Goal: Communication & Community: Answer question/provide support

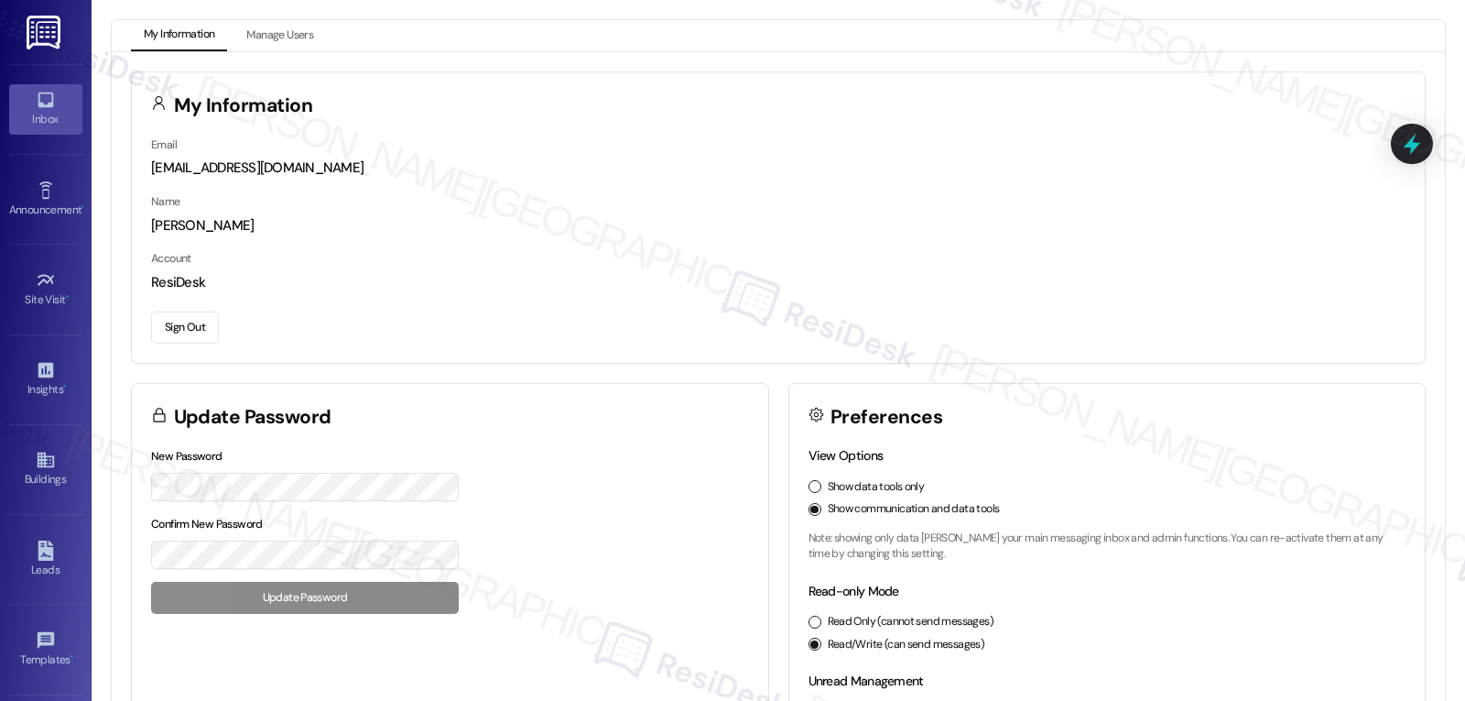
click at [44, 112] on div "Inbox" at bounding box center [46, 119] width 92 height 18
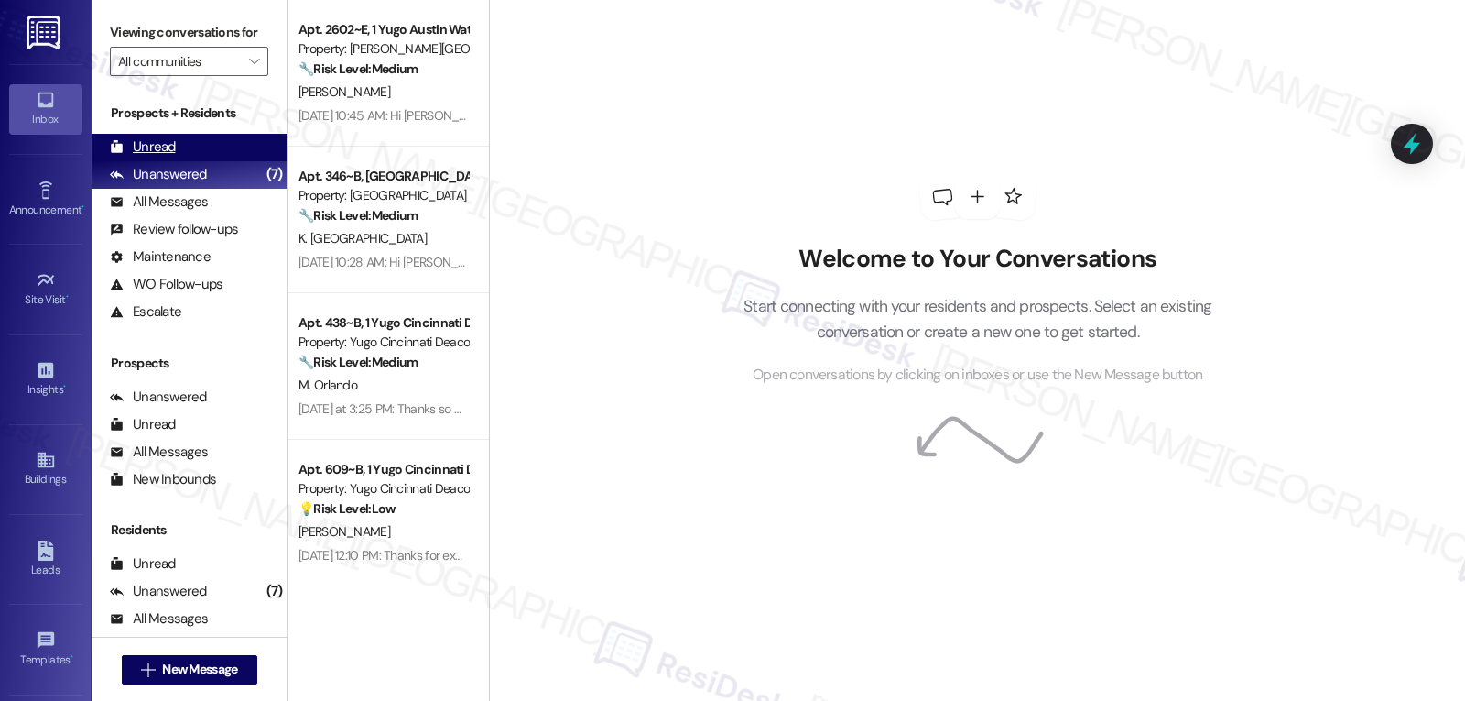
click at [171, 157] on div "Unread" at bounding box center [143, 146] width 66 height 19
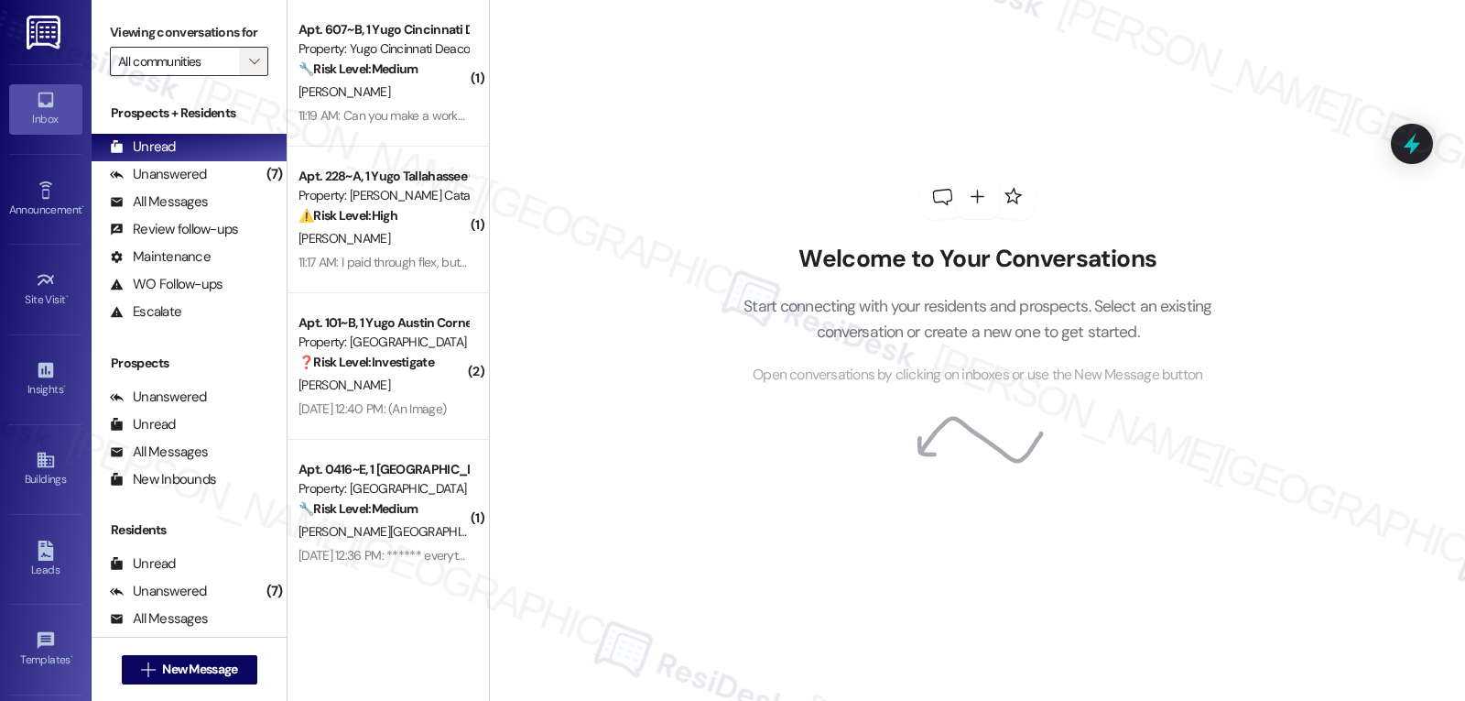
click at [239, 76] on button "" at bounding box center [253, 61] width 29 height 29
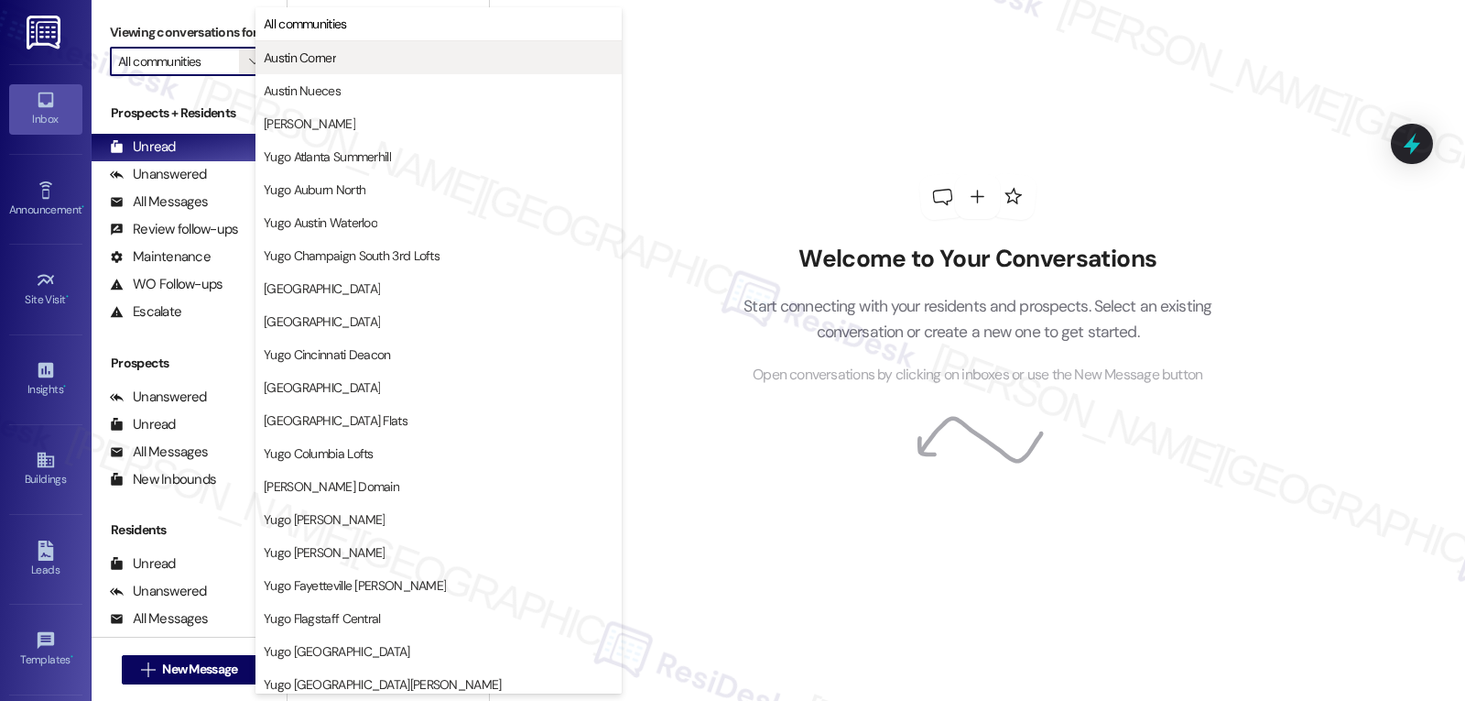
click at [331, 63] on span "Austin Corner" at bounding box center [300, 58] width 72 height 18
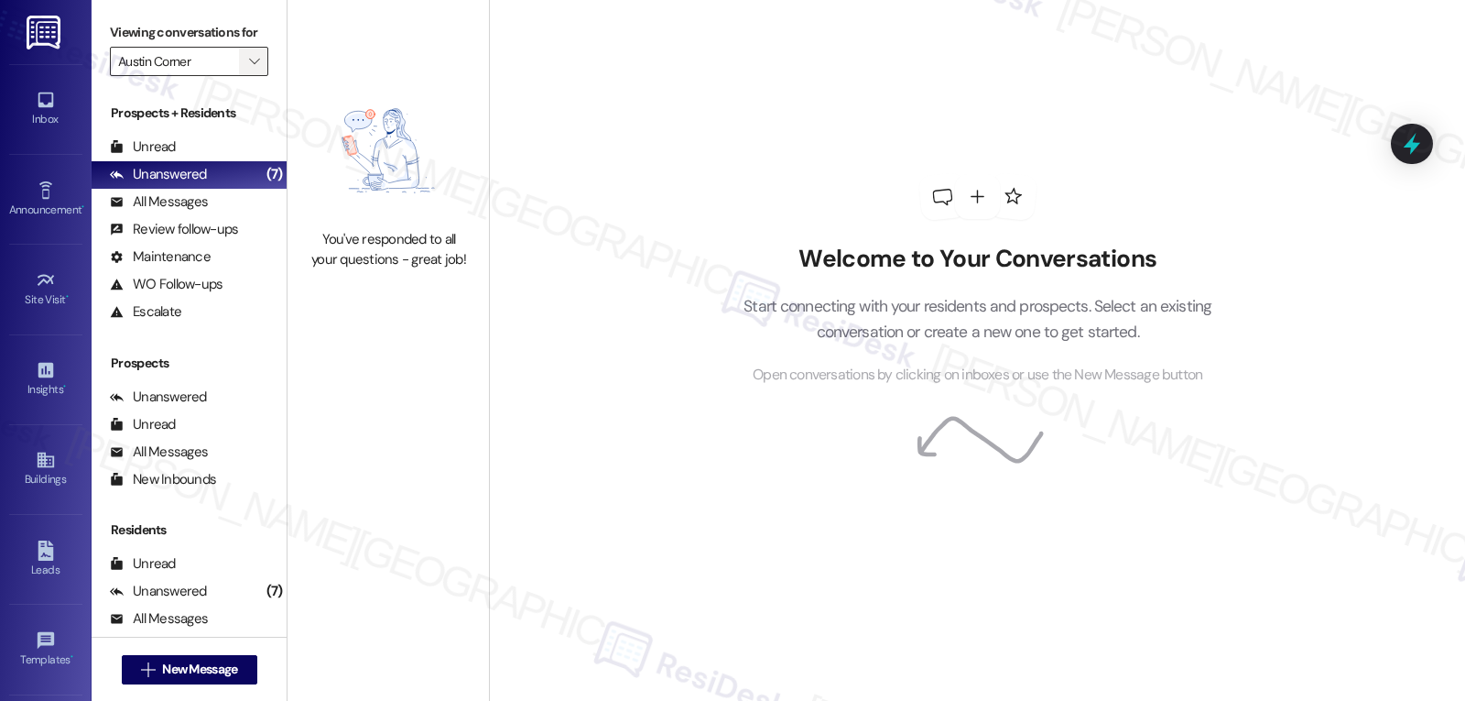
click at [249, 69] on icon "" at bounding box center [254, 61] width 10 height 15
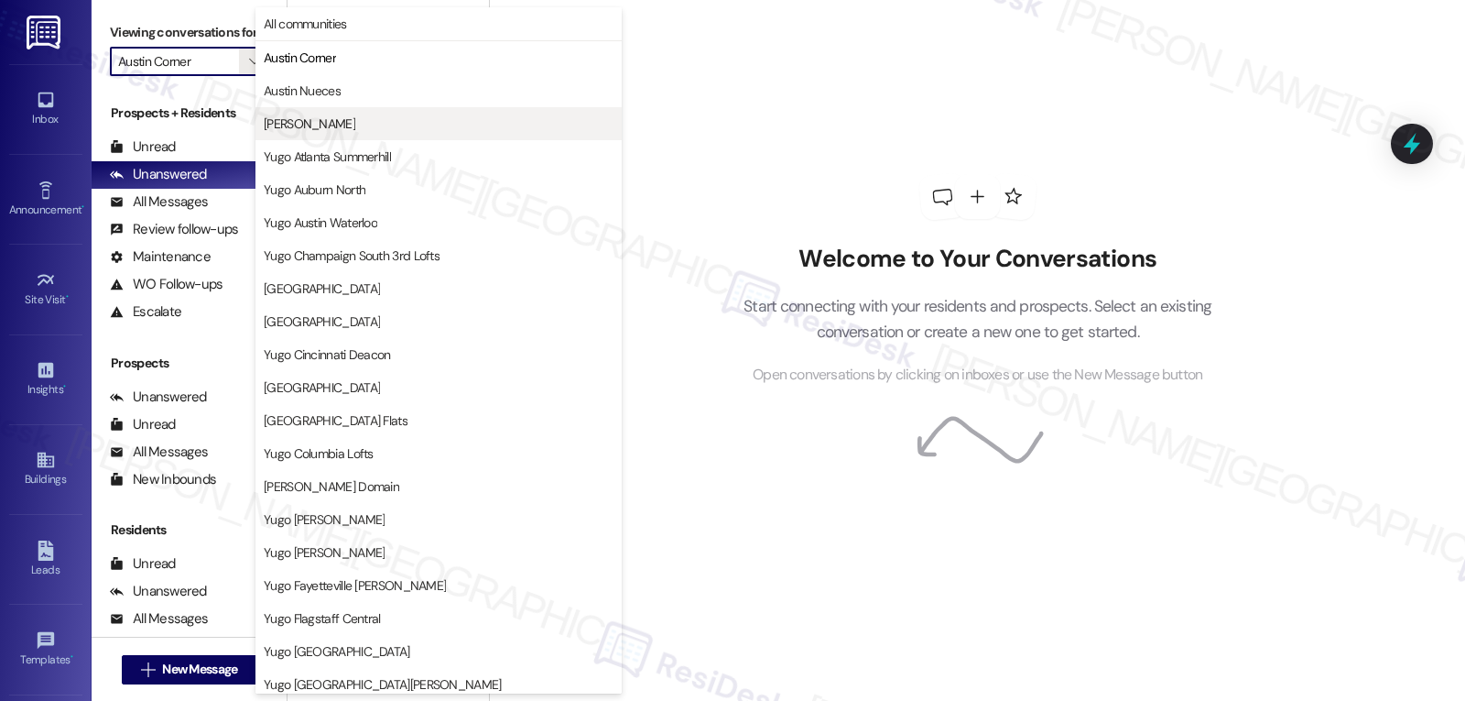
click at [294, 123] on span "[PERSON_NAME]" at bounding box center [310, 123] width 92 height 18
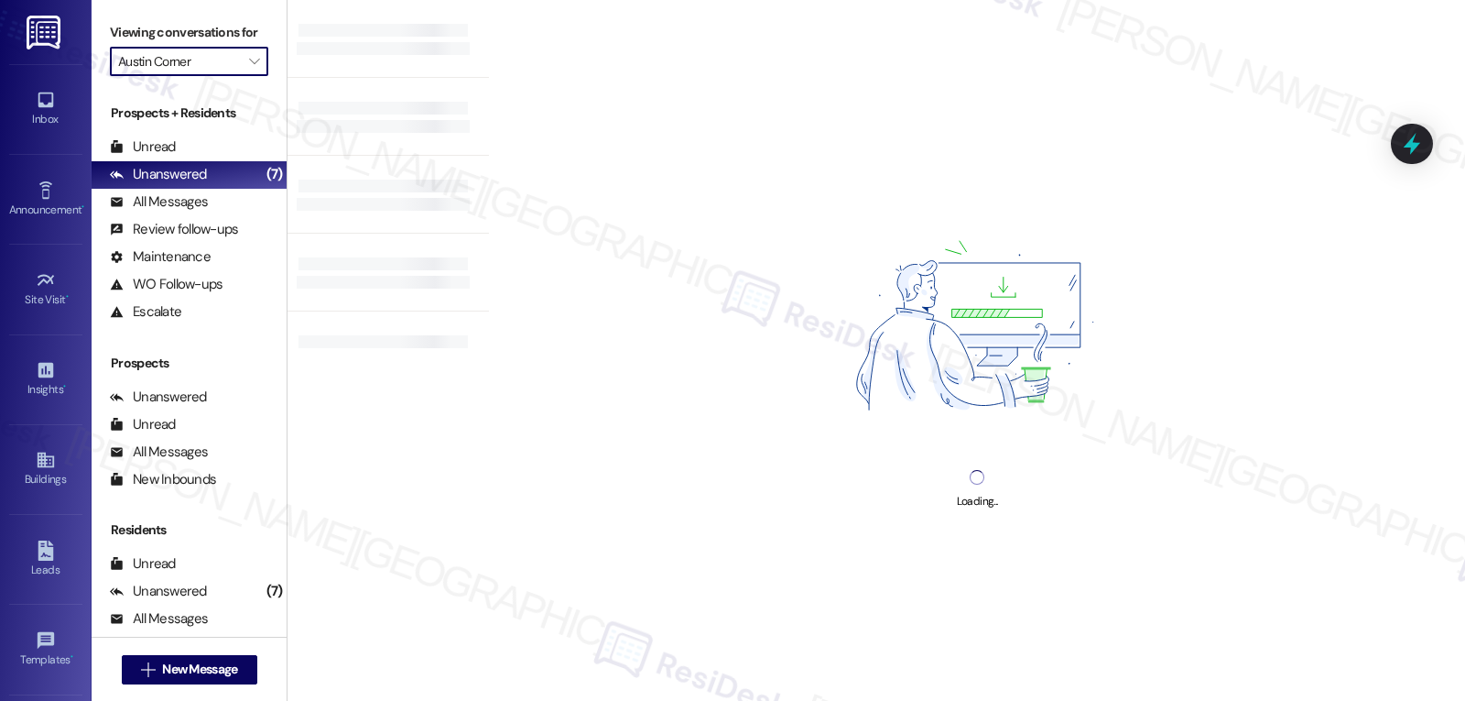
type input "[PERSON_NAME]"
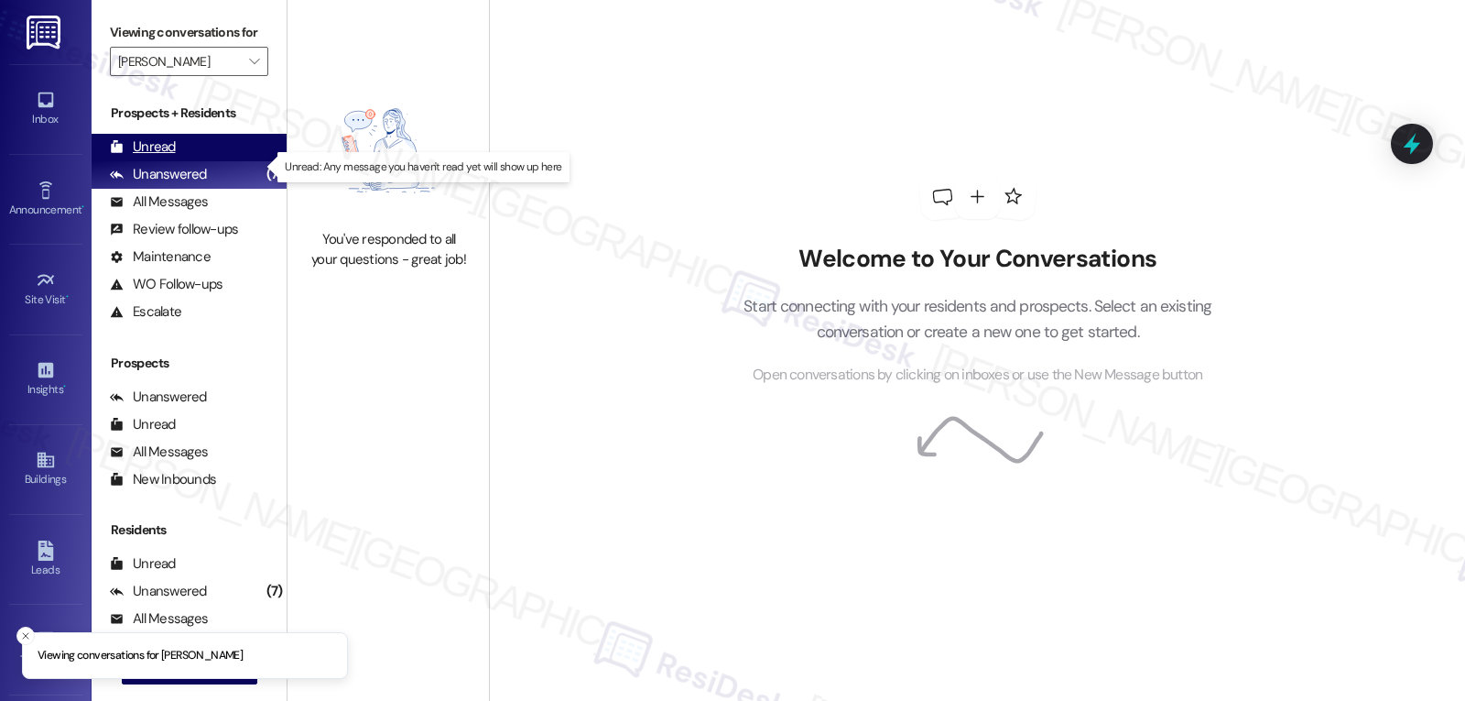
click at [179, 161] on div "Unread (0)" at bounding box center [189, 147] width 195 height 27
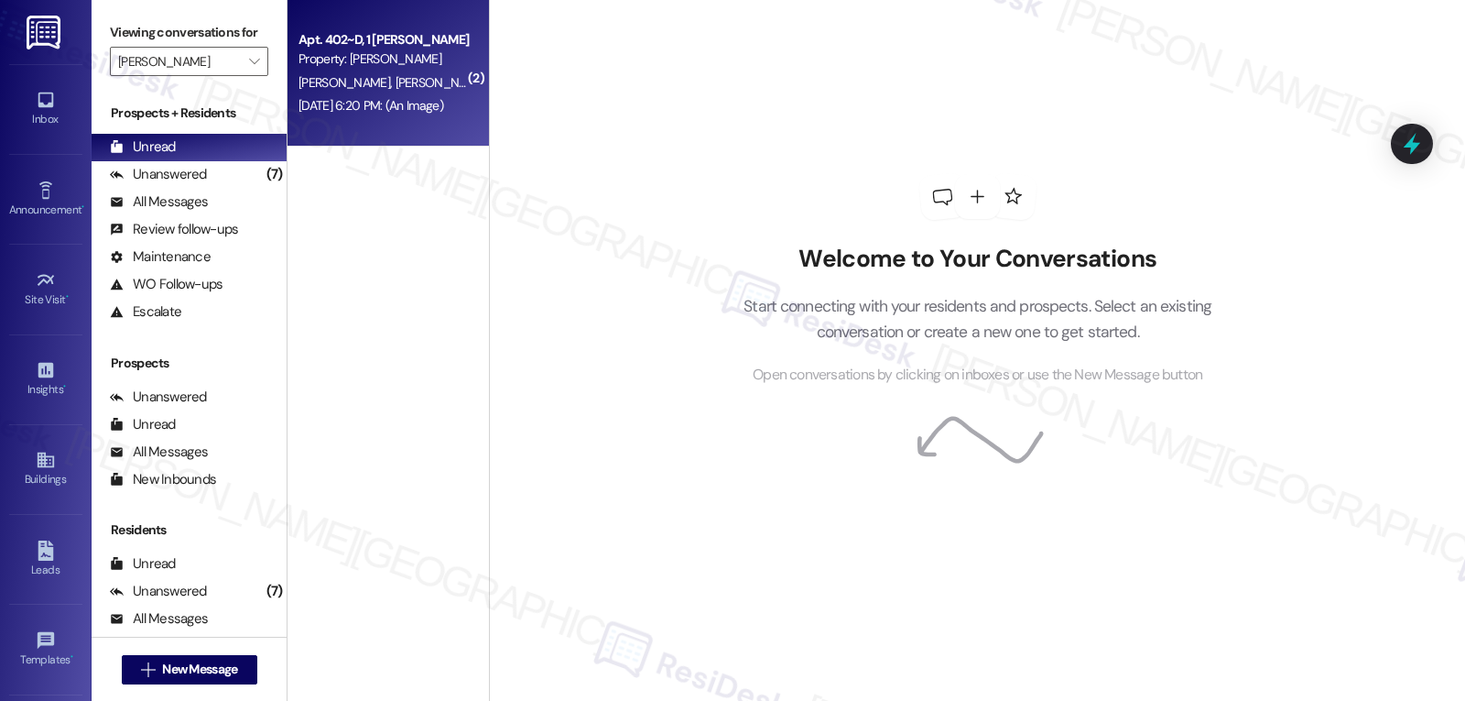
click at [389, 71] on div "[PERSON_NAME] [PERSON_NAME]" at bounding box center [383, 82] width 173 height 23
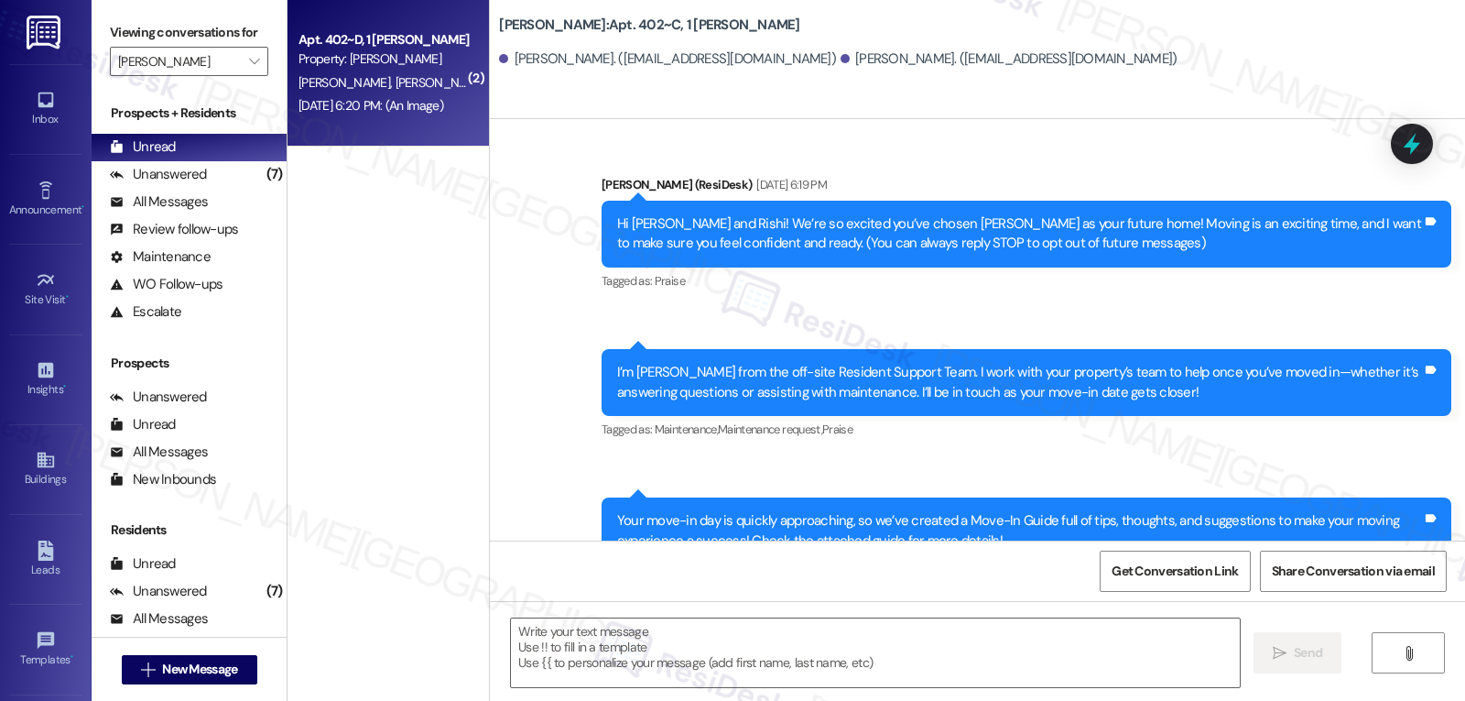
scroll to position [348, 0]
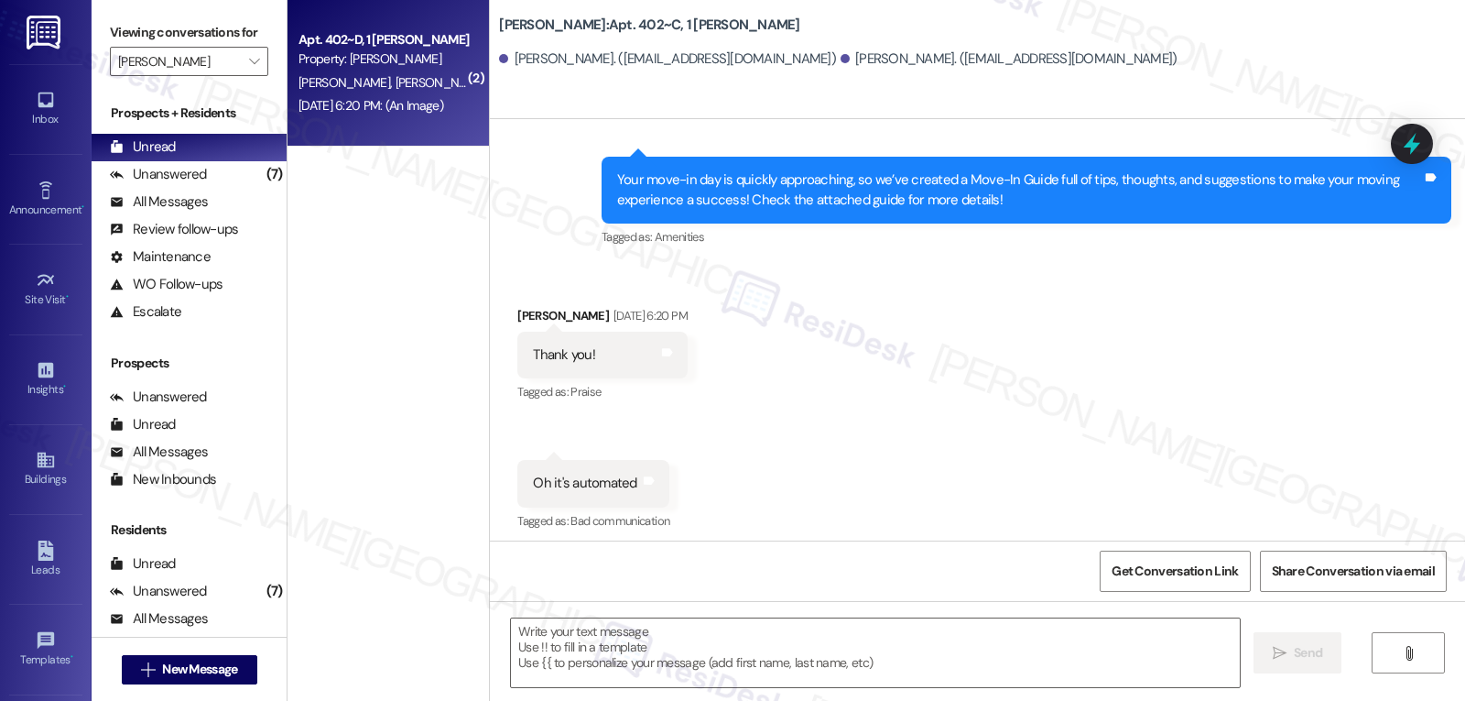
type textarea "Fetching suggested responses. Please feel free to read through the conversation…"
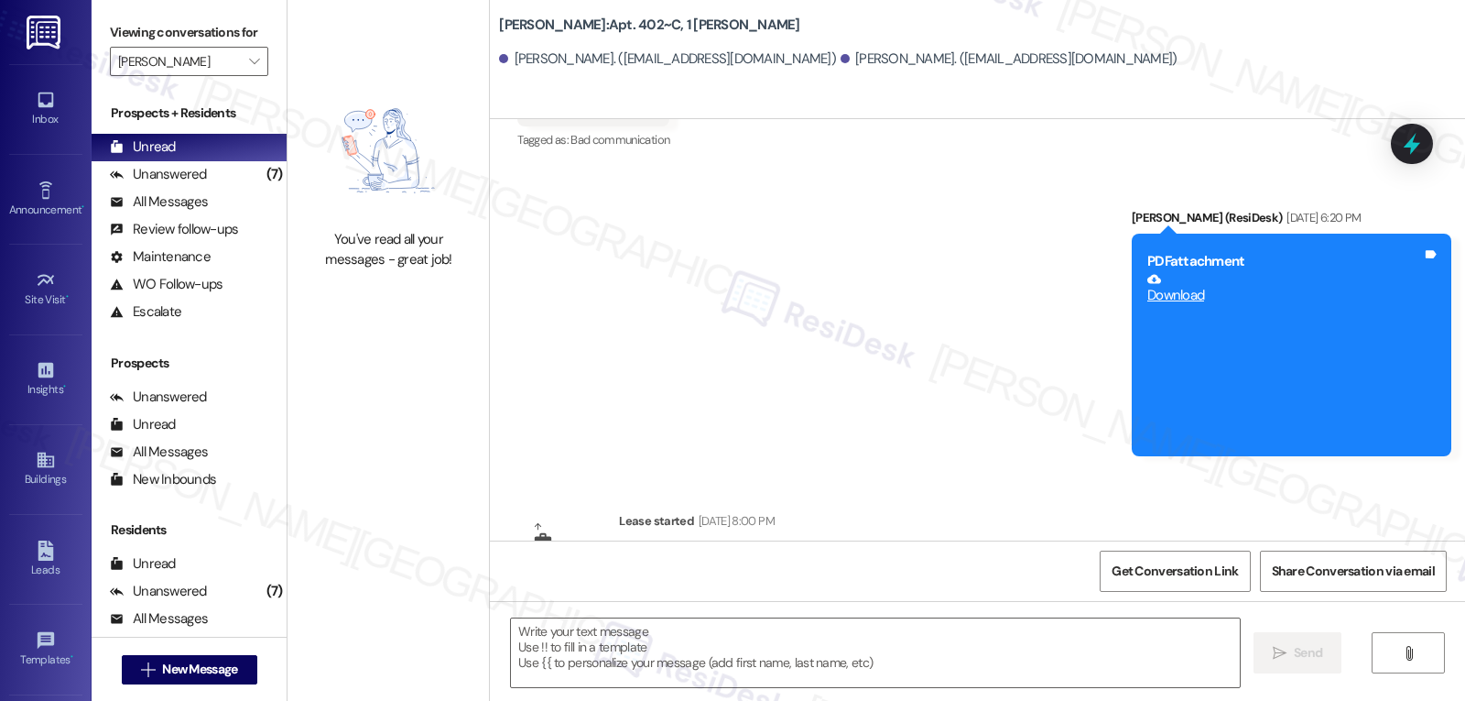
scroll to position [796, 0]
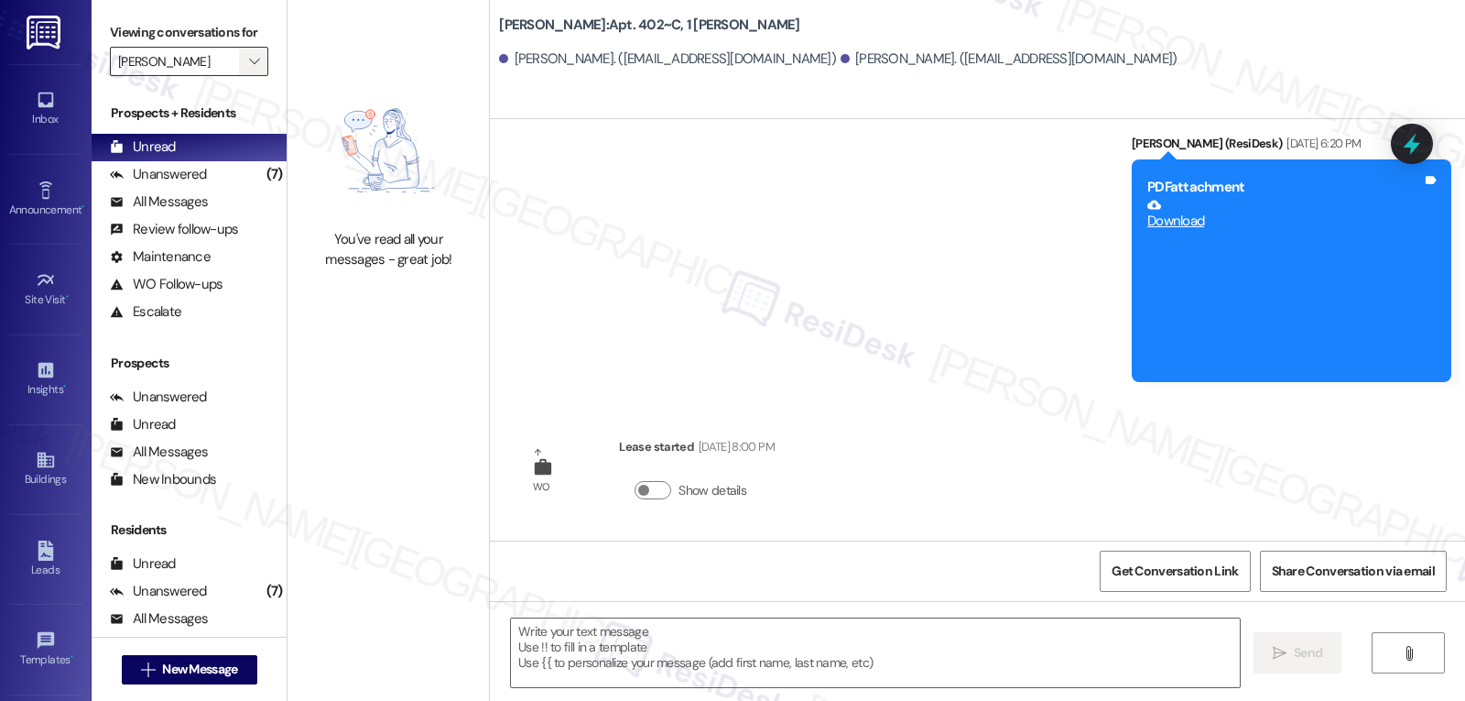
click at [245, 76] on span "" at bounding box center [253, 61] width 17 height 29
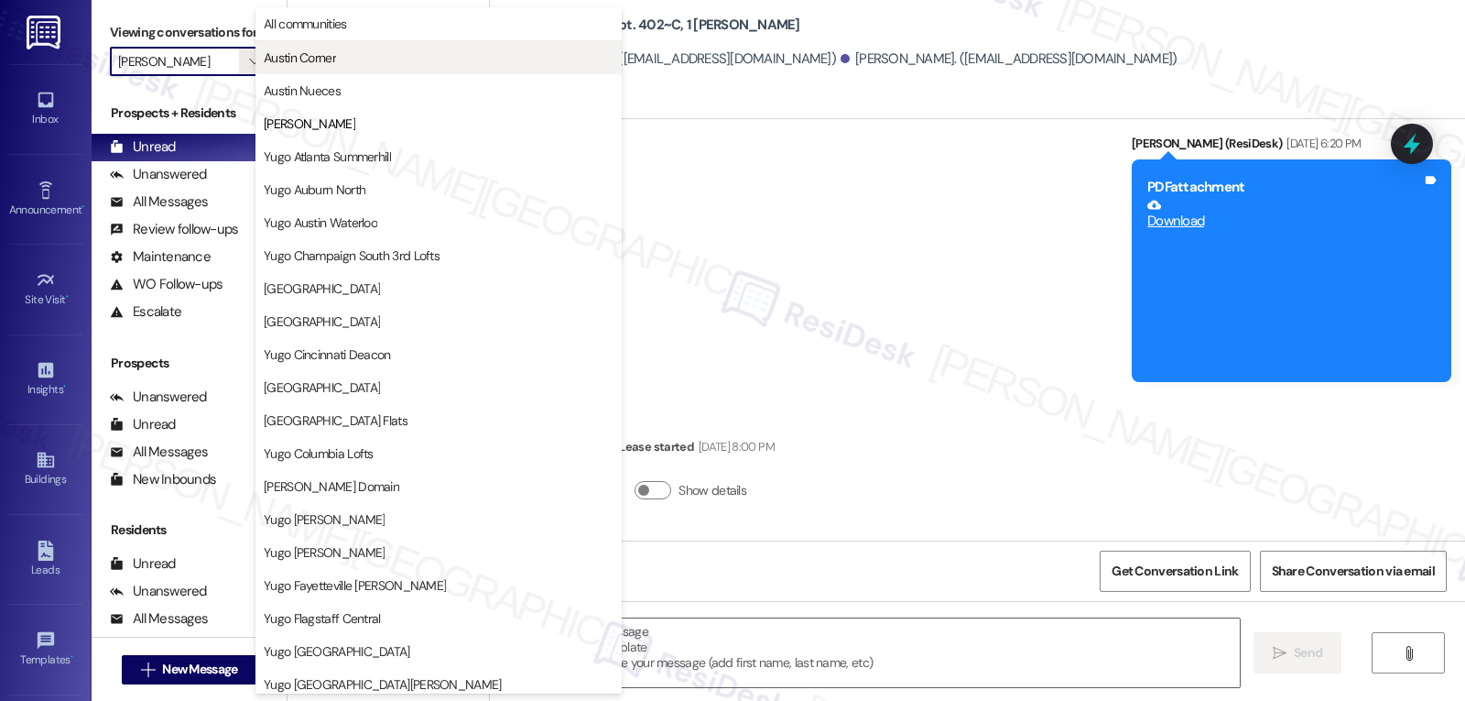
click at [351, 65] on span "Austin Corner" at bounding box center [439, 58] width 350 height 18
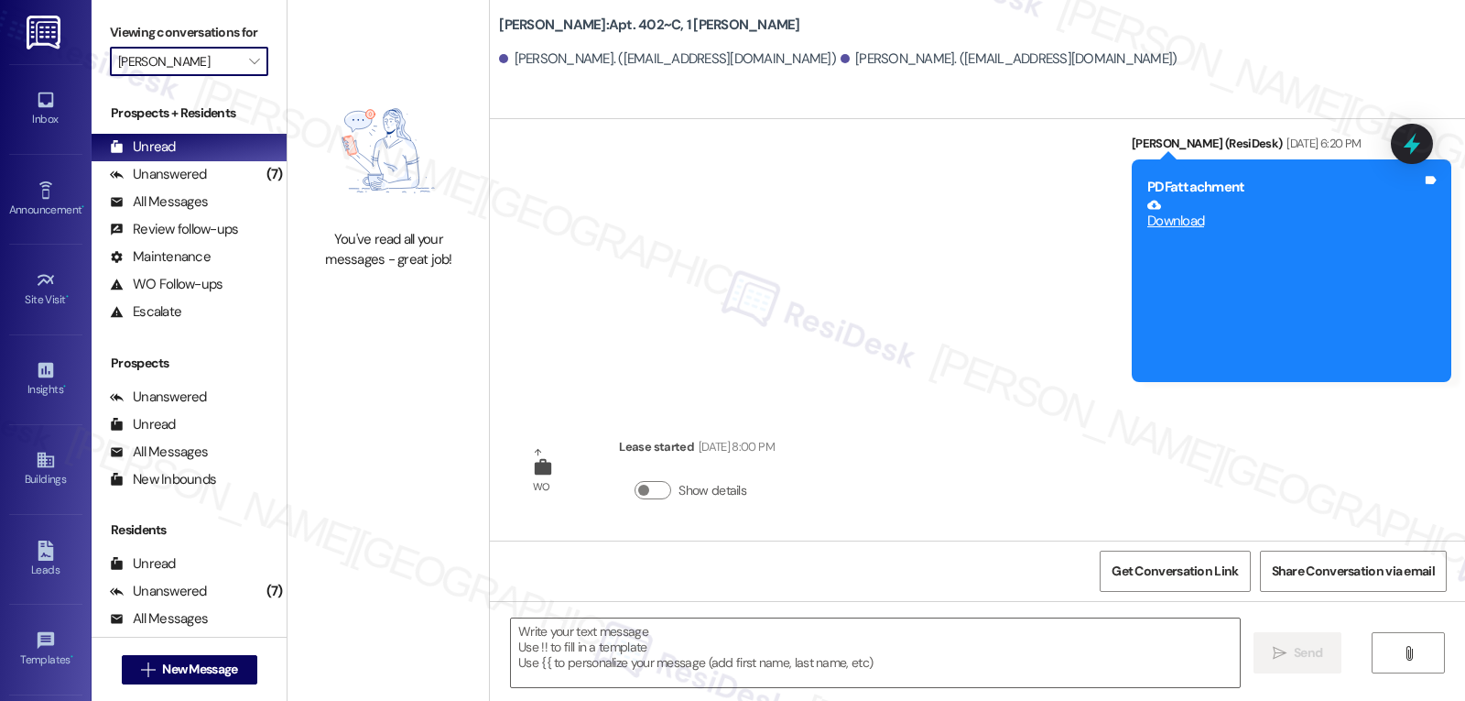
type input "Austin Corner"
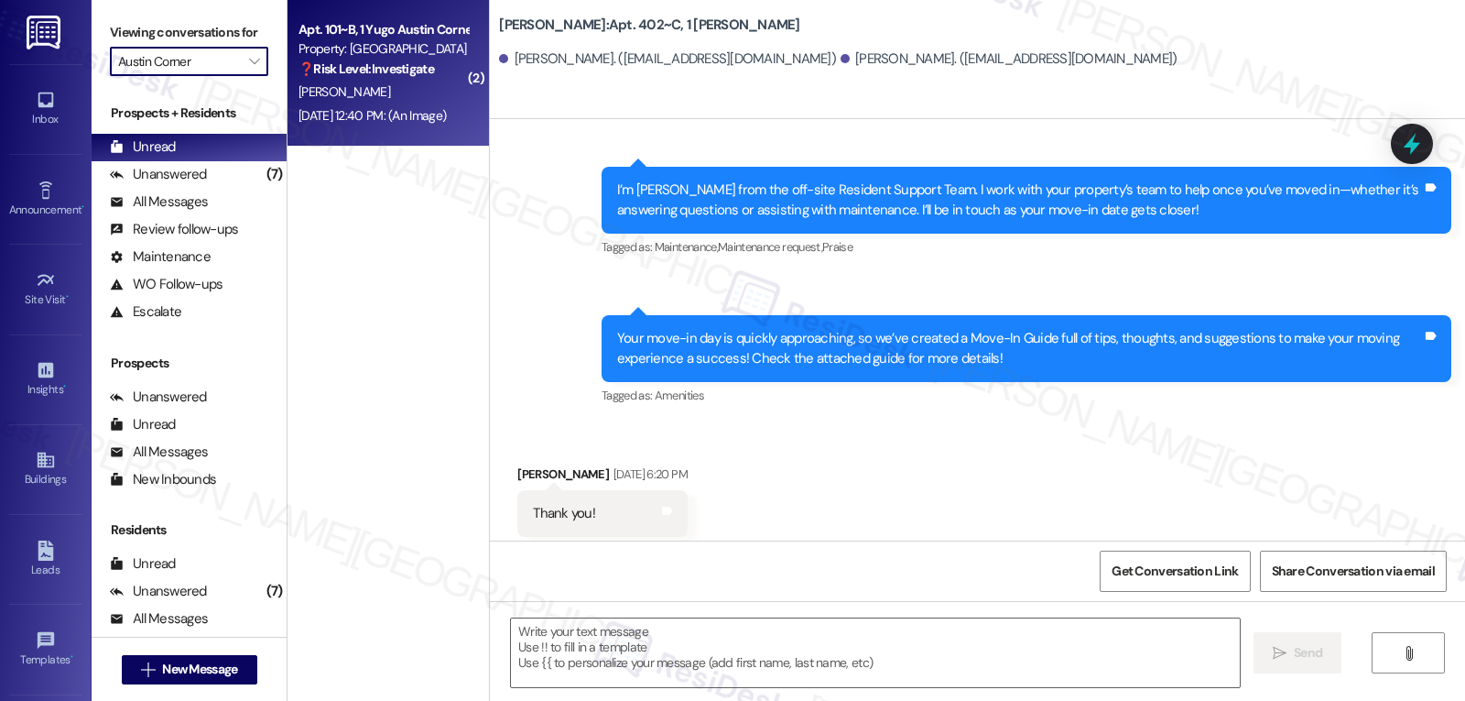
scroll to position [348, 0]
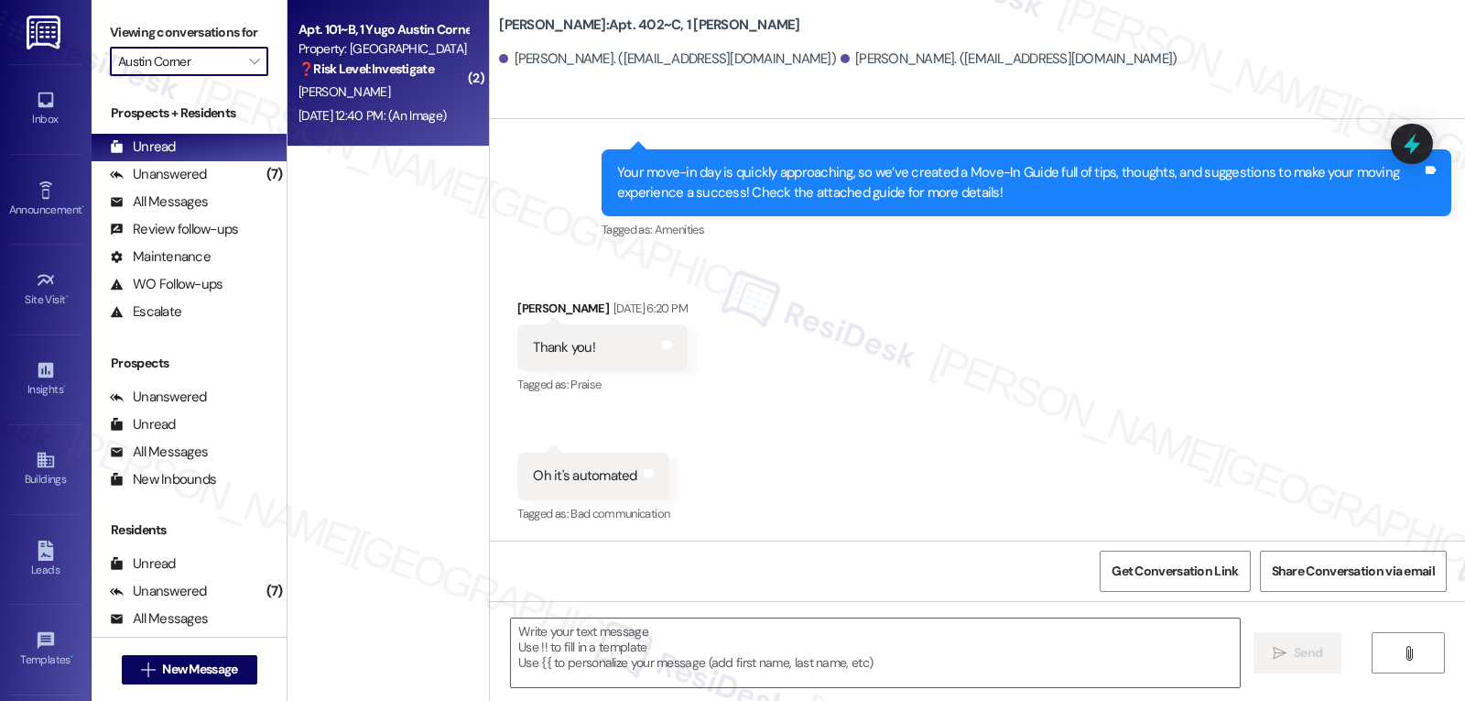
type textarea "Fetching suggested responses. Please feel free to read through the conversation…"
click at [398, 109] on div "[DATE] 12:40 PM: (An Image) [DATE] 12:40 PM: (An Image)" at bounding box center [372, 115] width 147 height 16
type textarea "Fetching suggested responses. Please feel free to read through the conversation…"
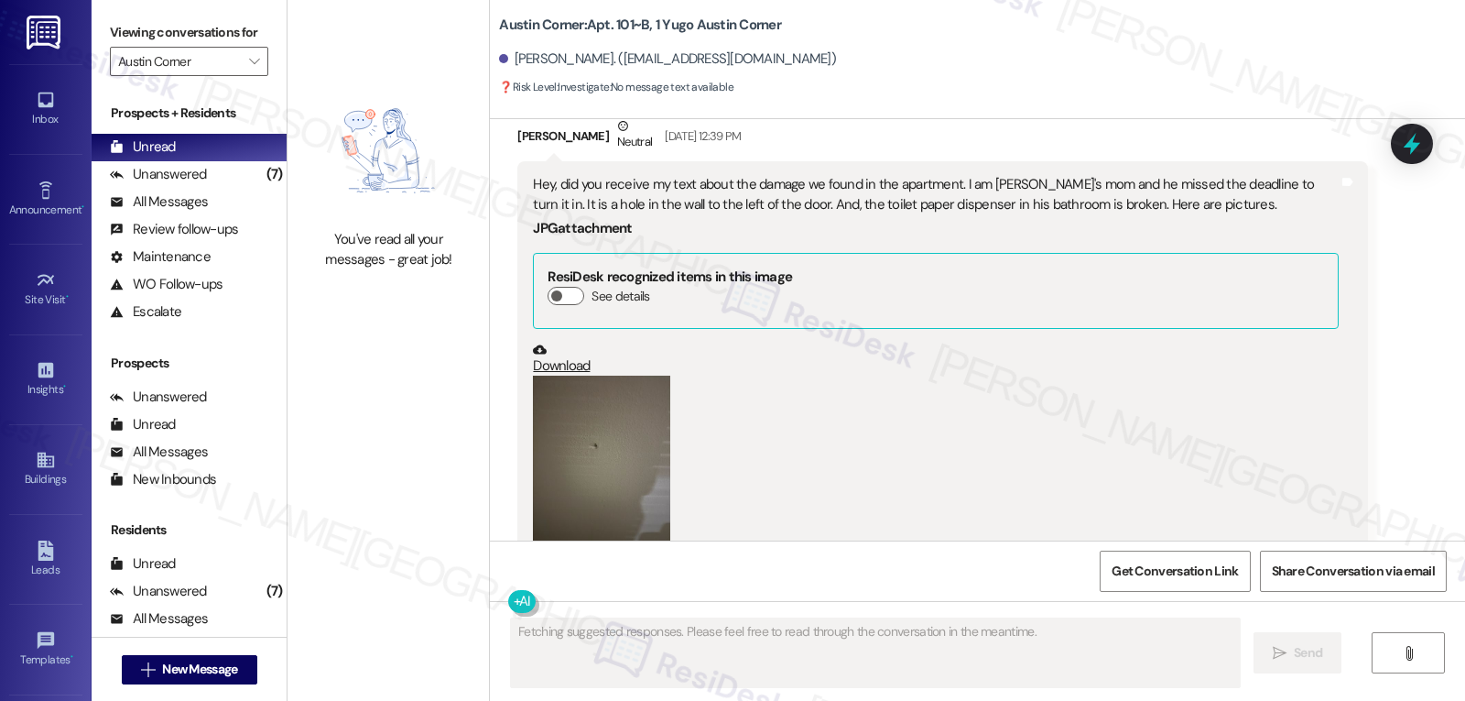
scroll to position [1650, 0]
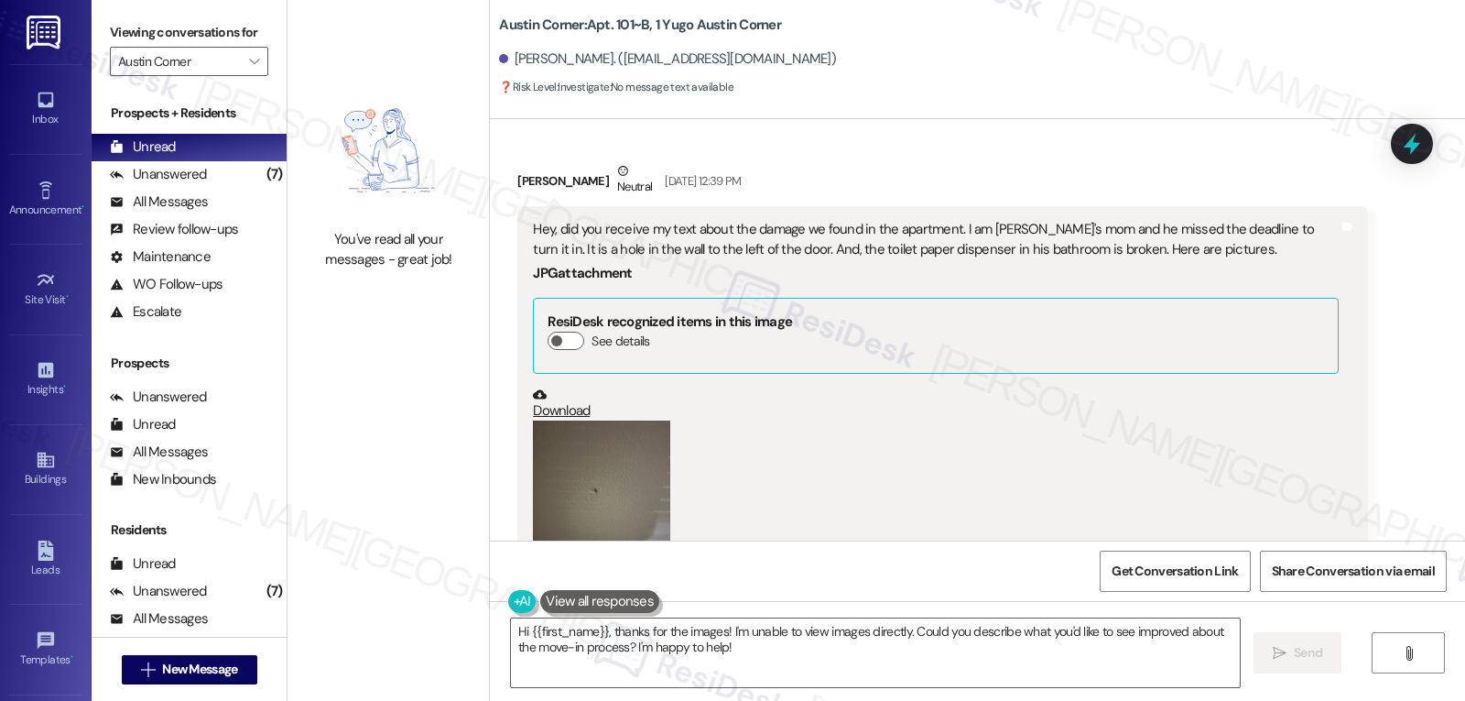
click at [558, 484] on button "Zoom image" at bounding box center [601, 511] width 137 height 183
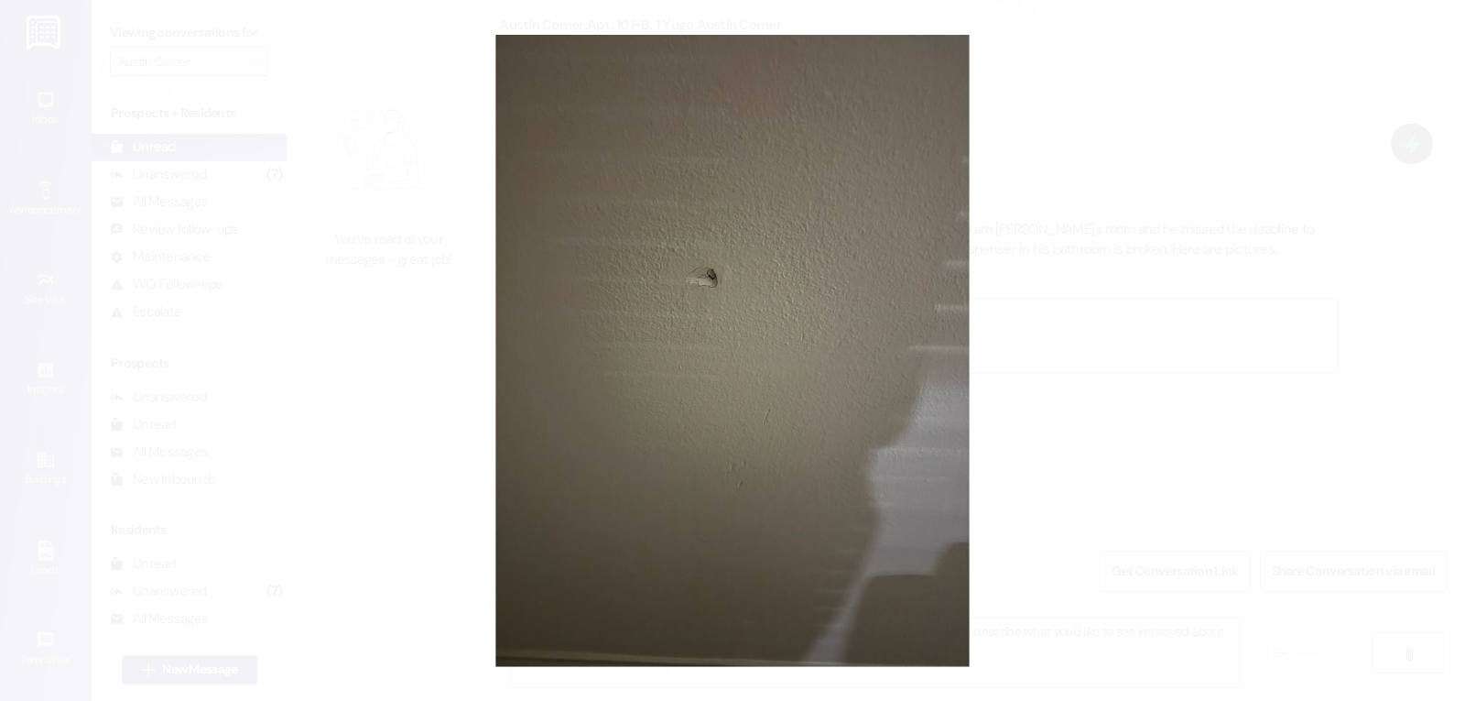
click at [1156, 357] on button "Unzoom image" at bounding box center [732, 350] width 1465 height 701
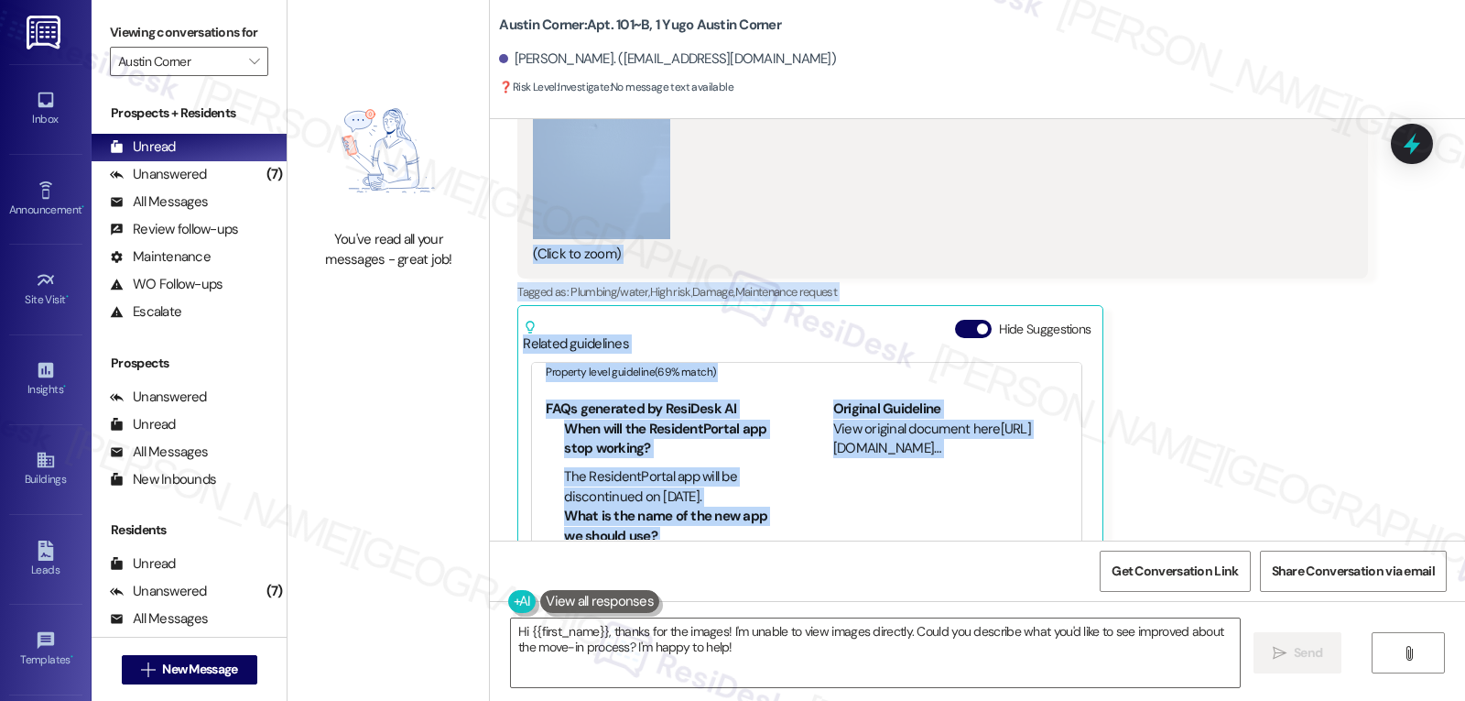
scroll to position [366, 0]
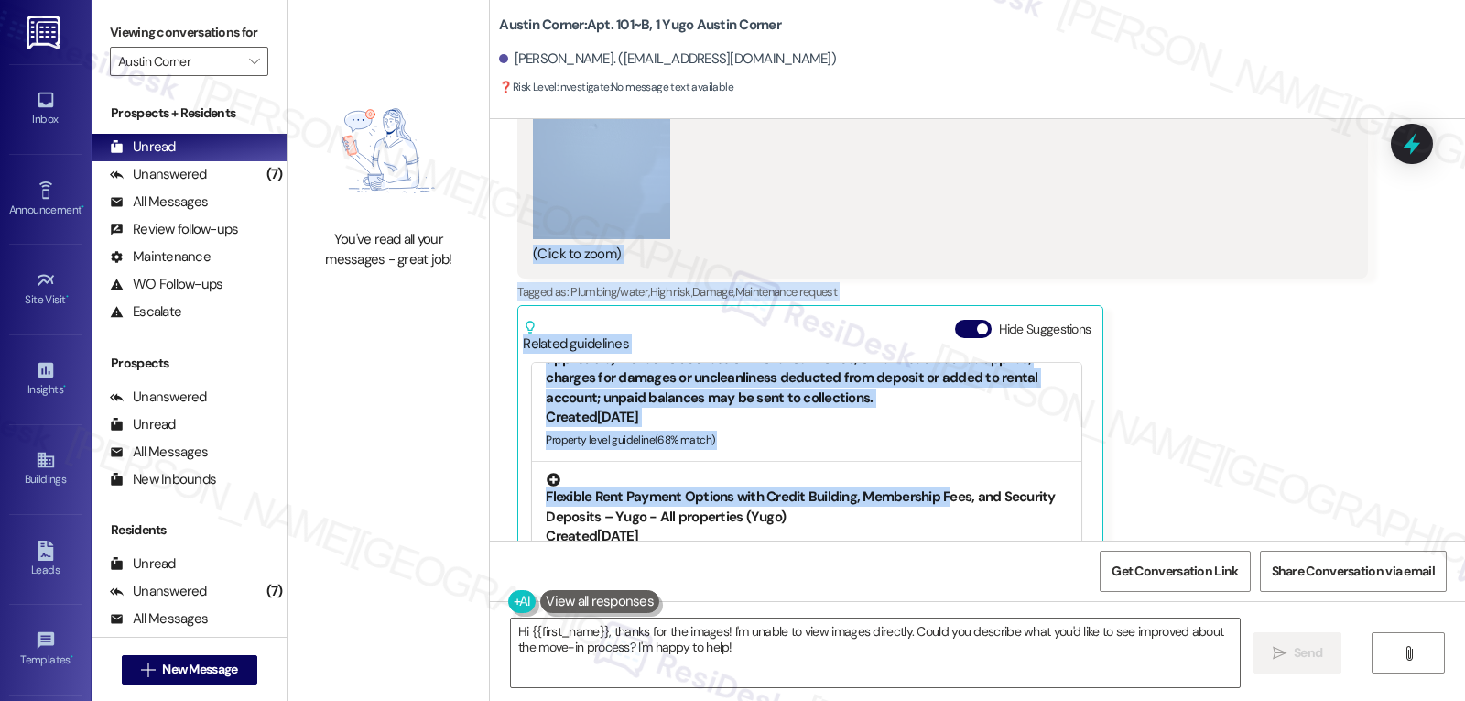
drag, startPoint x: 486, startPoint y: 365, endPoint x: 948, endPoint y: 481, distance: 475.8
click at [948, 483] on div "Received via SMS [PERSON_NAME] Neutral [DATE] 12:39 PM Hey, did you receive my …" at bounding box center [977, 429] width 975 height 1349
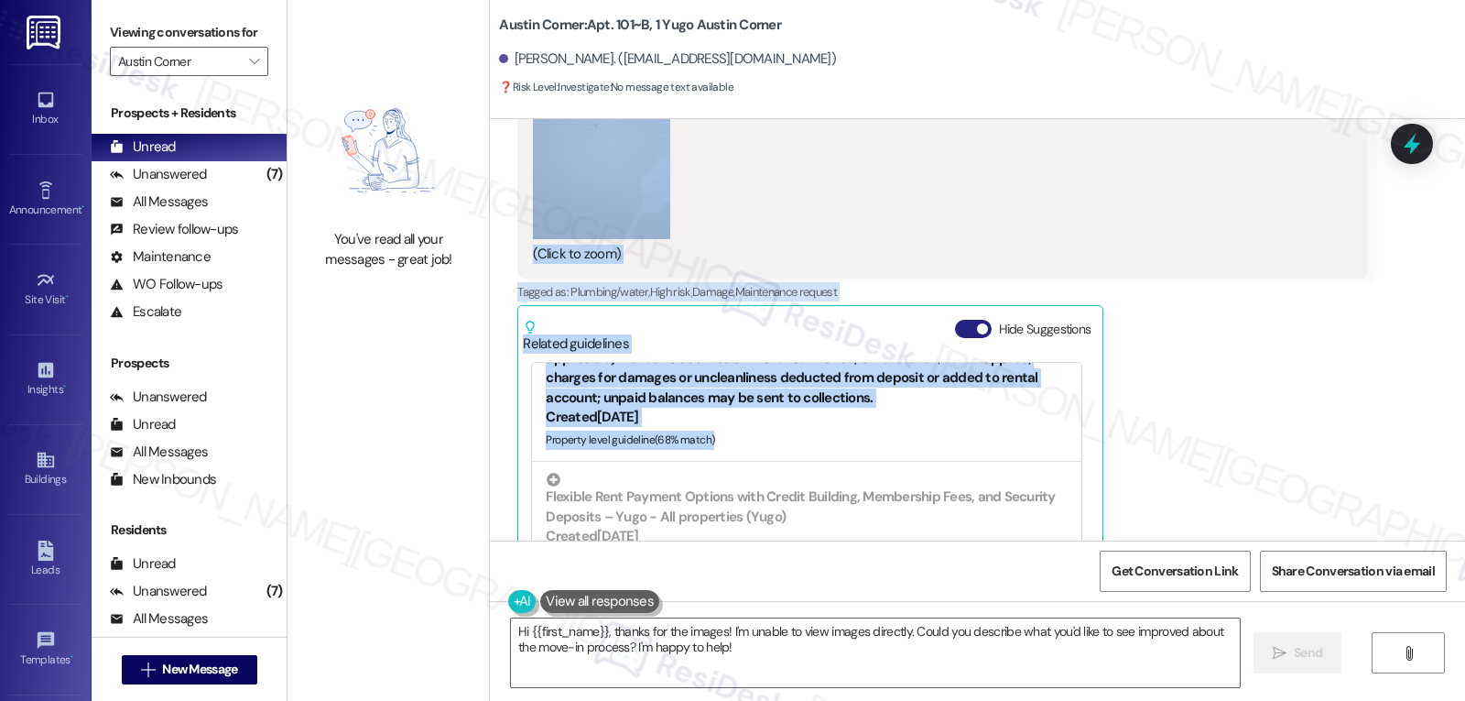
click at [964, 321] on button "Hide Suggestions" at bounding box center [973, 329] width 37 height 18
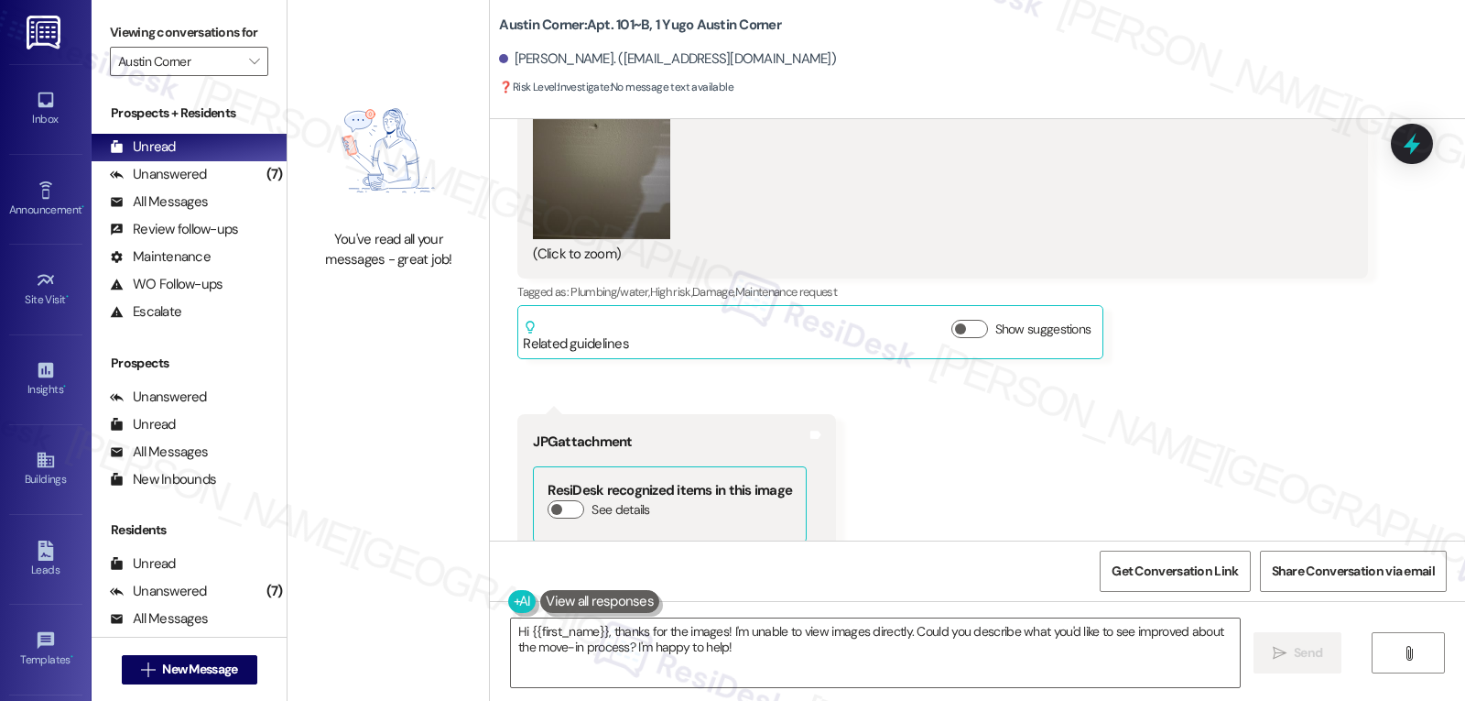
drag, startPoint x: 1066, startPoint y: 410, endPoint x: 1078, endPoint y: 459, distance: 50.0
click at [1078, 459] on div "Received via SMS [PERSON_NAME] Neutral [DATE] 12:39 PM Hey, did you receive my …" at bounding box center [977, 289] width 975 height 1069
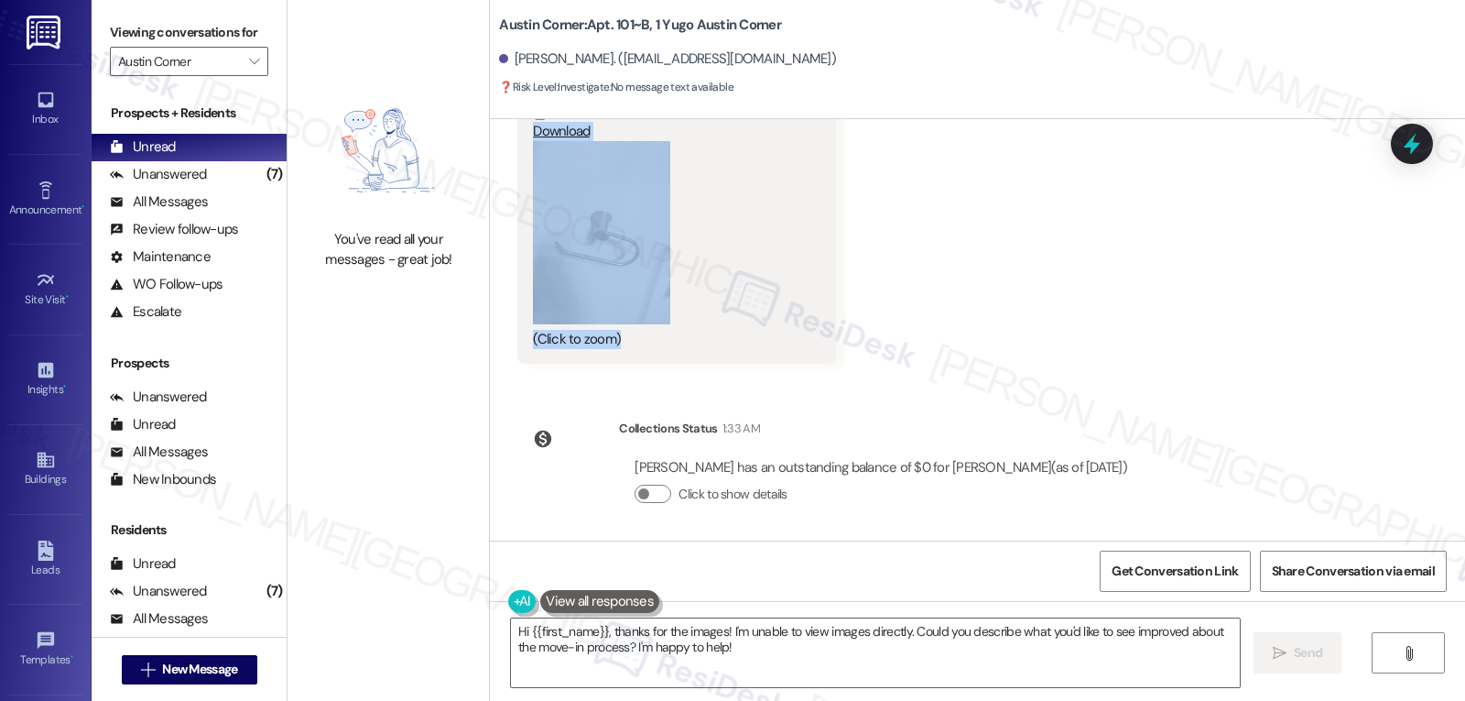
scroll to position [2469, 0]
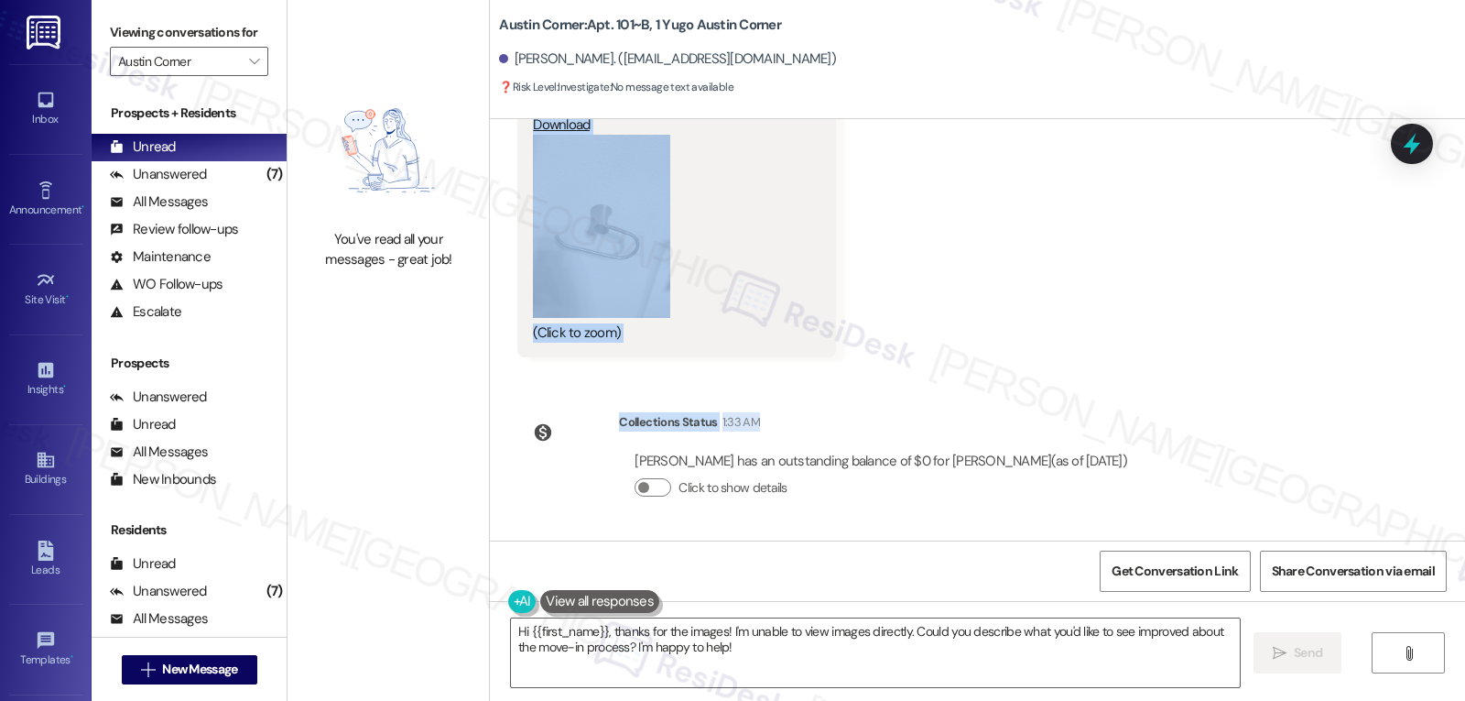
drag, startPoint x: 503, startPoint y: 183, endPoint x: 1074, endPoint y: 374, distance: 602.4
click at [1074, 374] on div "Sent via SMS [PERSON_NAME] (ResiDesk) [DATE] 5:56 PM Hi [PERSON_NAME]! We’re so…" at bounding box center [977, 329] width 975 height 421
copy div "[PERSON_NAME] Neutral [DATE] 12:39 PM Hey, did you receive my text about the da…"
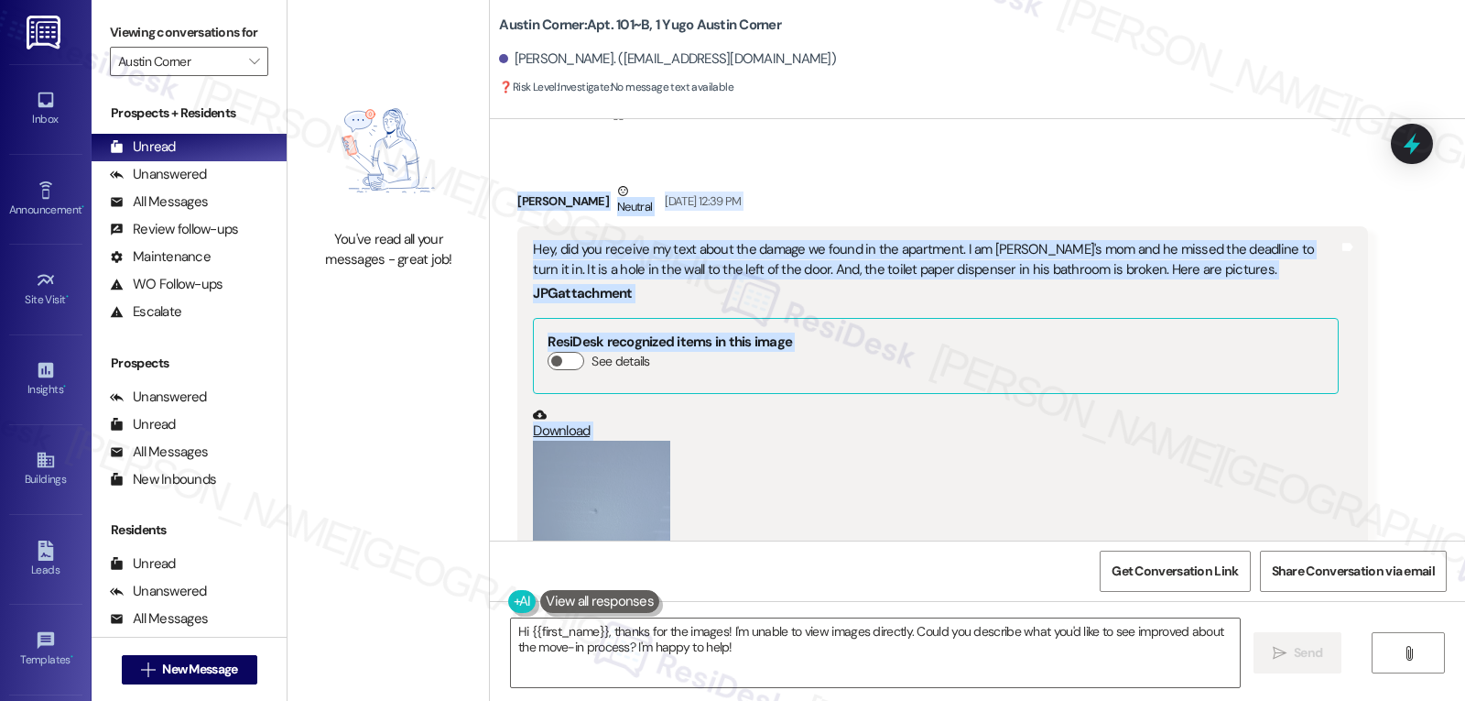
scroll to position [1553, 0]
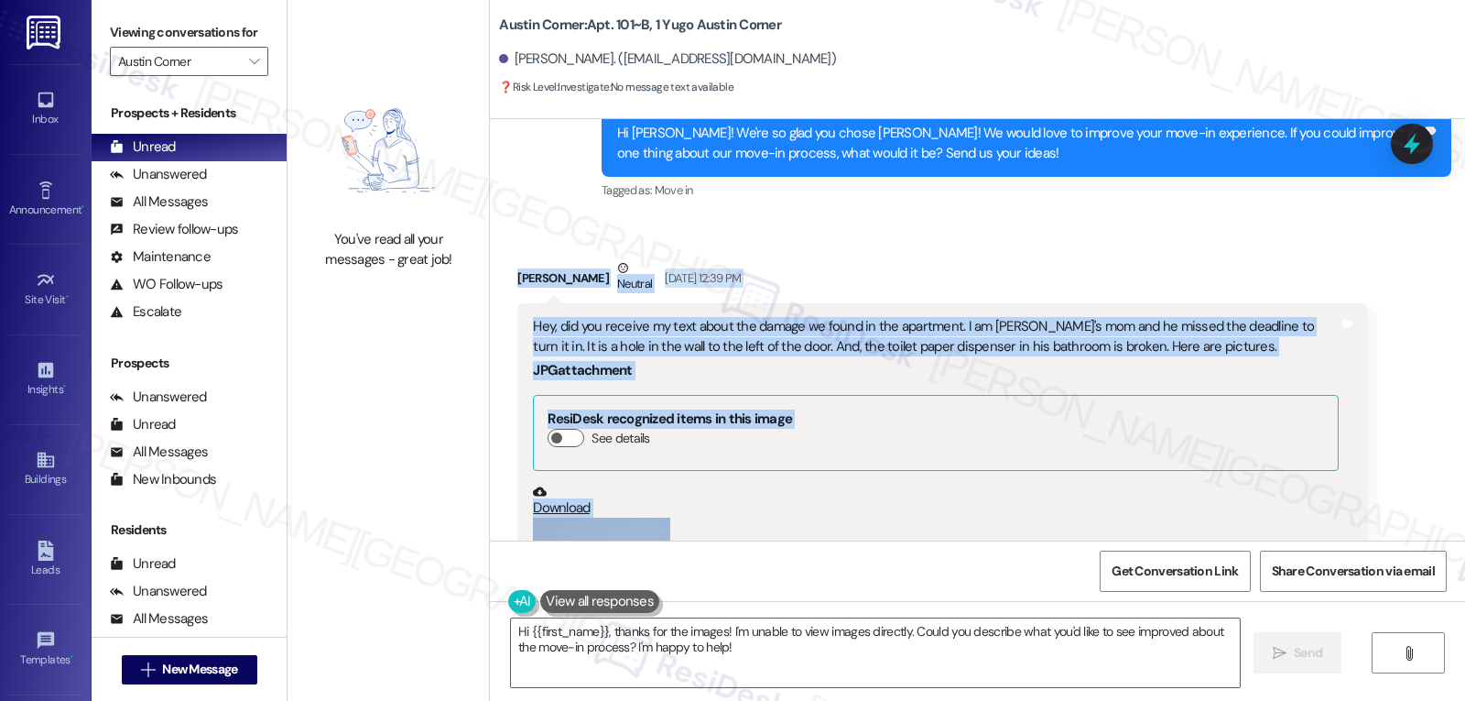
click at [930, 508] on div "Download" at bounding box center [935, 500] width 805 height 33
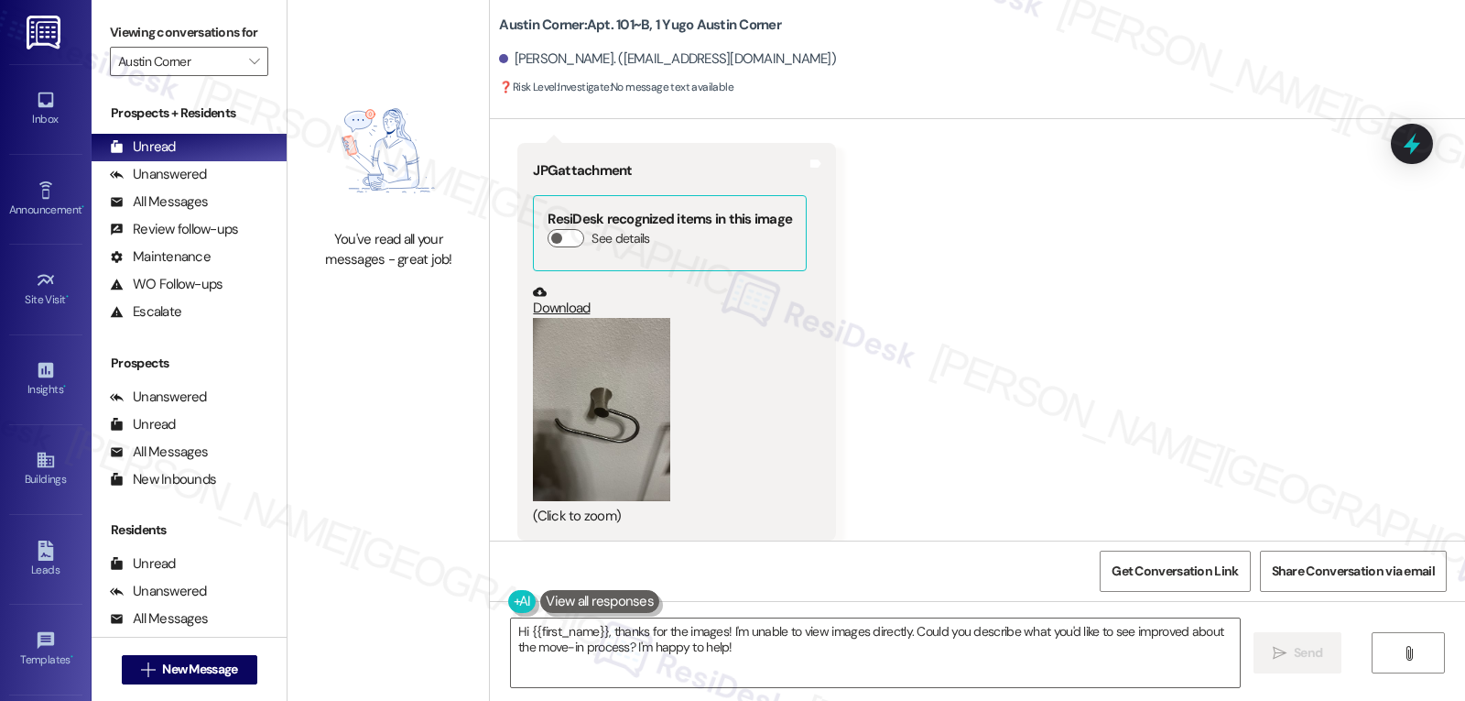
scroll to position [2469, 0]
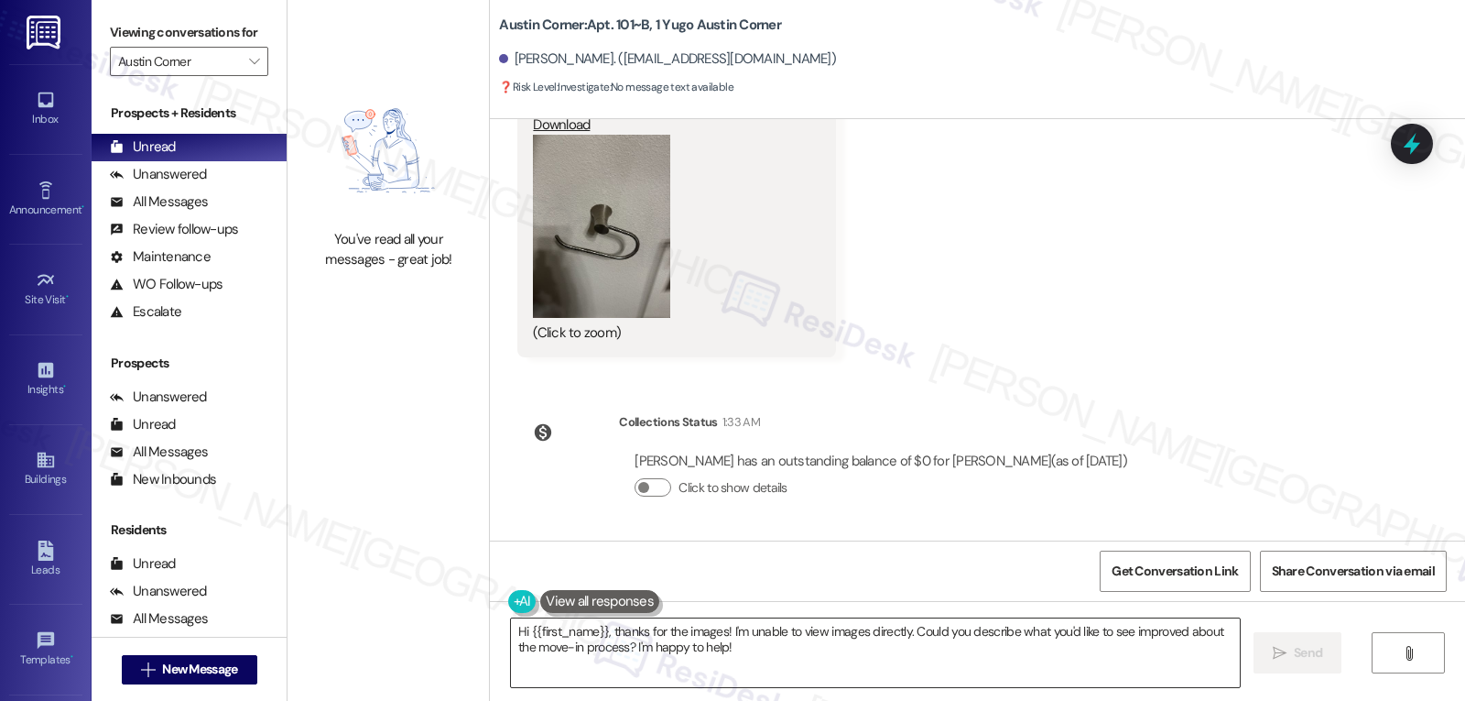
click at [724, 666] on textarea "Hi {{first_name}}, thanks for the images! I'm unable to view images directly. C…" at bounding box center [875, 652] width 729 height 69
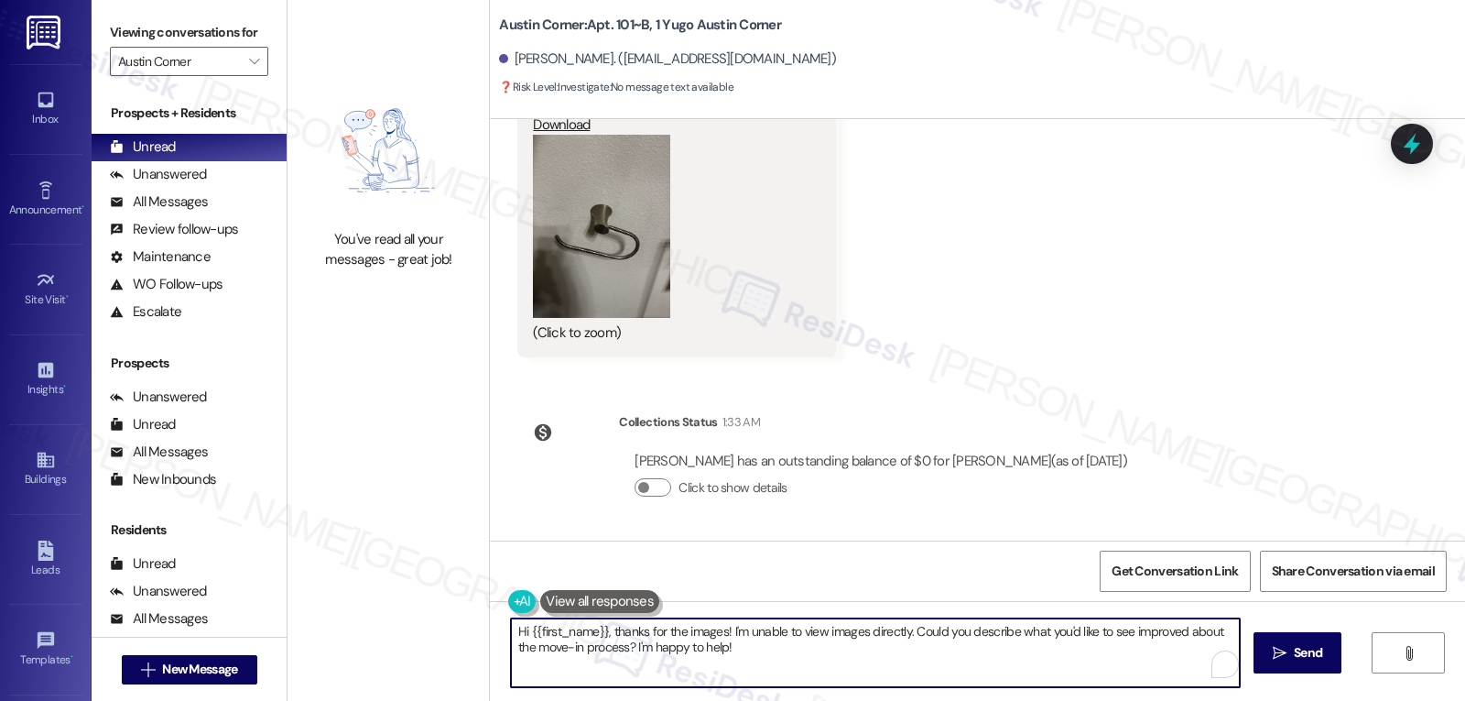
drag, startPoint x: 724, startPoint y: 666, endPoint x: 356, endPoint y: 620, distance: 370.1
click at [398, 625] on div "You've read all your messages - great job! [GEOGRAPHIC_DATA]: Apt. 101~B, 1 Yug…" at bounding box center [877, 350] width 1178 height 701
type textarea "Thank you for sending these photos, [PERSON_NAME]. Just to confirm, both items …"
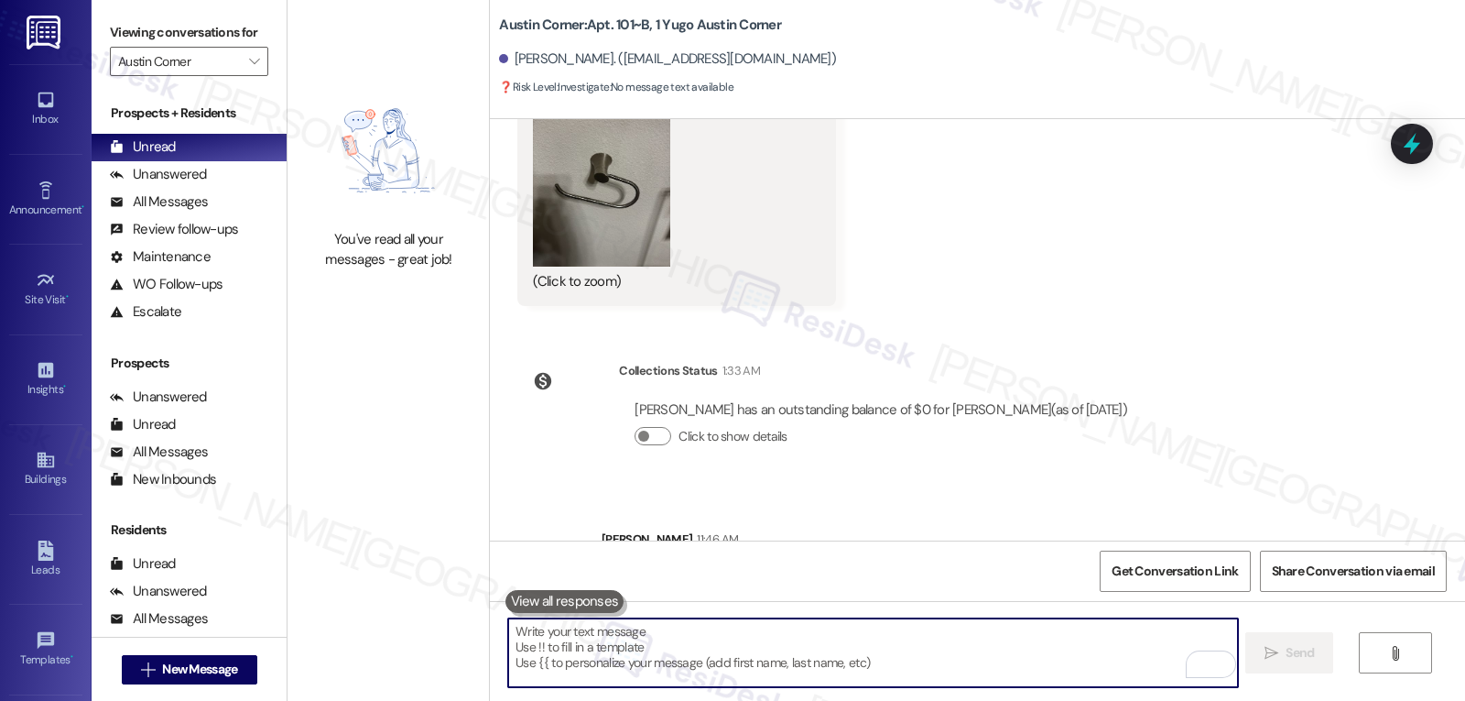
scroll to position [2616, 0]
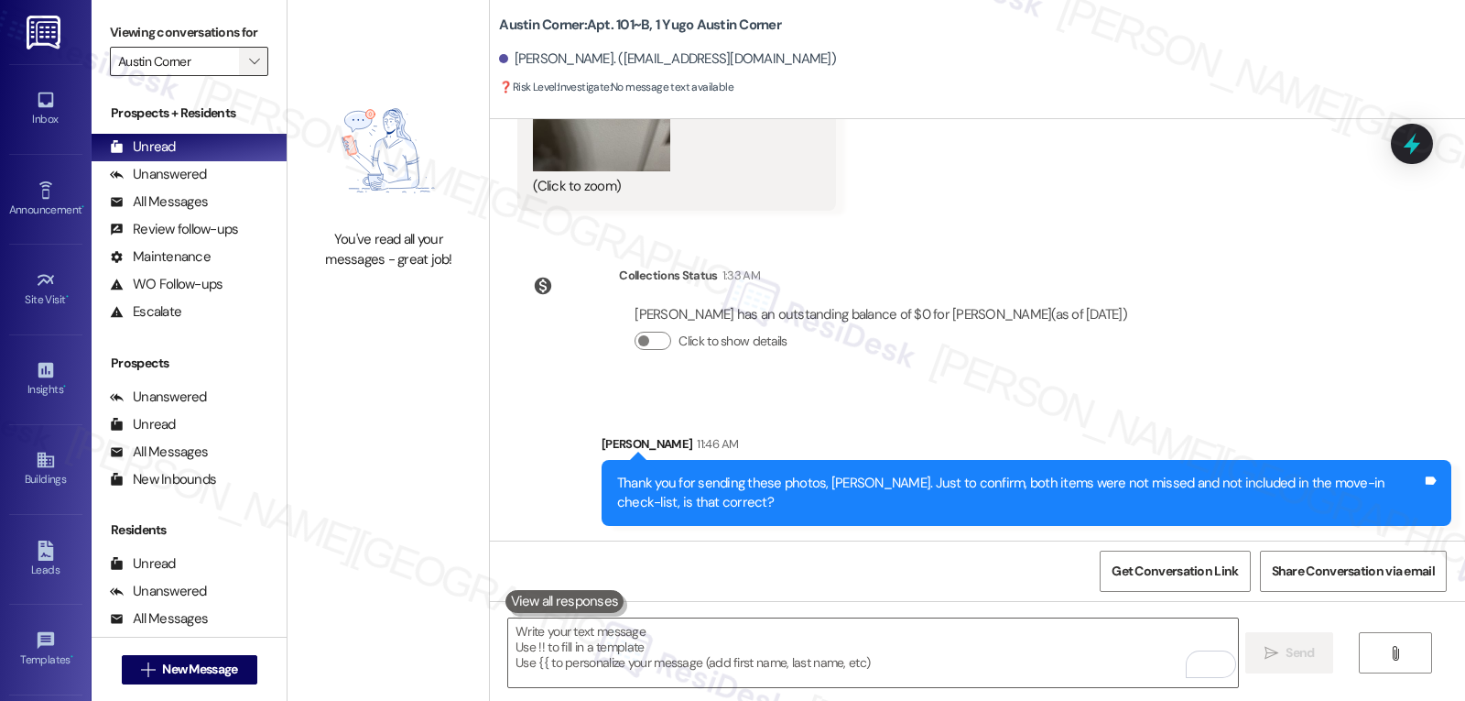
click at [239, 76] on button "" at bounding box center [253, 61] width 29 height 29
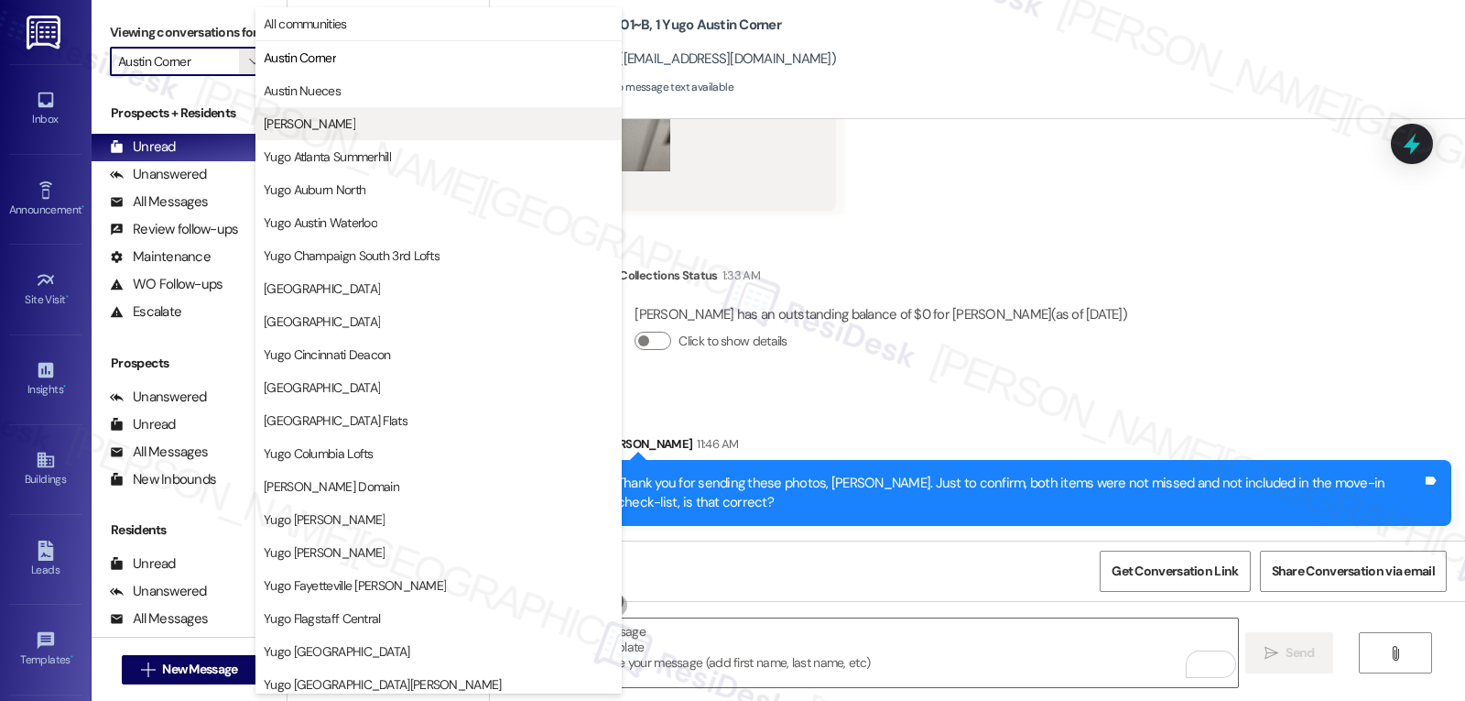
click at [289, 128] on span "[PERSON_NAME]" at bounding box center [310, 123] width 92 height 18
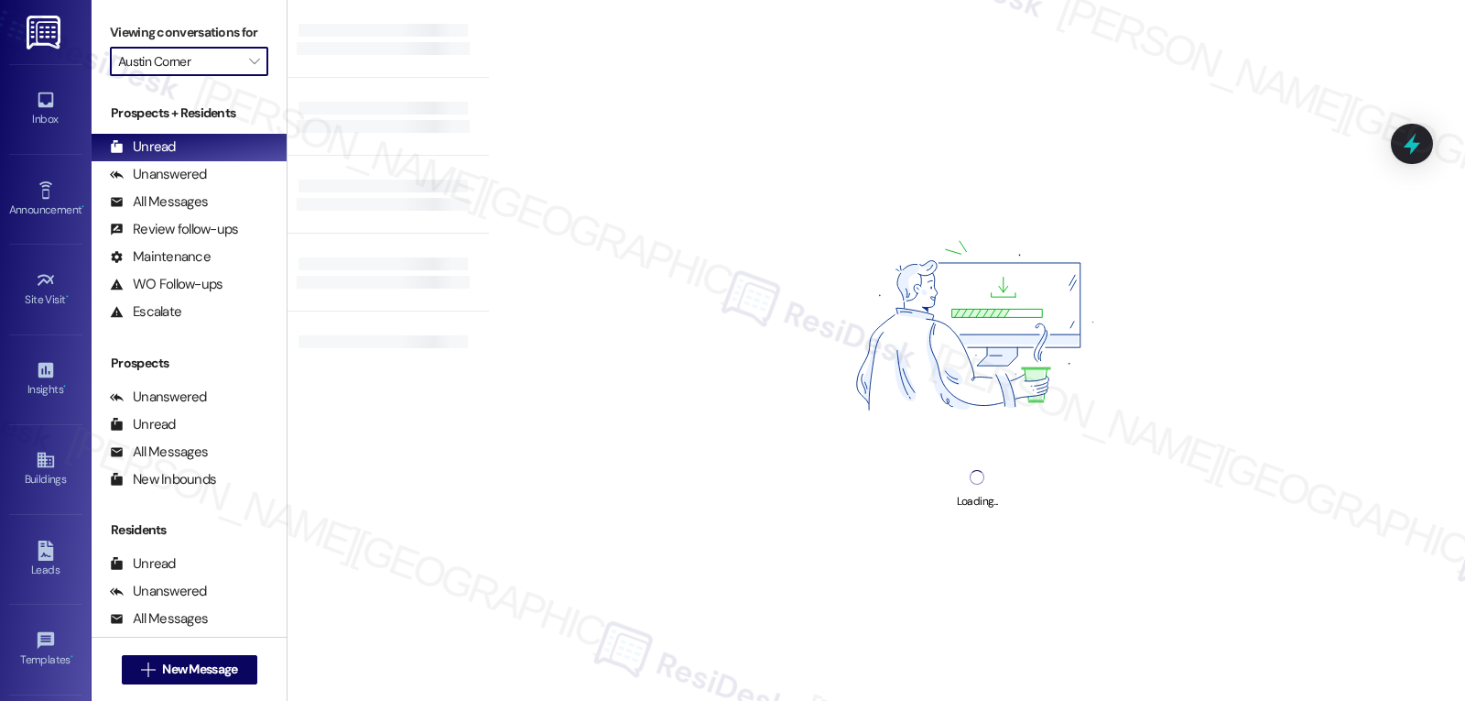
type input "[PERSON_NAME]"
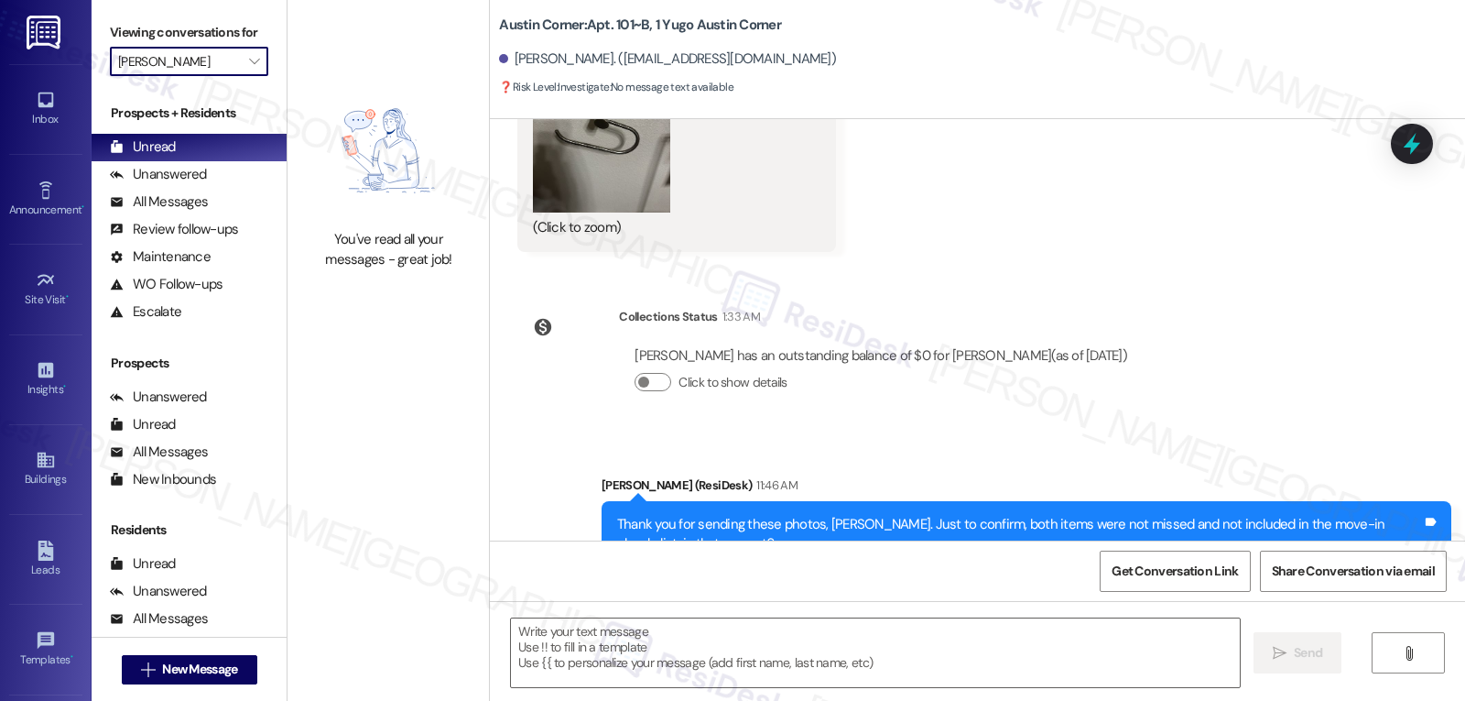
scroll to position [2580, 0]
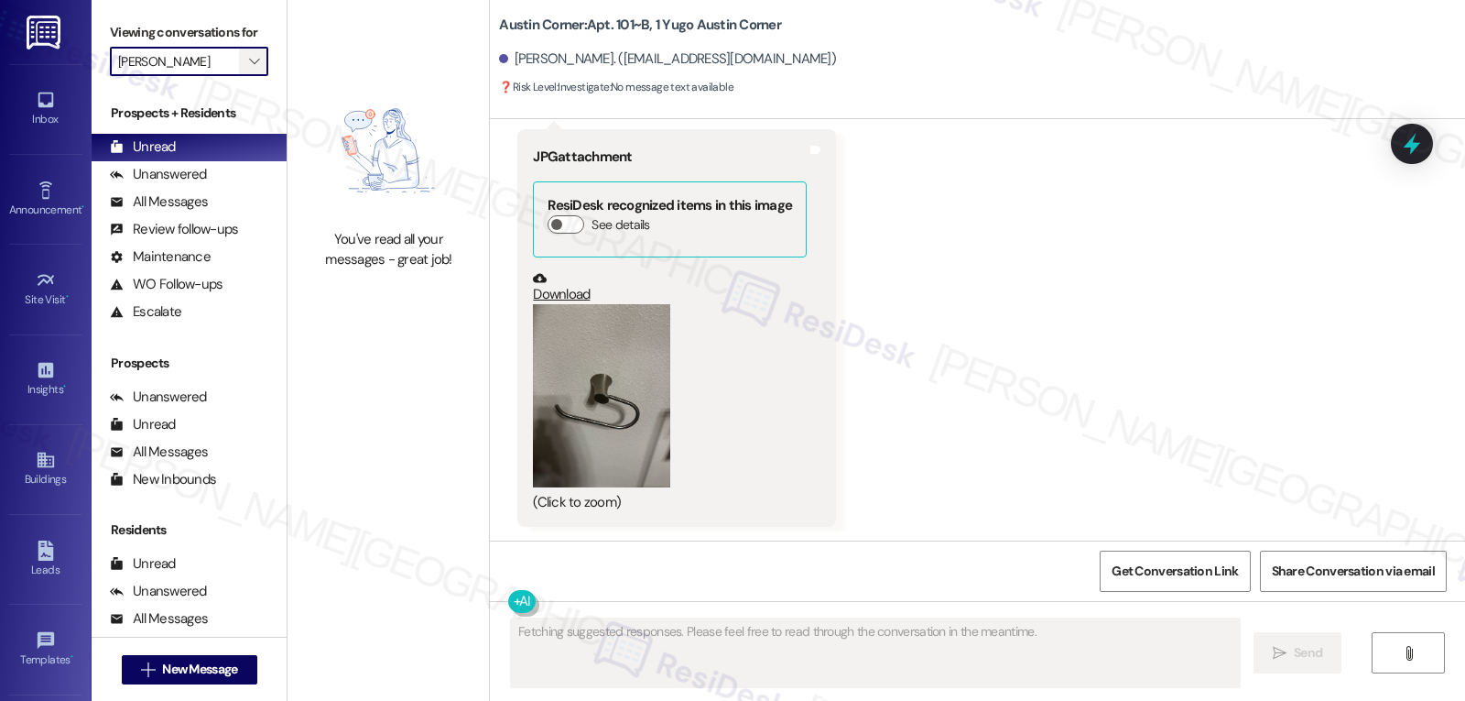
click at [246, 76] on span "" at bounding box center [253, 61] width 17 height 29
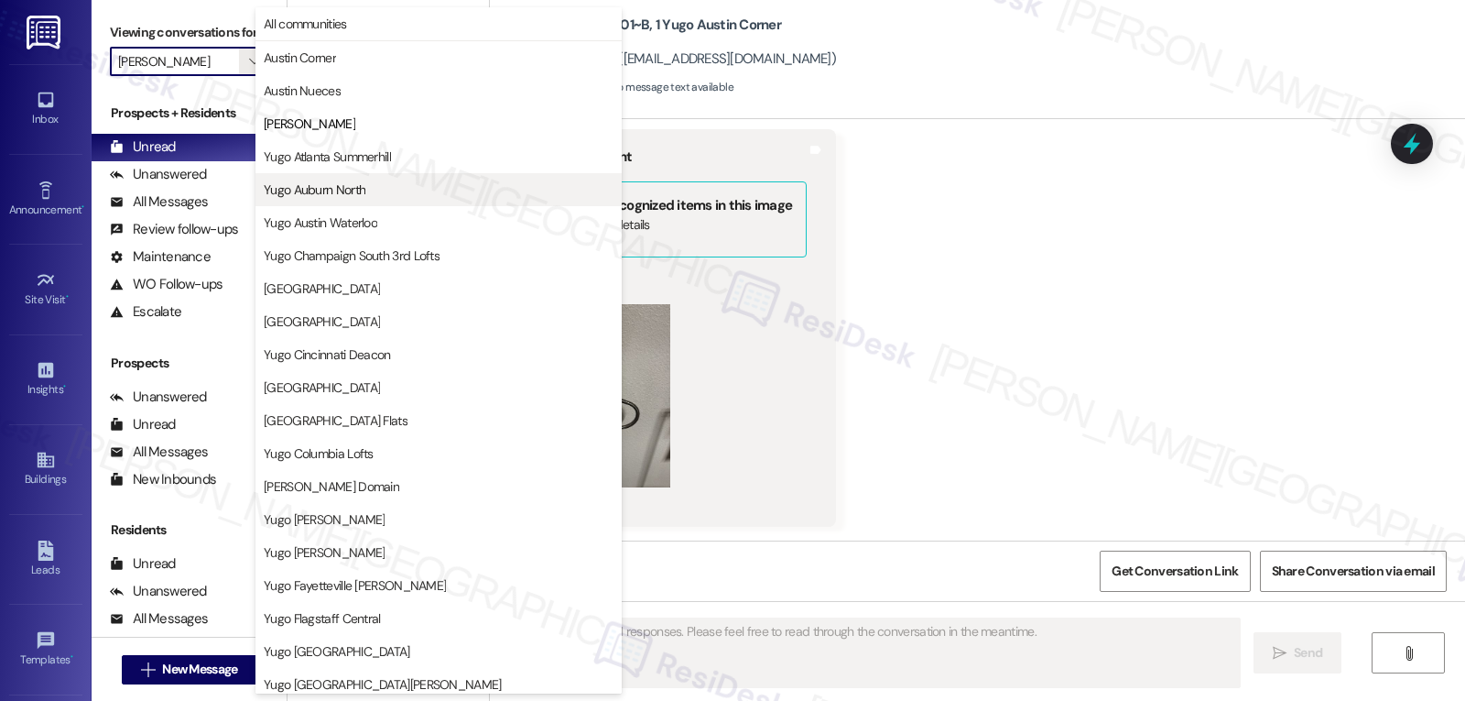
click at [329, 197] on span "Yugo Auburn North" at bounding box center [315, 189] width 102 height 18
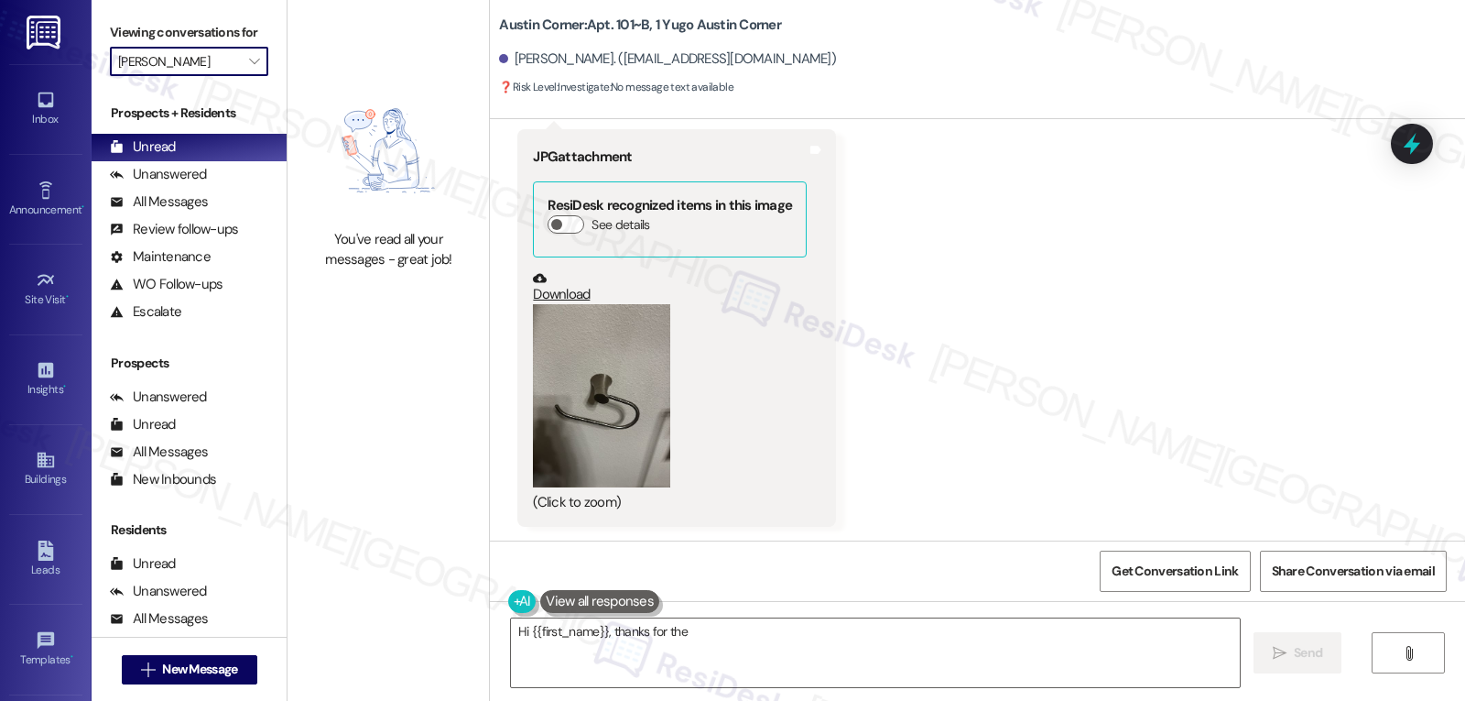
type textarea "Hi {{first_name}}, thanks for the"
type input "Yugo Auburn North"
type textarea "Hi {{first_name}}, thanks for the photos! To make sure I understand, you're"
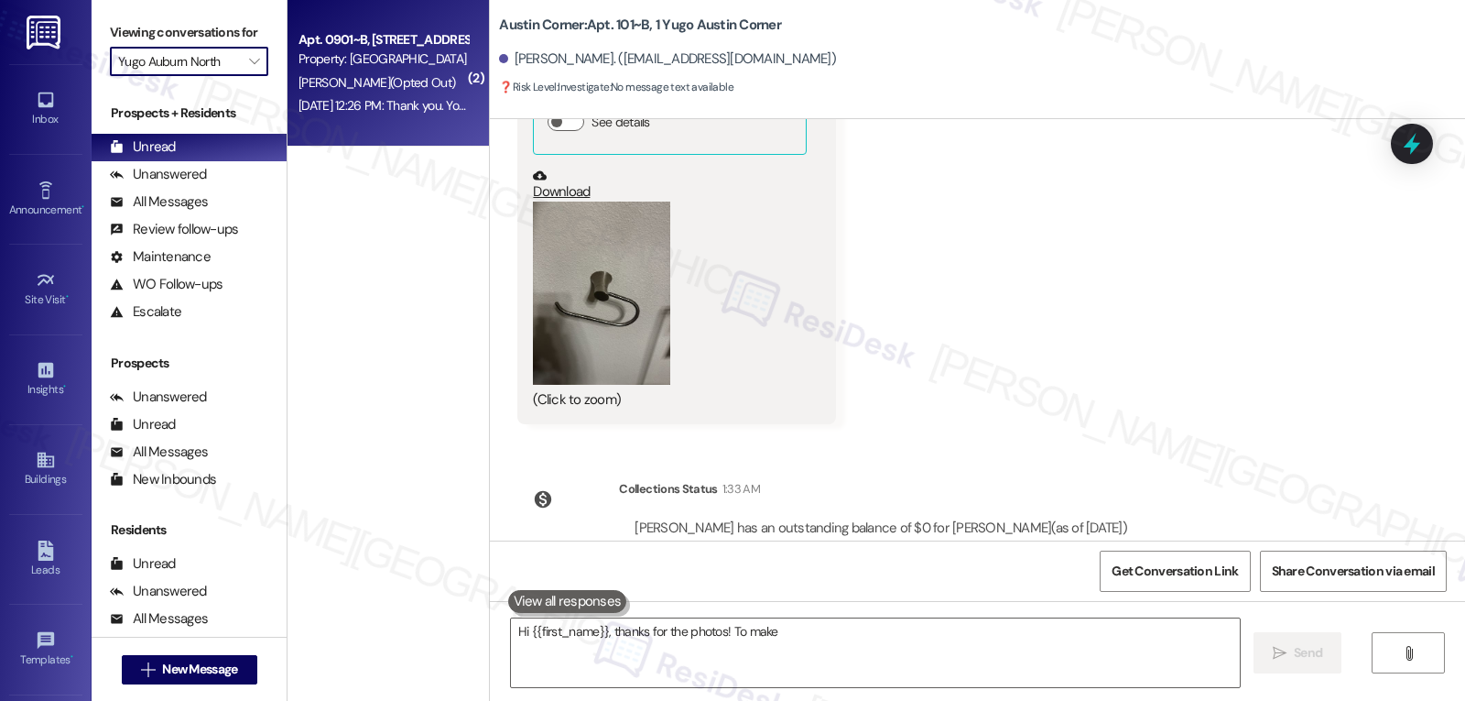
scroll to position [2580, 0]
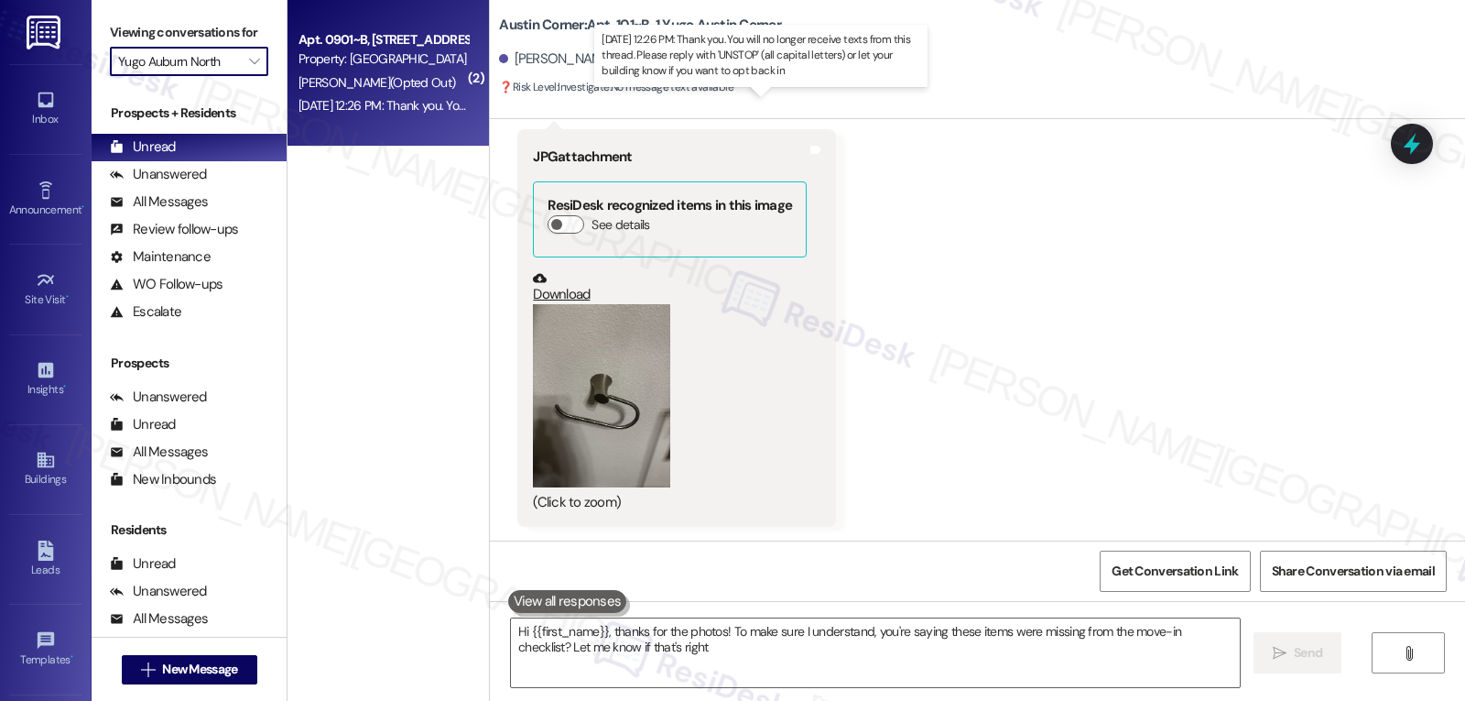
type textarea "Hi {{first_name}}, thanks for the photos! To make sure I understand, you're say…"
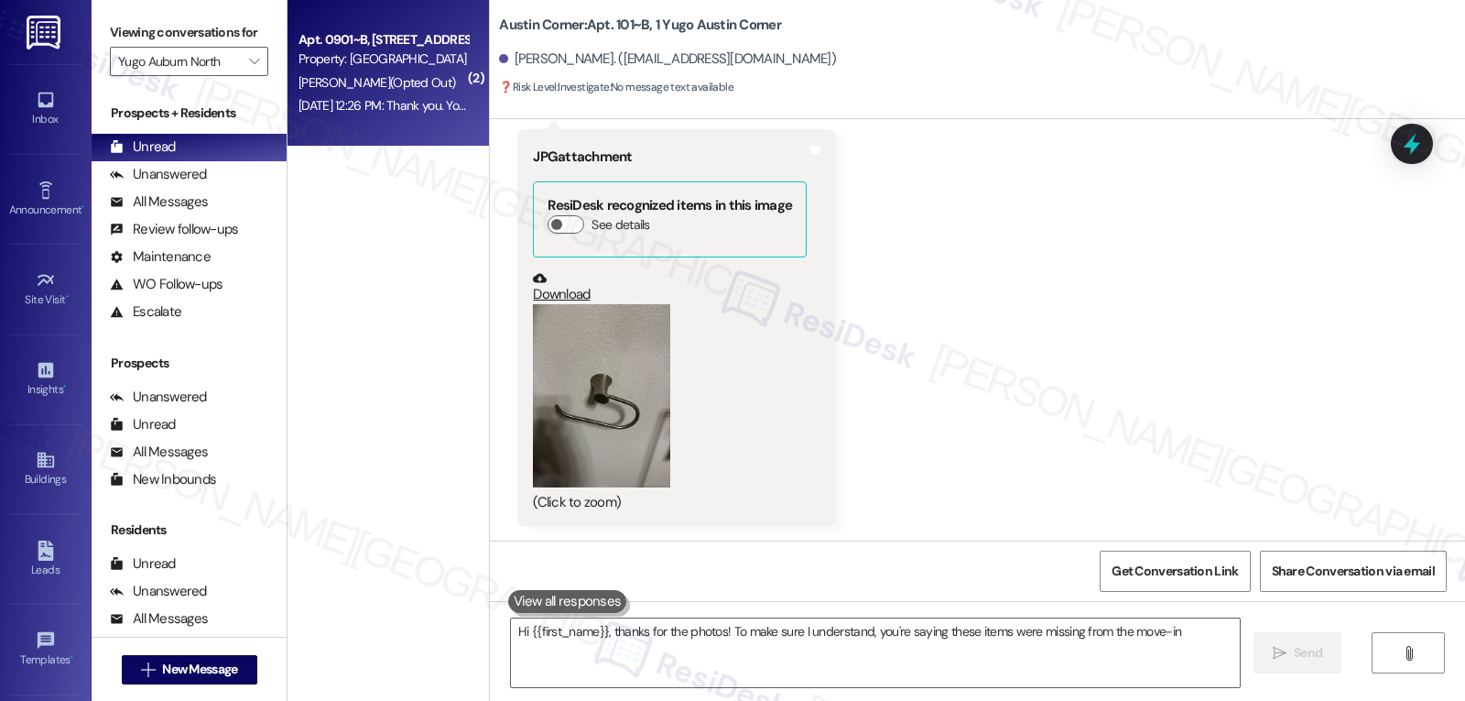
type textarea "Hi {{first_name}}, thanks for the photos! To make sure I understand, you're say…"
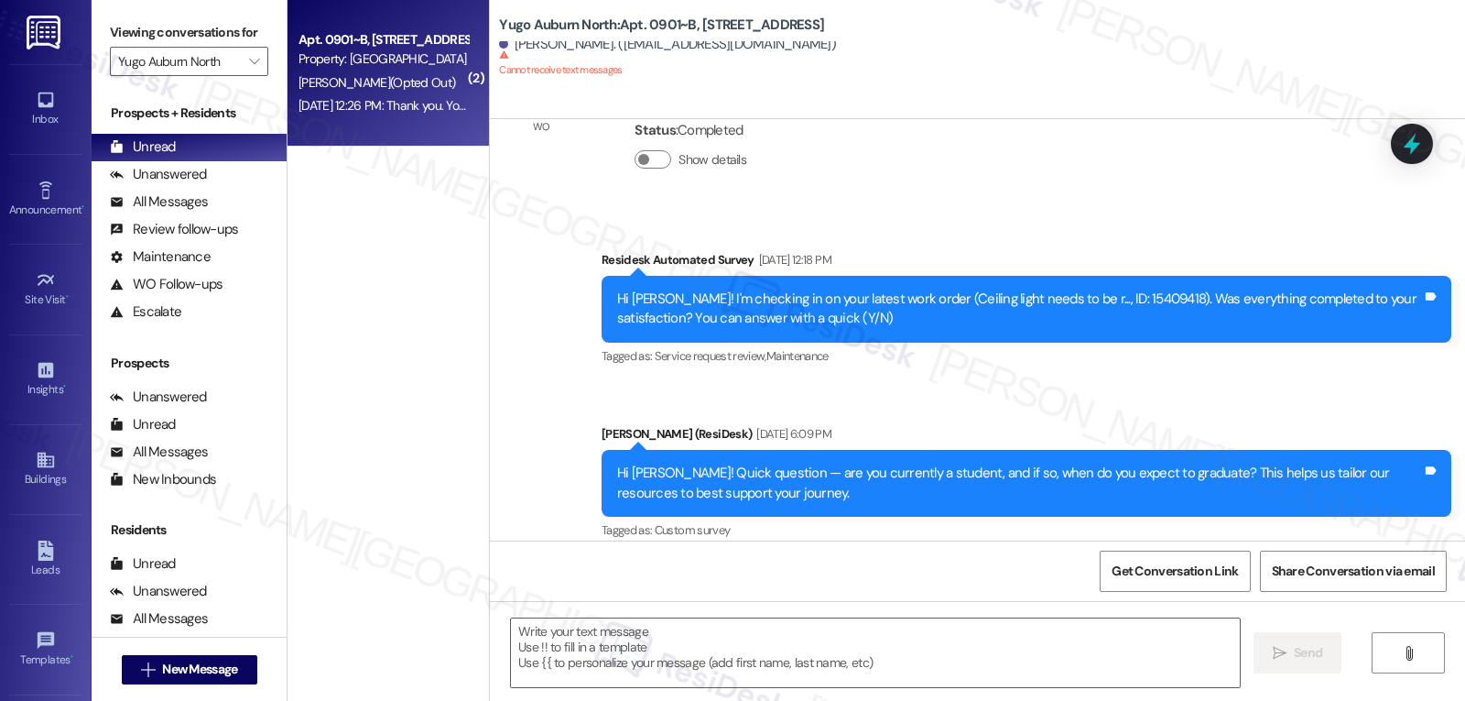
type textarea "Fetching suggested responses. Please feel free to read through the conversation…"
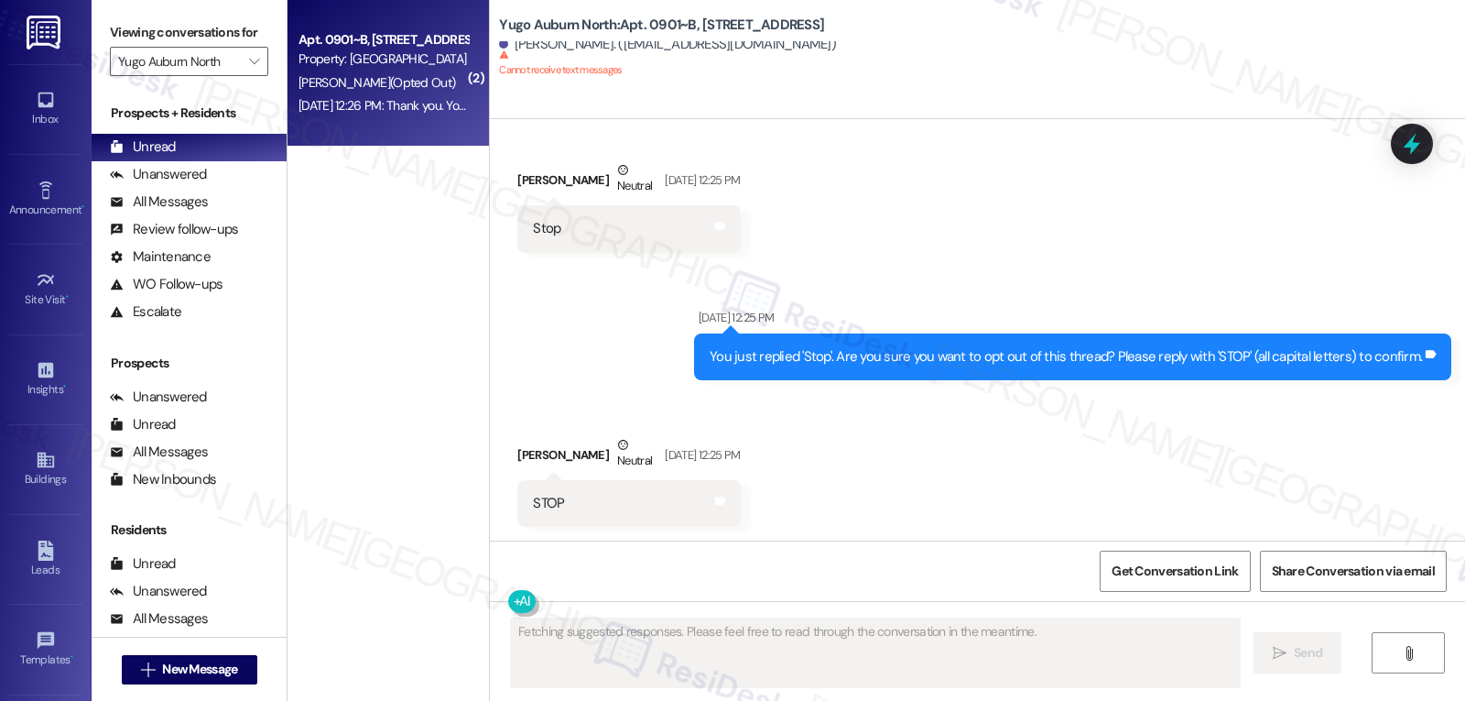
scroll to position [3026, 0]
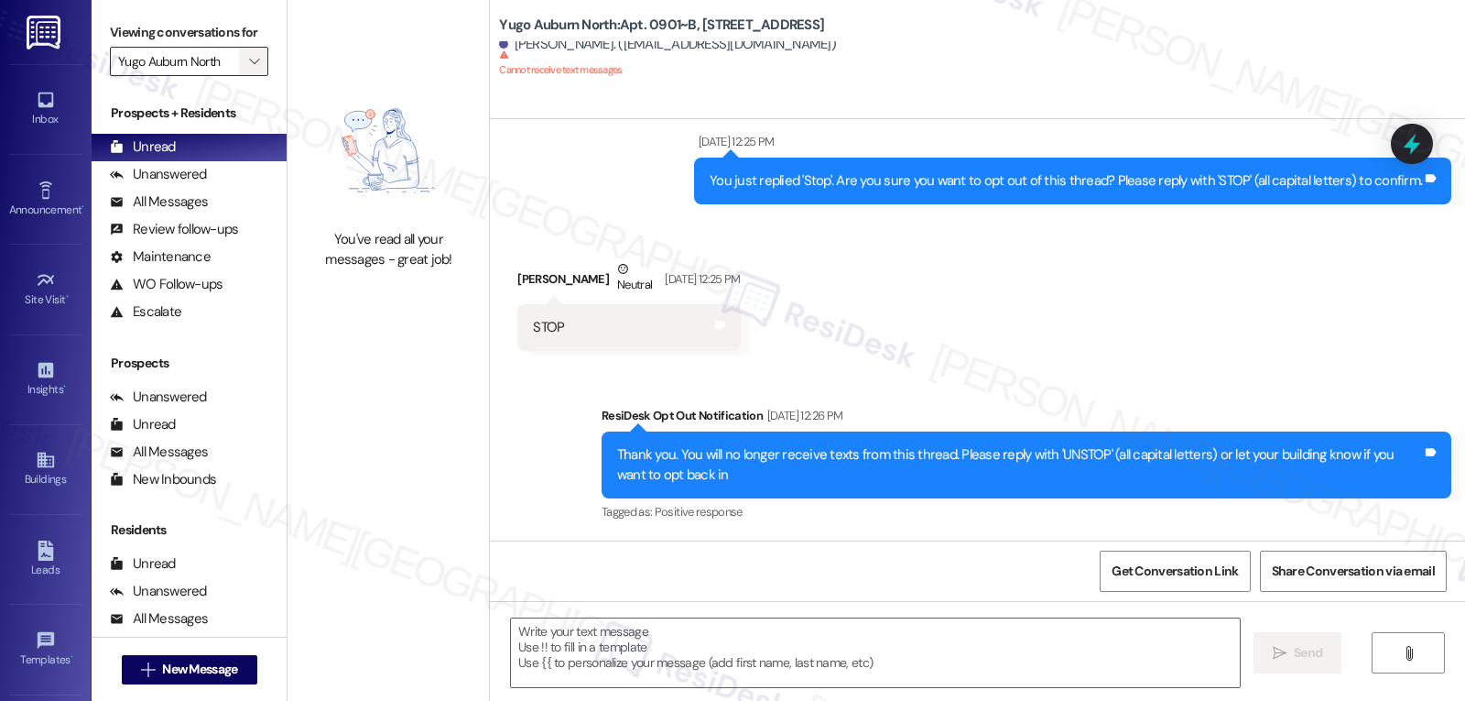
click at [245, 76] on span "" at bounding box center [253, 61] width 17 height 29
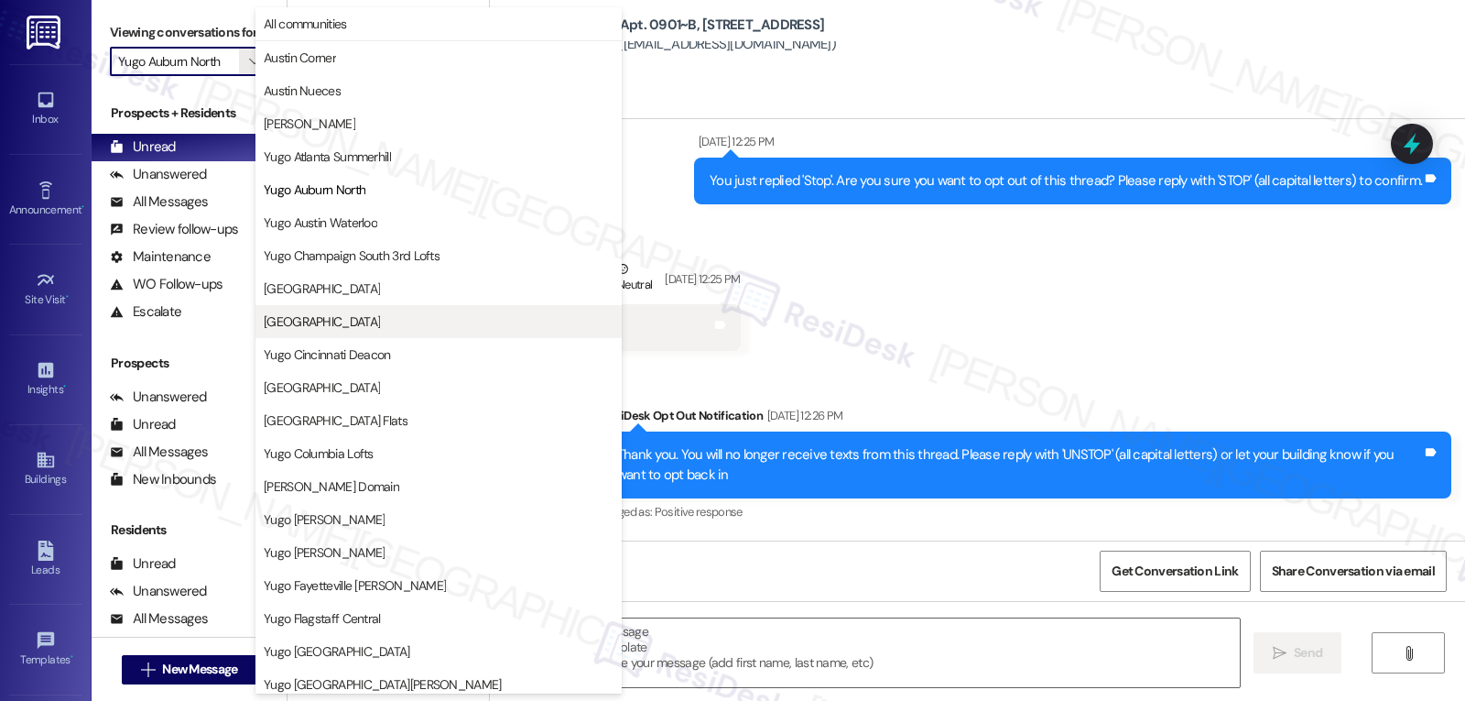
click at [358, 321] on span "[GEOGRAPHIC_DATA]" at bounding box center [322, 321] width 116 height 18
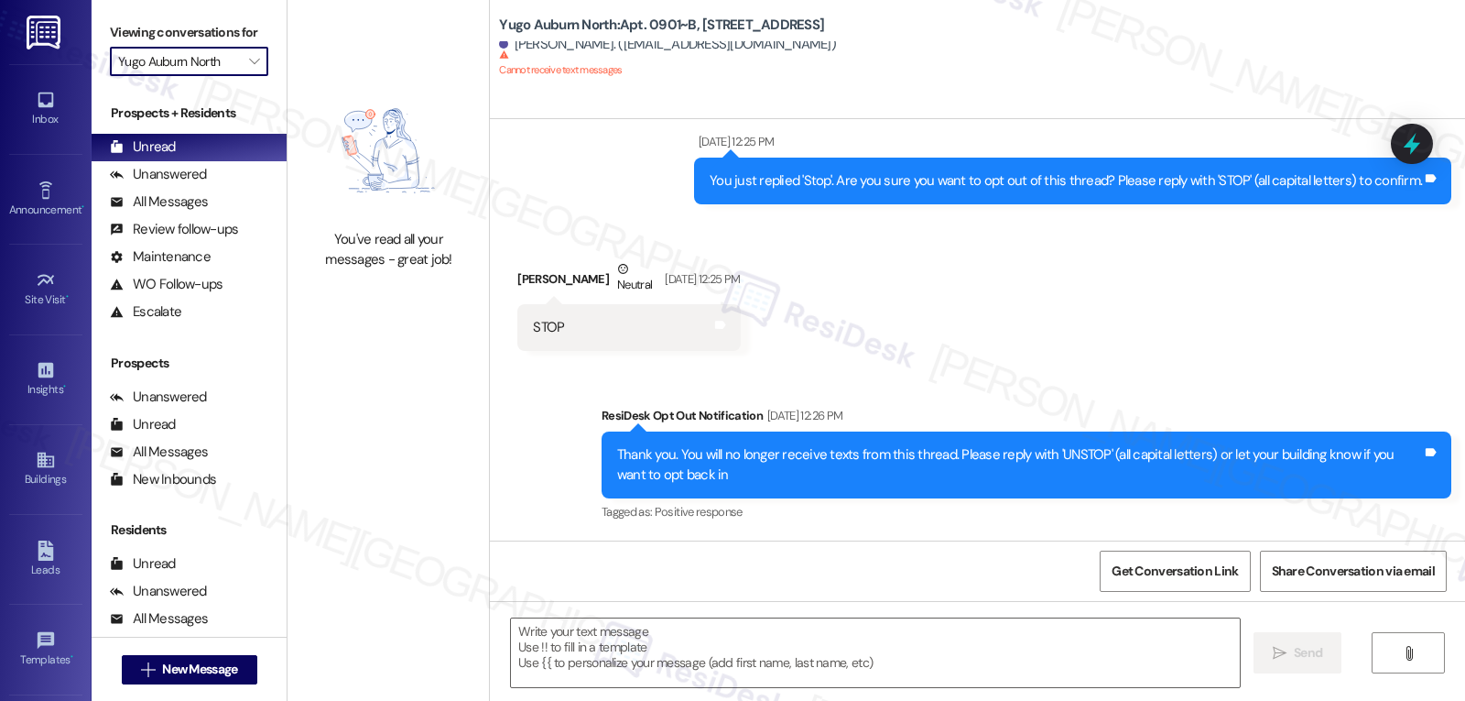
type input "[GEOGRAPHIC_DATA]"
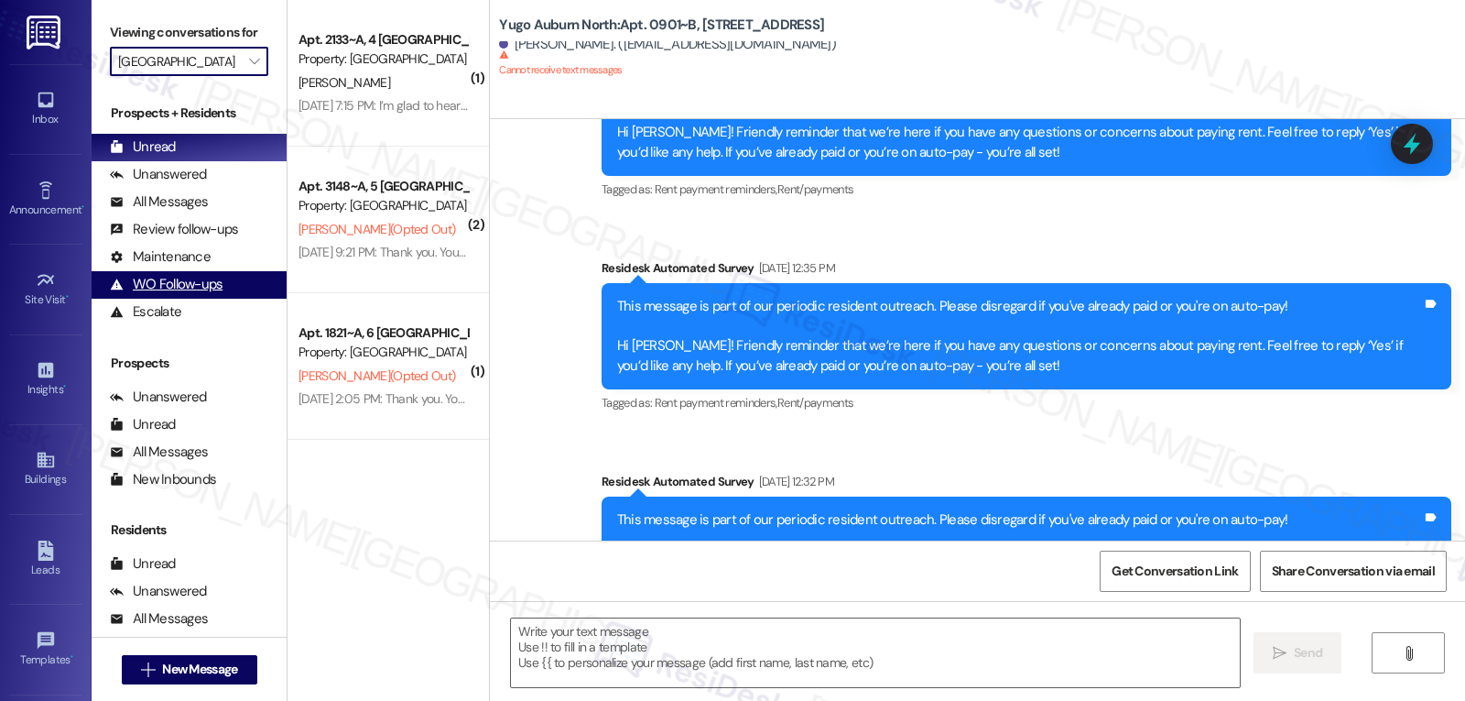
type textarea "Fetching suggested responses. Please feel free to read through the conversation…"
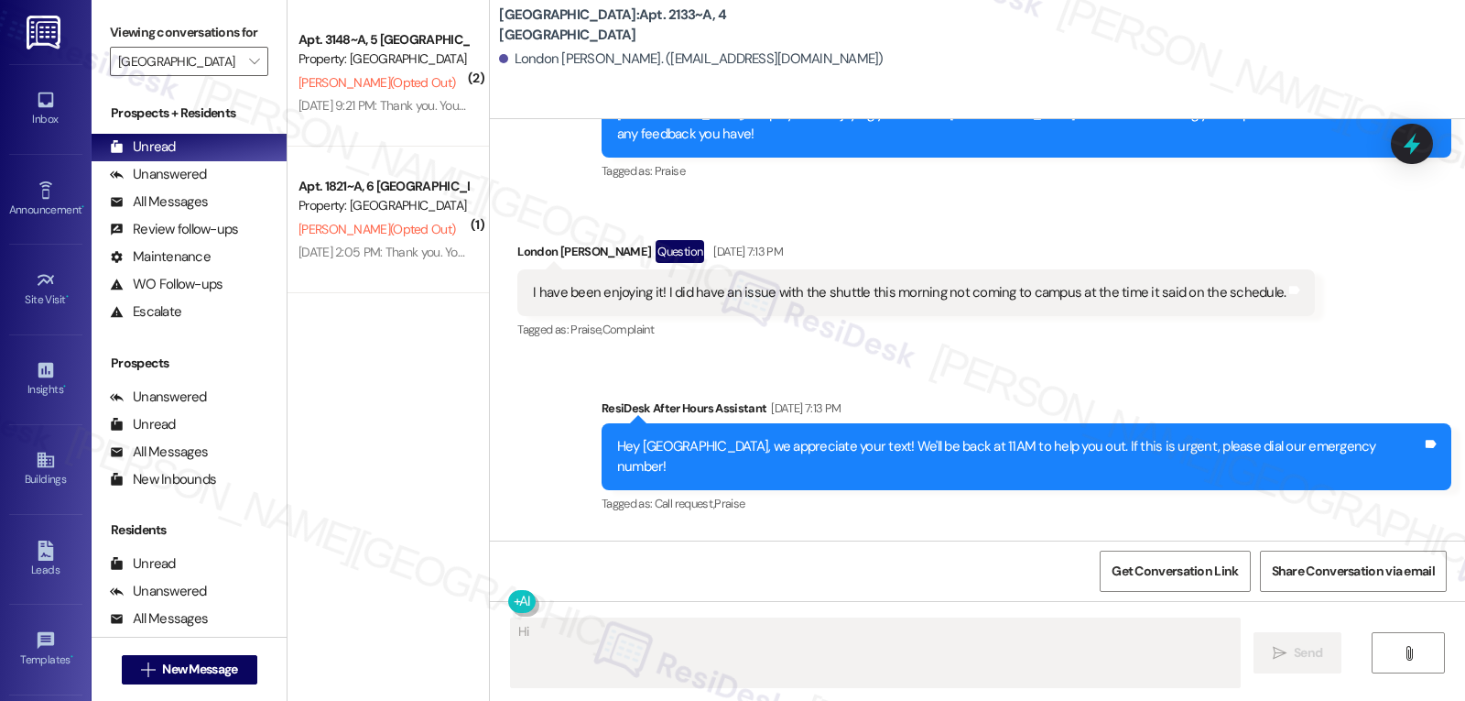
scroll to position [1045, 0]
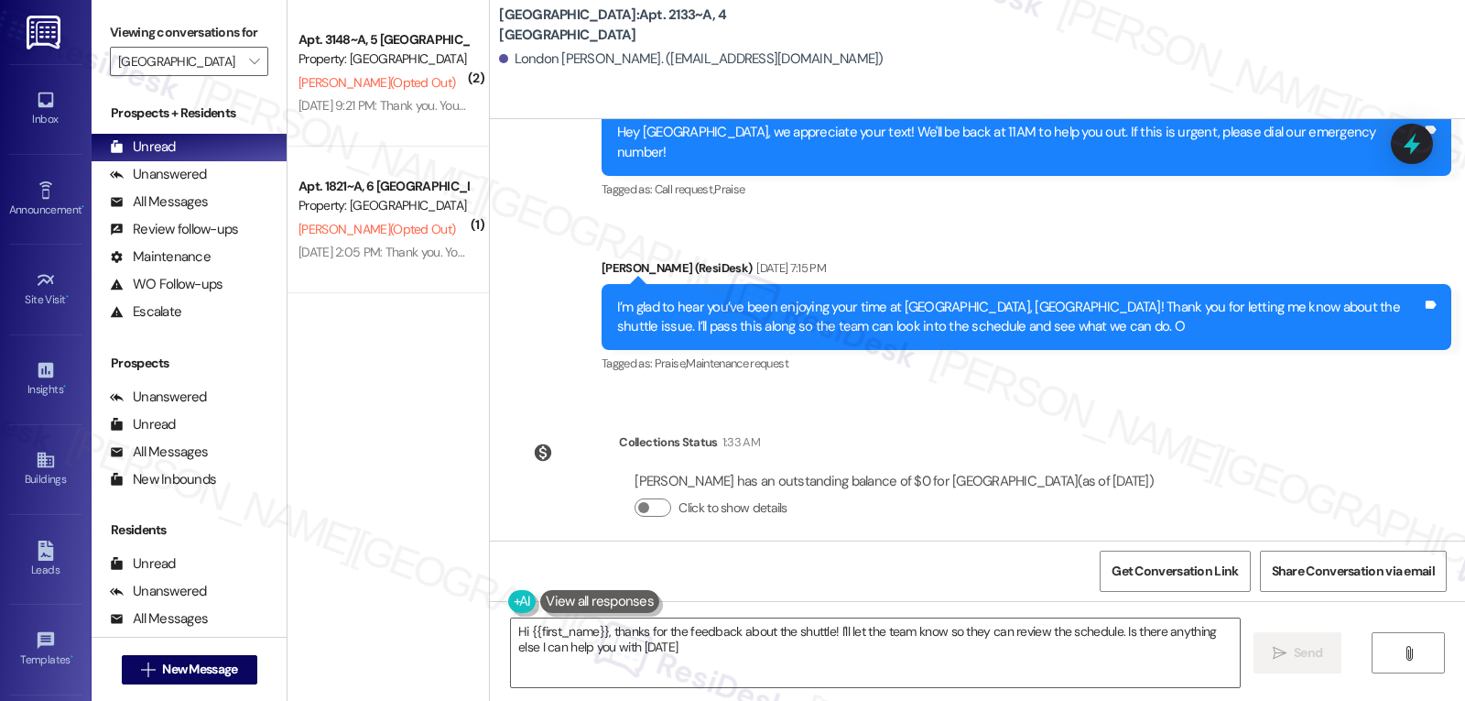
type textarea "Hi {{first_name}}, thanks for the feedback about the shuttle! I'll let the team…"
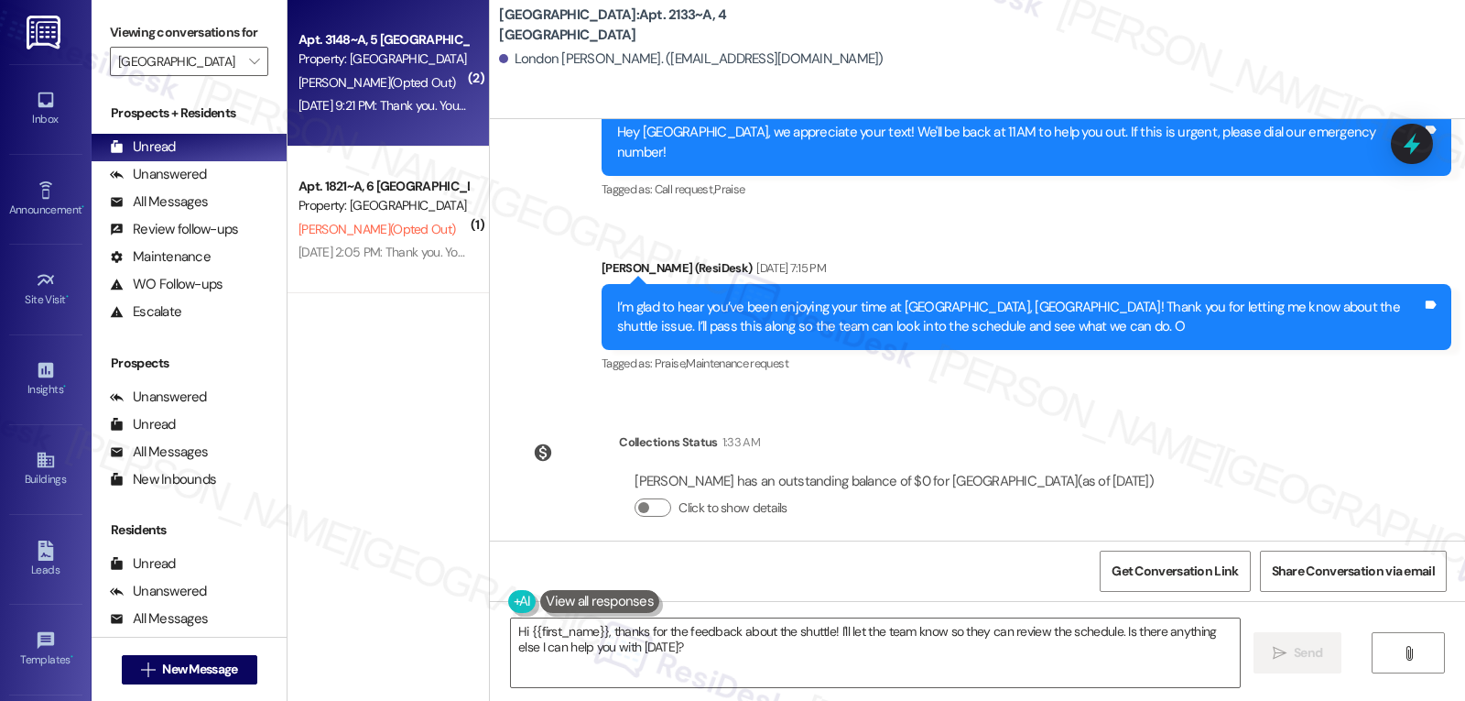
click at [349, 87] on span "[PERSON_NAME] (Opted Out)" at bounding box center [377, 82] width 157 height 16
type textarea "Fetching suggested responses. Please feel free to read through the conversation…"
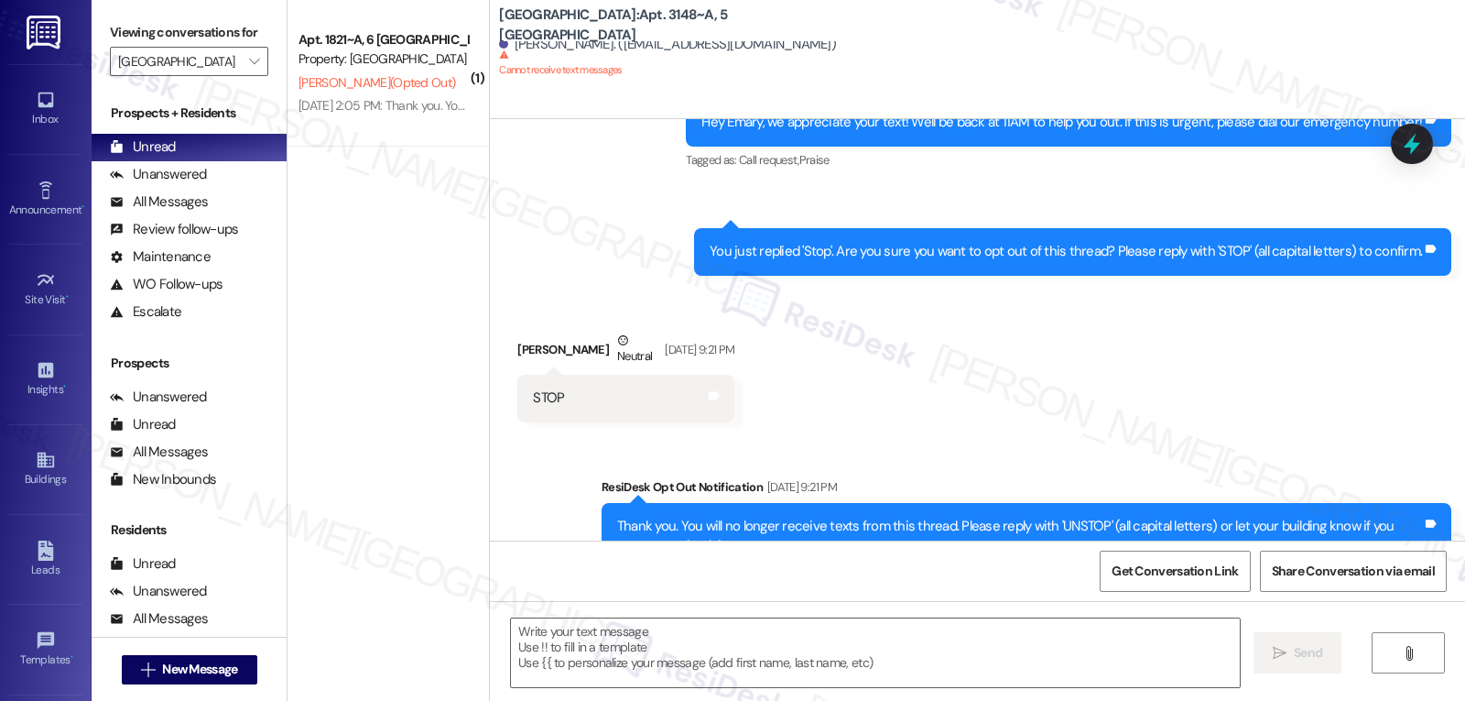
scroll to position [4769, 0]
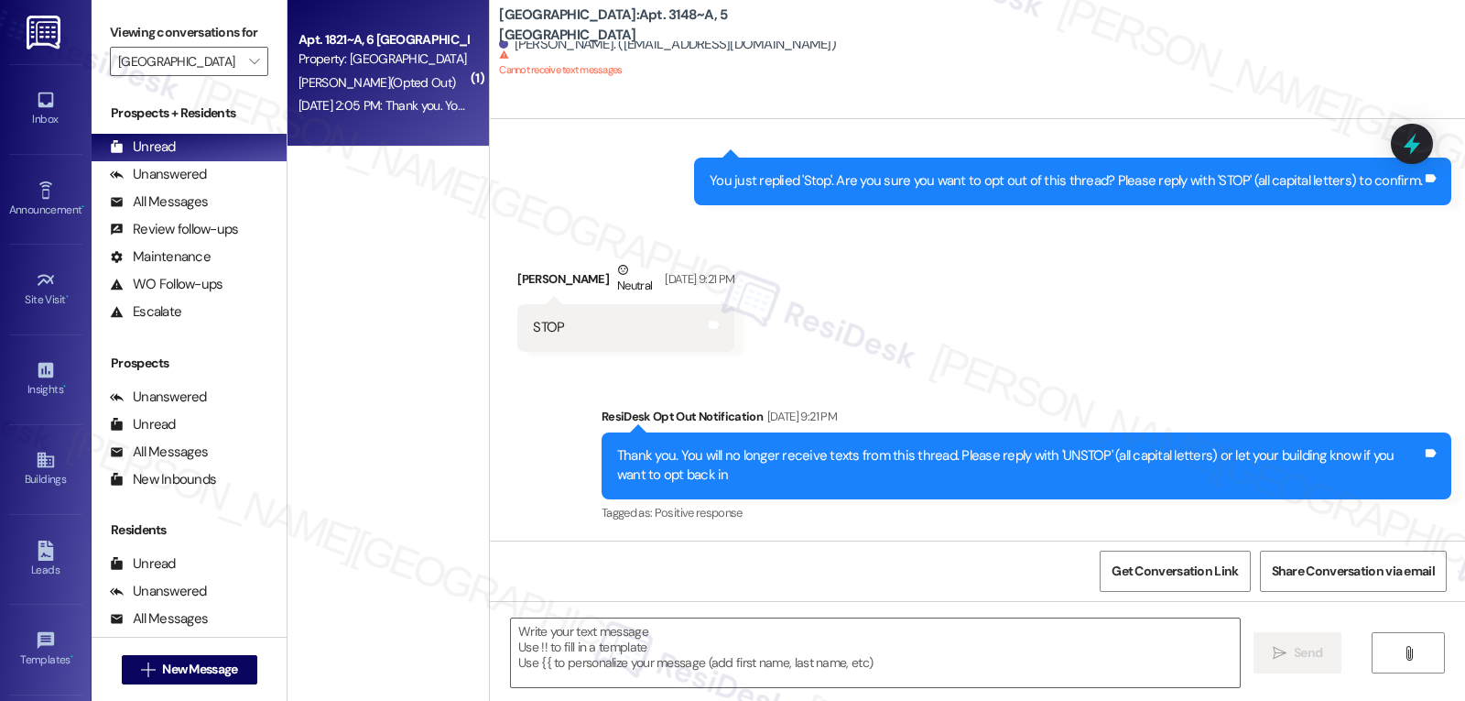
click at [396, 101] on div "[DATE] 2:05 PM: Thank you. You will no longer receive texts from this thread. P…" at bounding box center [752, 105] width 906 height 16
type textarea "Fetching suggested responses. Please feel free to read through the conversation…"
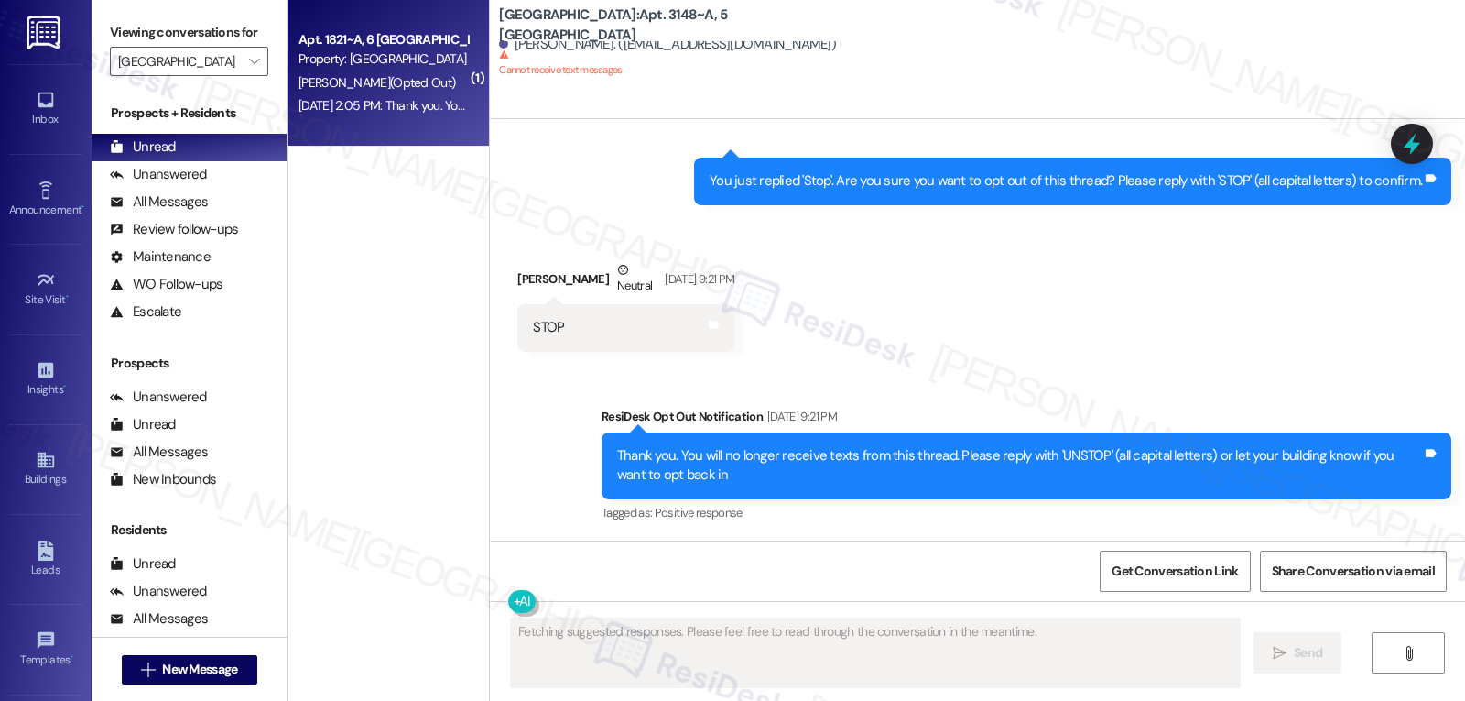
scroll to position [3047, 0]
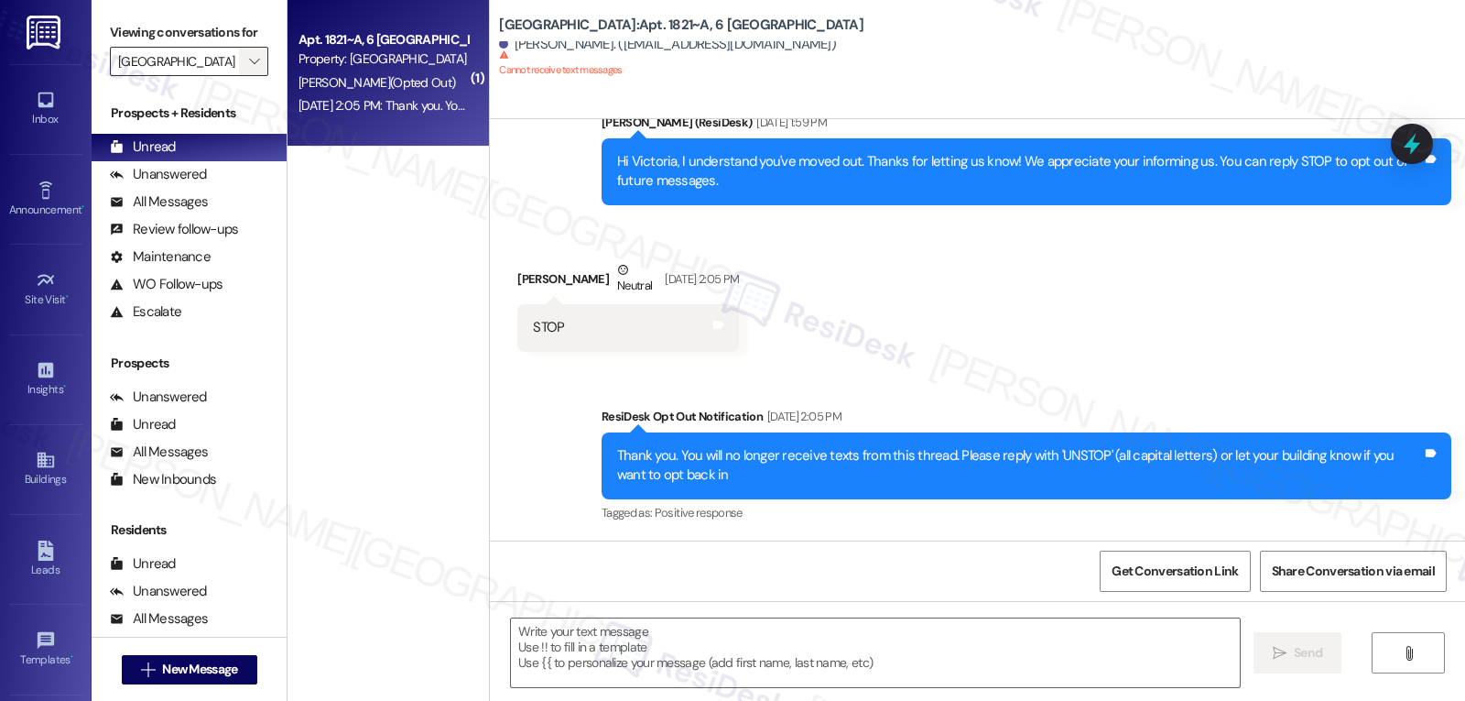
click at [249, 69] on icon "" at bounding box center [254, 61] width 10 height 15
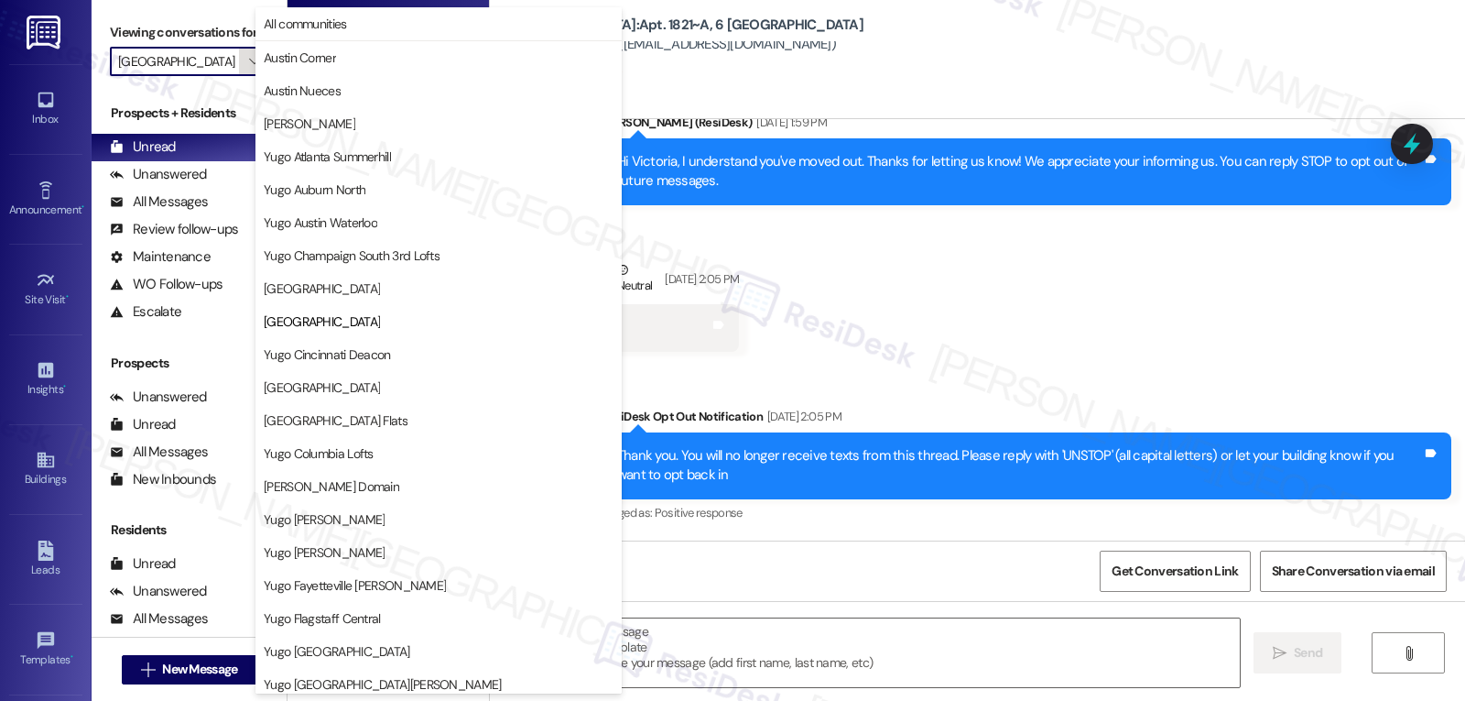
scroll to position [298, 0]
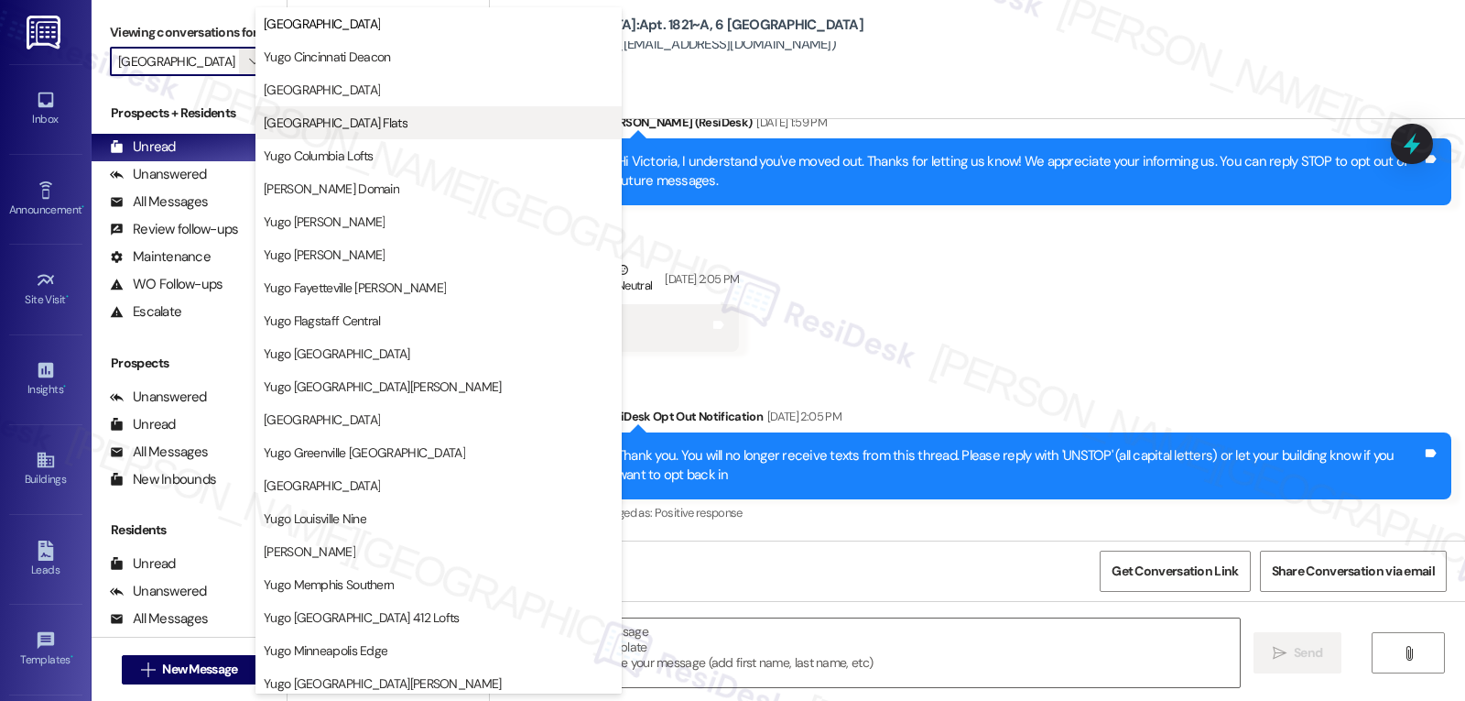
click at [405, 126] on span "[GEOGRAPHIC_DATA] Flats" at bounding box center [336, 123] width 144 height 18
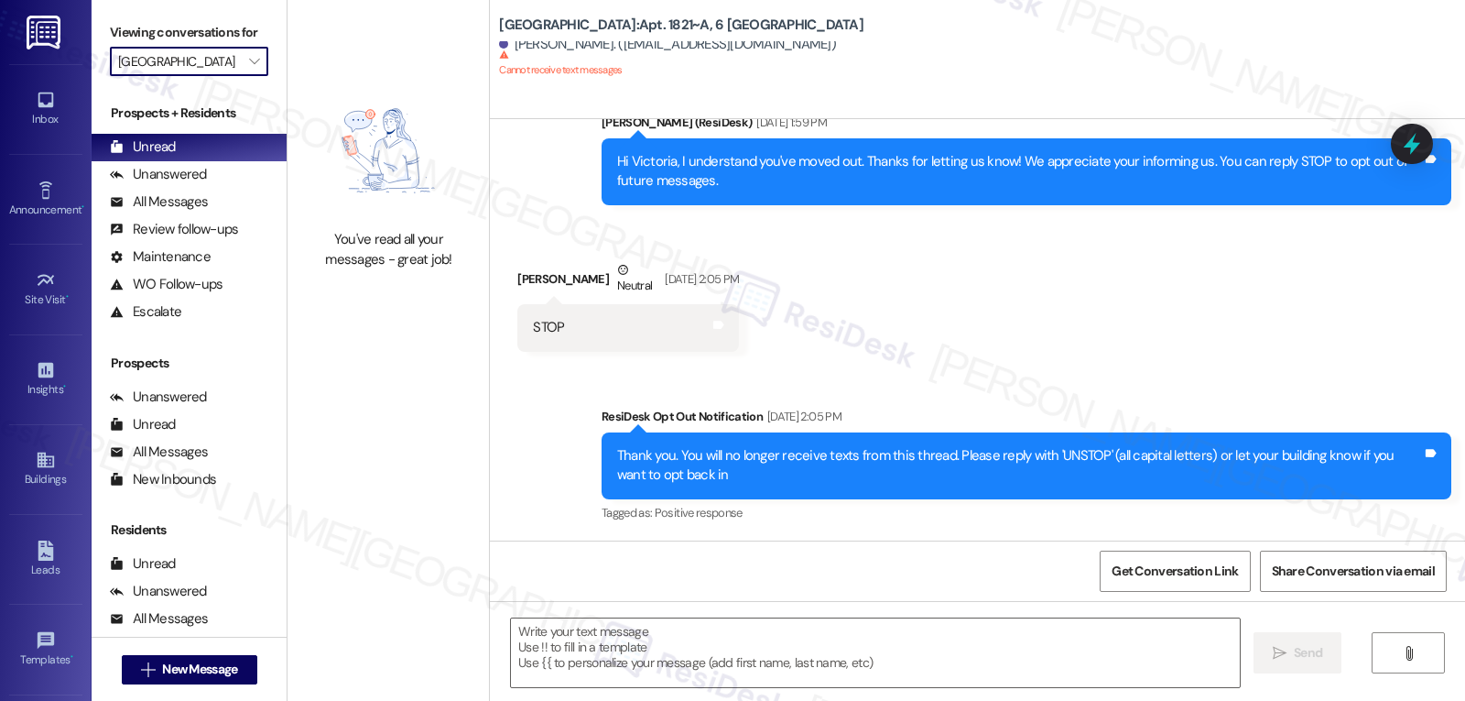
type input "[GEOGRAPHIC_DATA] Flats"
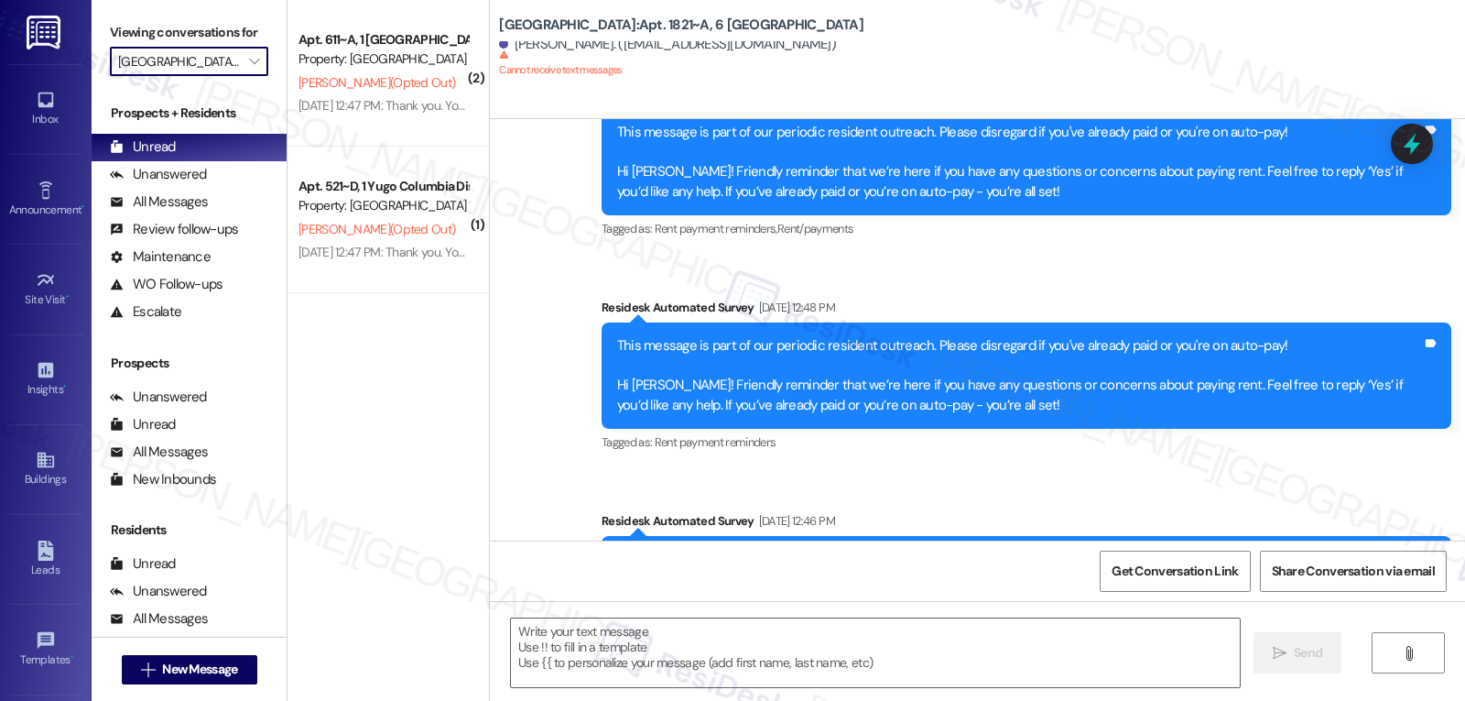
type textarea "Fetching suggested responses. Please feel free to read through the conversation…"
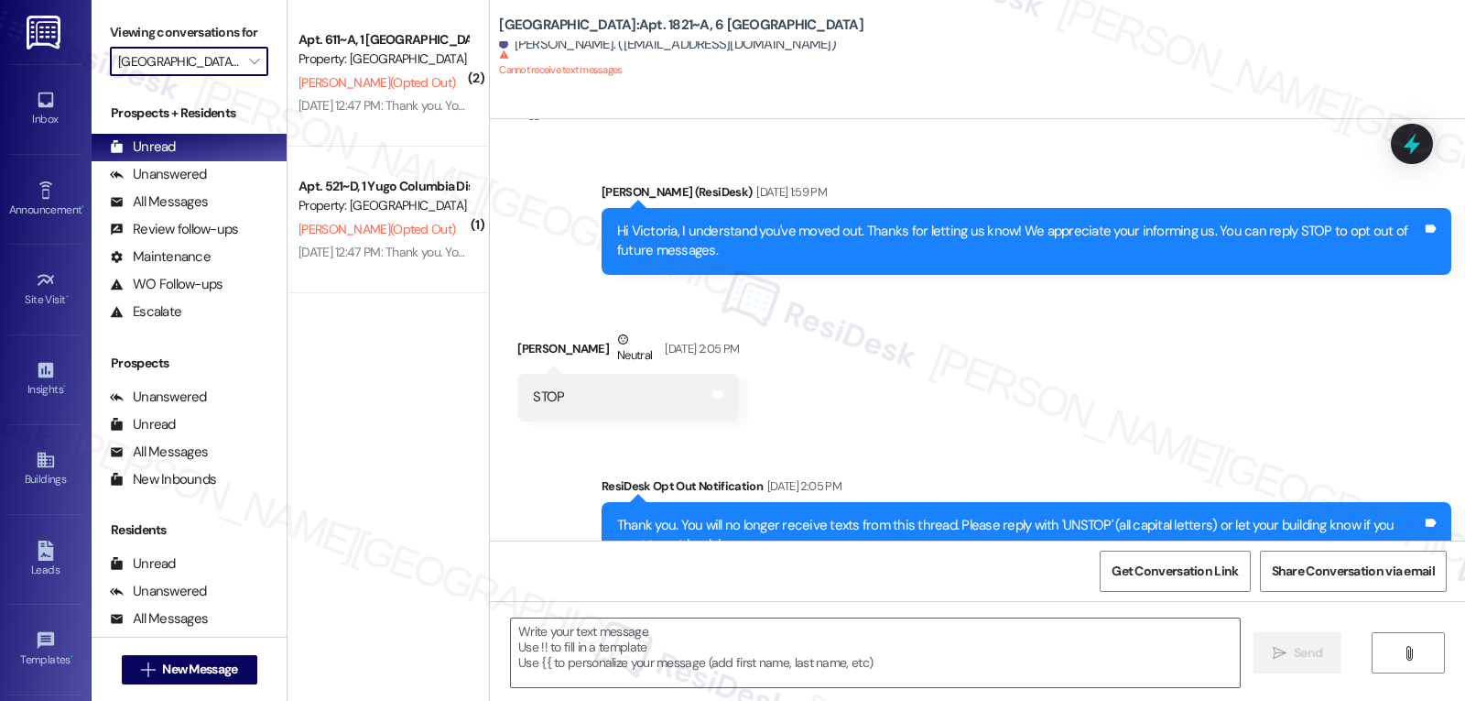
scroll to position [3047, 0]
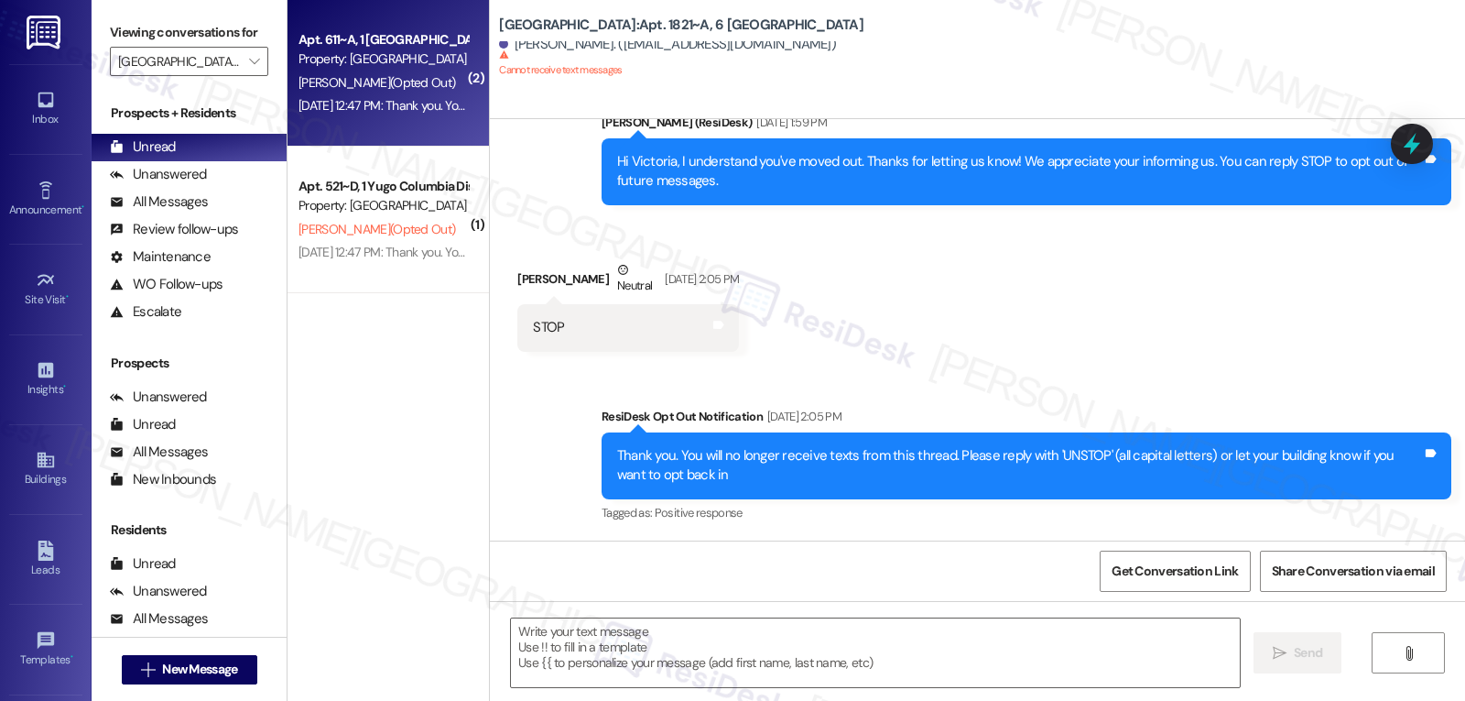
click at [375, 114] on div "[DATE] 12:47 PM: Thank you. You will no longer receive texts from this thread. …" at bounding box center [383, 105] width 173 height 23
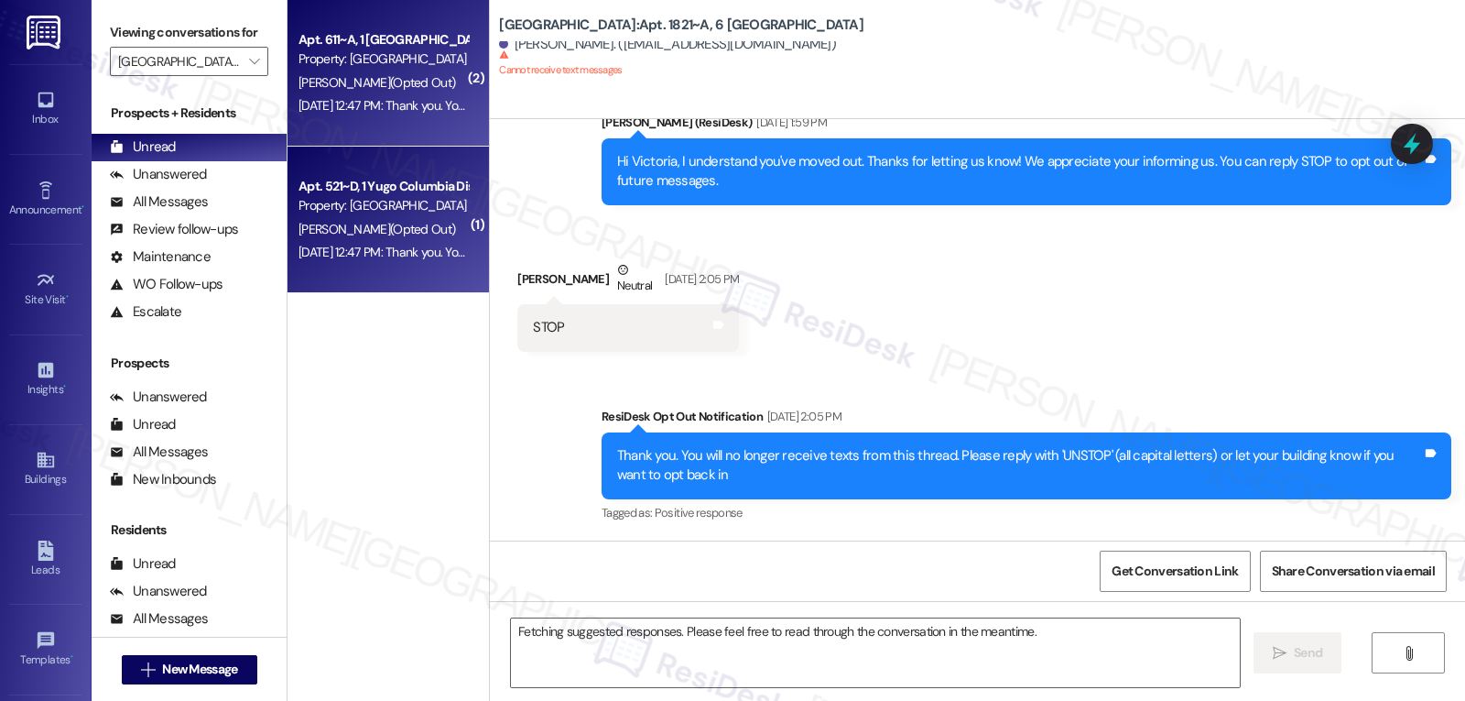
click at [386, 231] on span "[PERSON_NAME] (Opted Out)" at bounding box center [377, 229] width 157 height 16
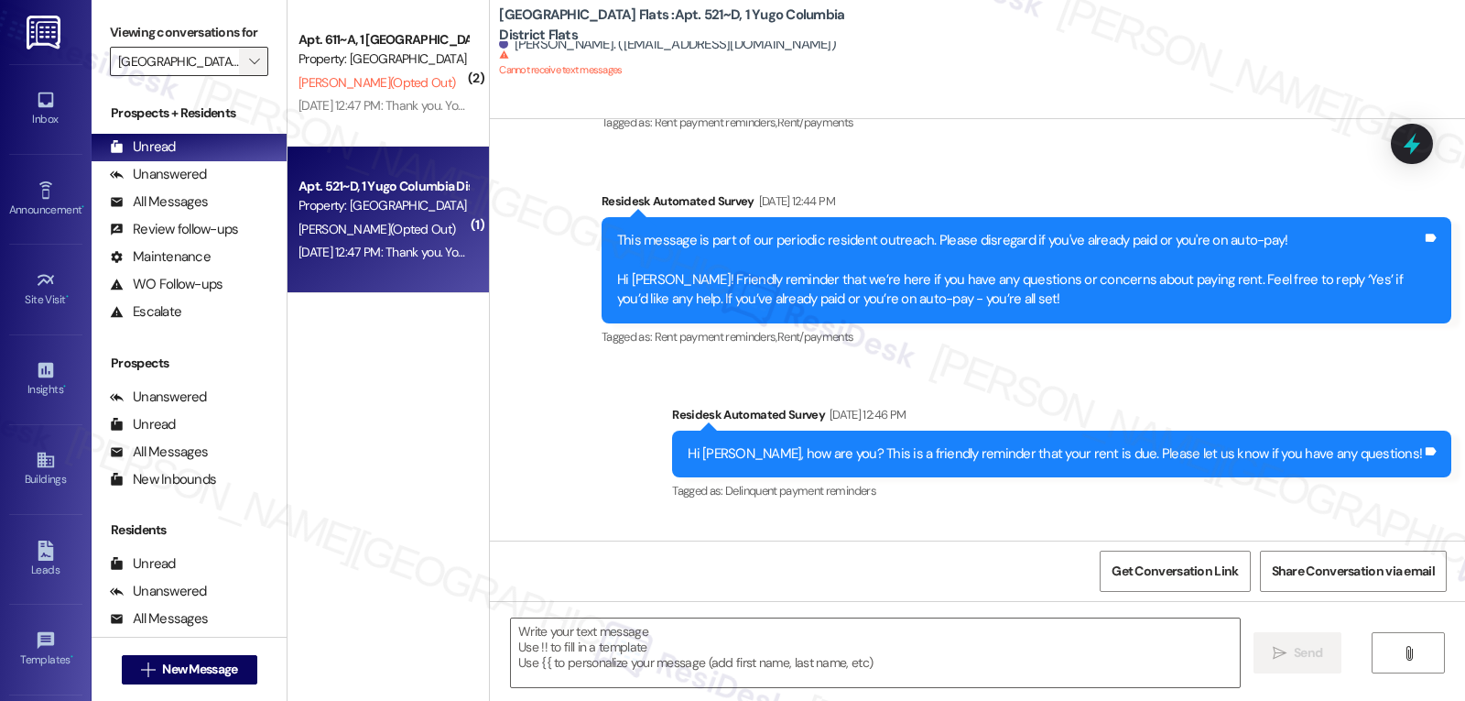
scroll to position [778, 0]
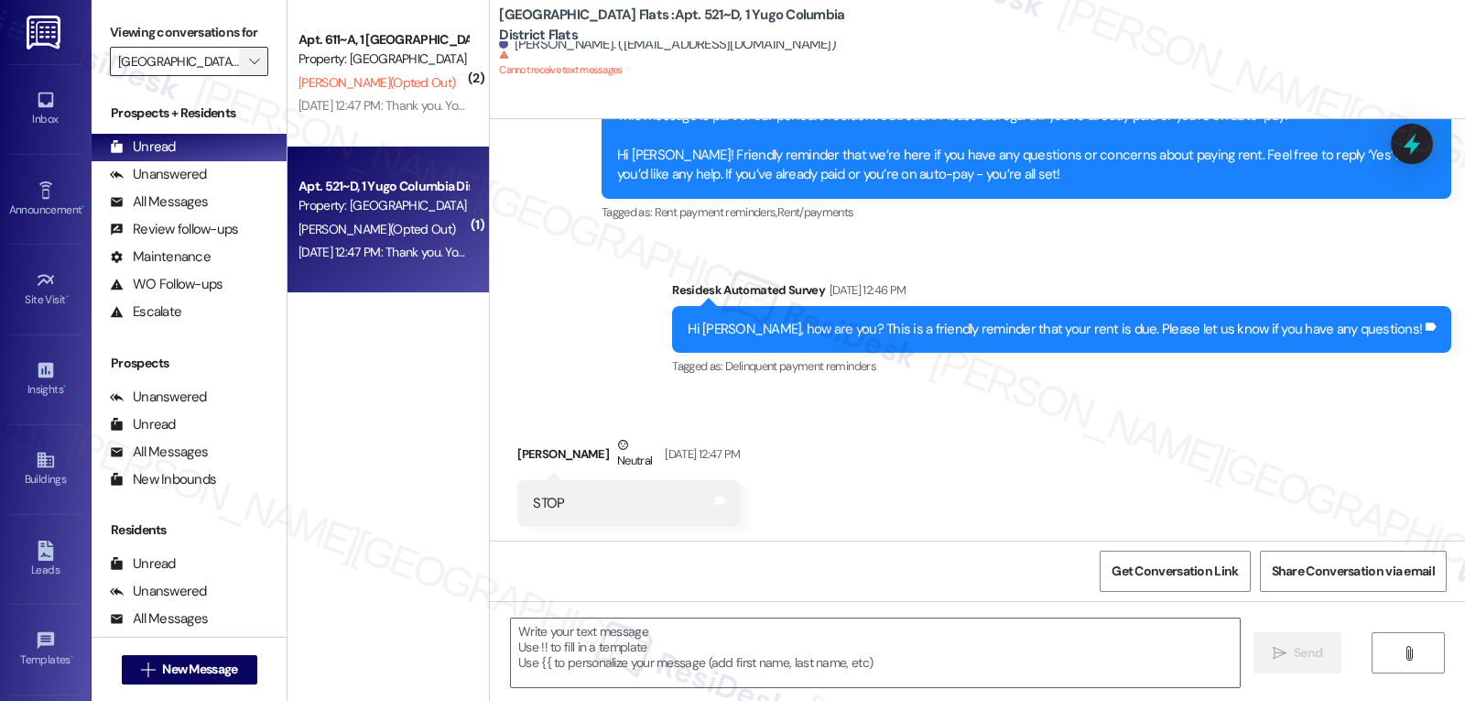
type textarea "Fetching suggested responses. Please feel free to read through the conversation…"
click at [249, 69] on icon "" at bounding box center [254, 61] width 10 height 15
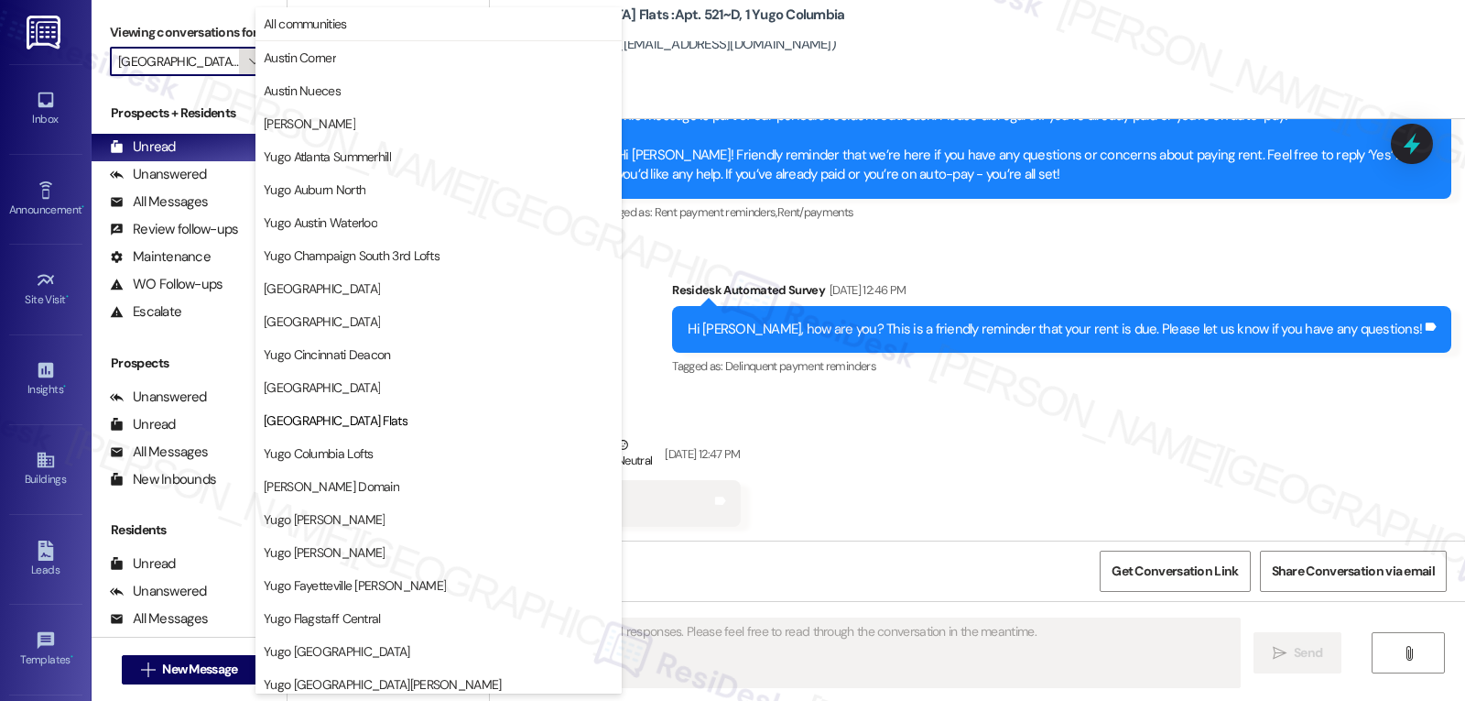
scroll to position [298, 0]
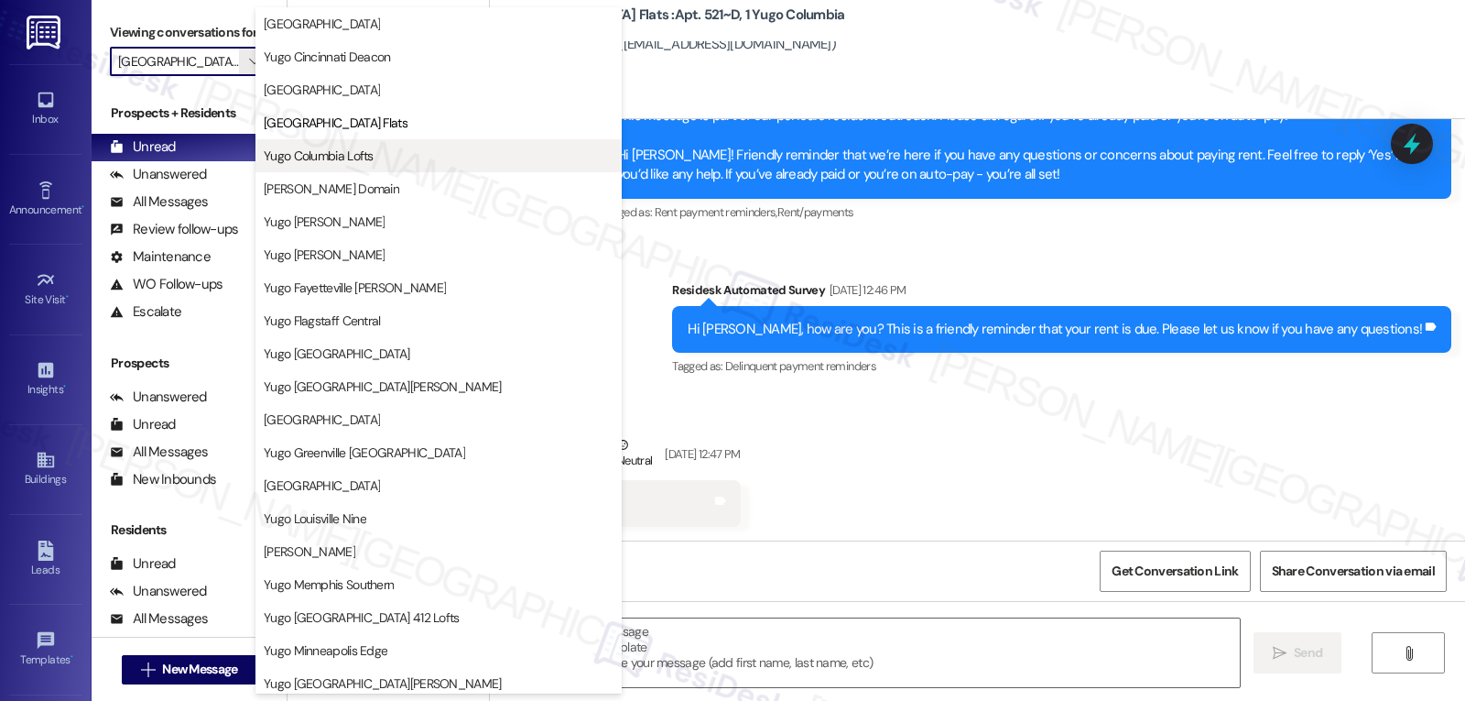
click at [365, 155] on span "Yugo Columbia Lofts" at bounding box center [319, 156] width 110 height 18
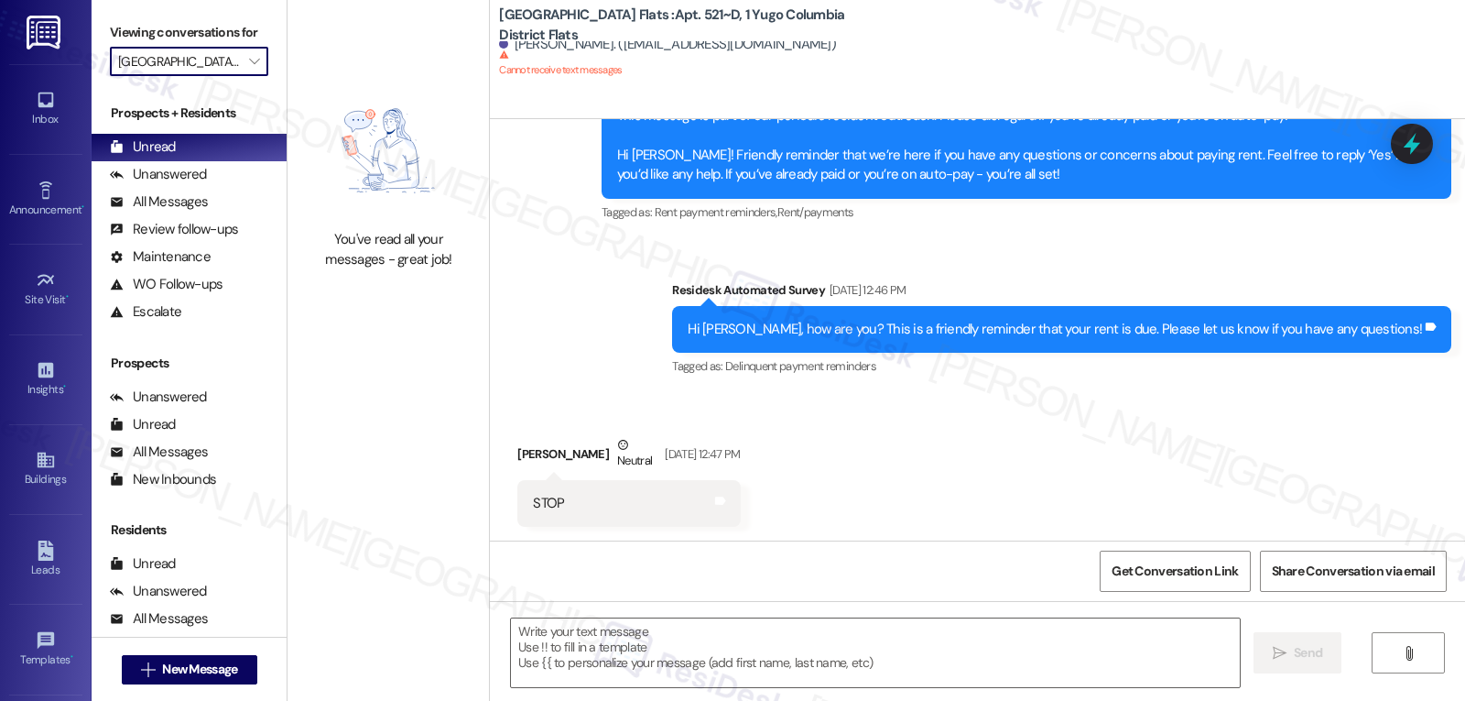
type input "Yugo Columbia Lofts"
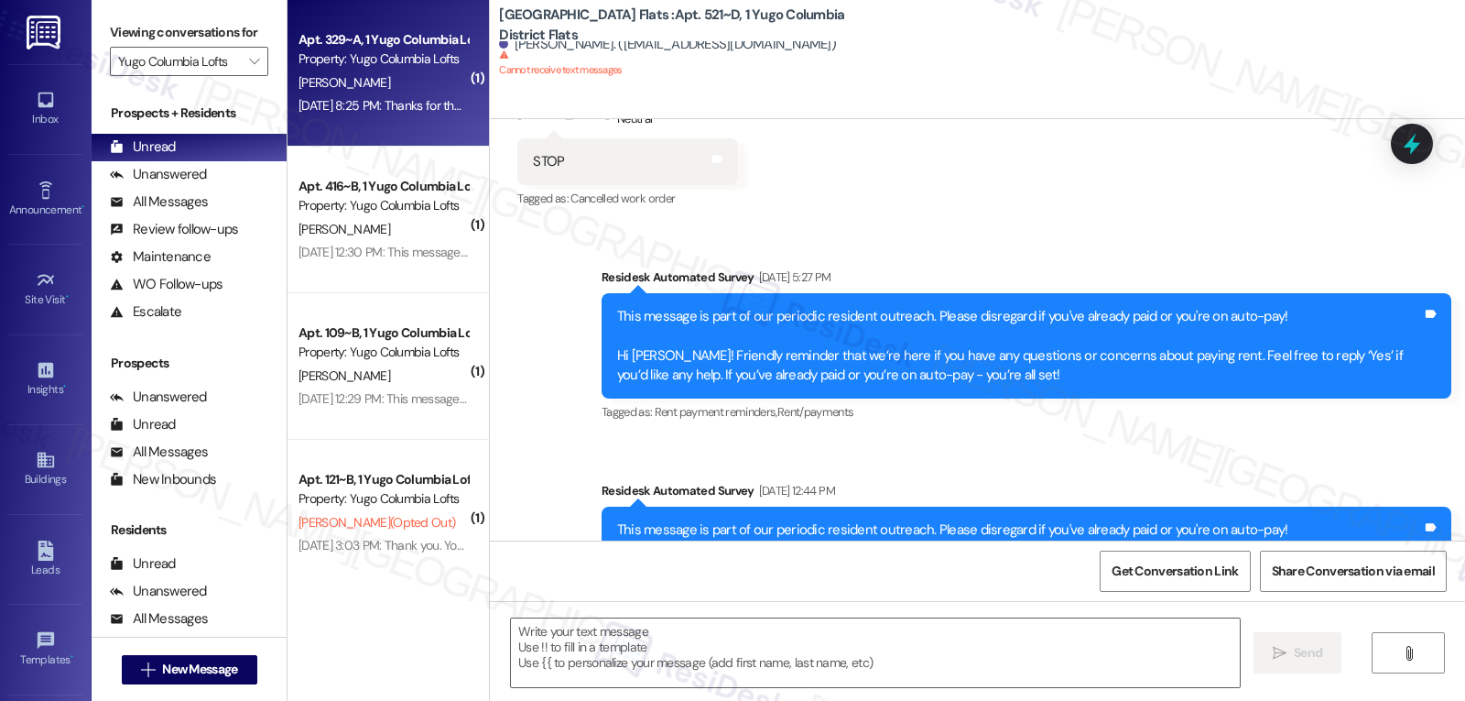
click at [384, 114] on div "[DATE] 8:25 PM: Thanks for the update, Mykeal! Glad to hear it’s all taken care…" at bounding box center [383, 105] width 173 height 23
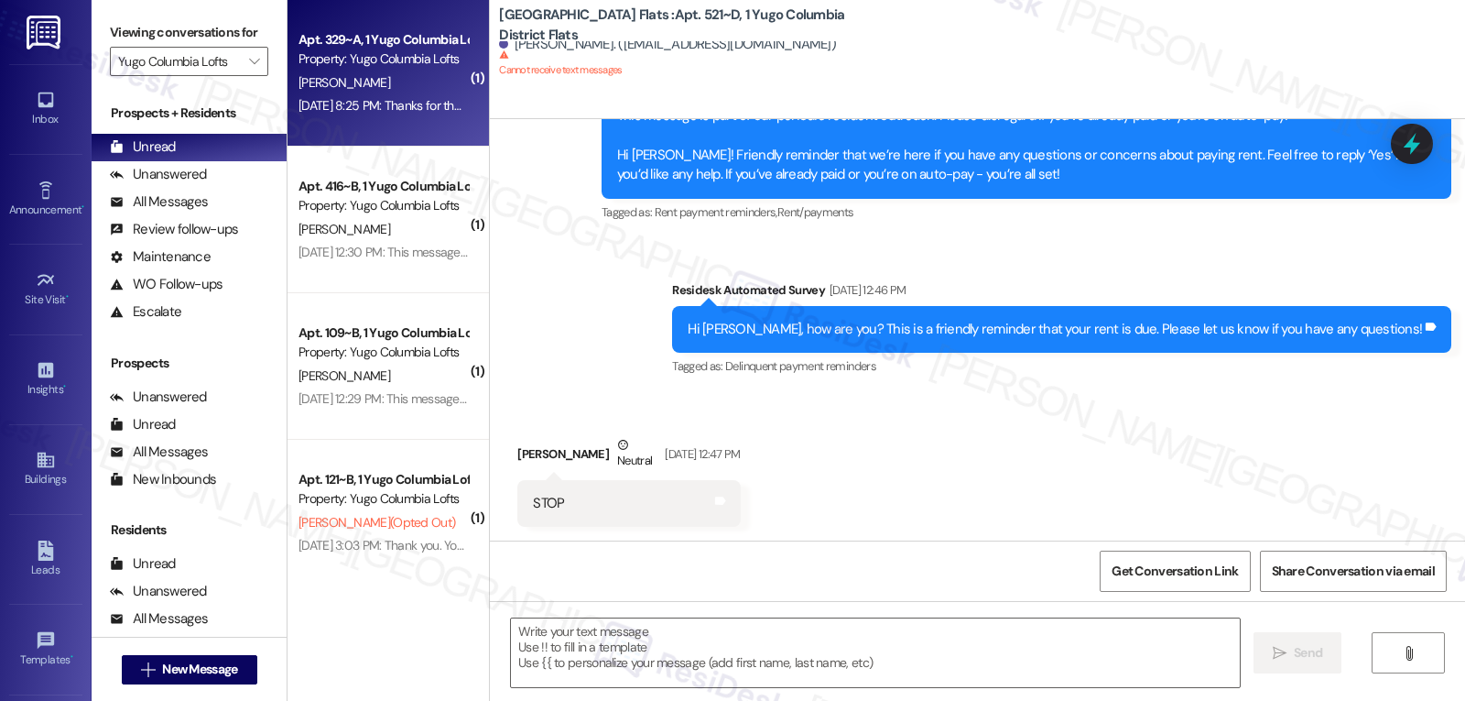
type textarea "Fetching suggested responses. Please feel free to read through the conversation…"
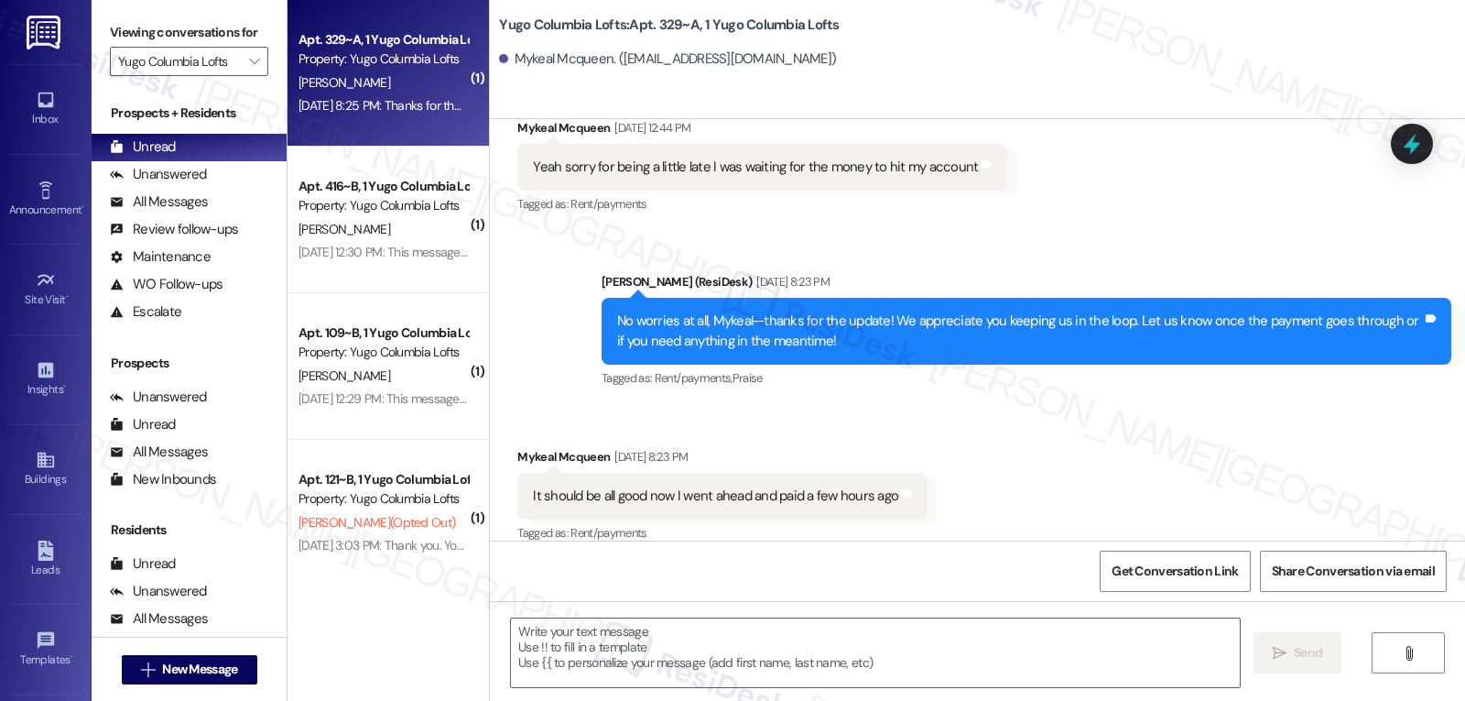
scroll to position [3754, 0]
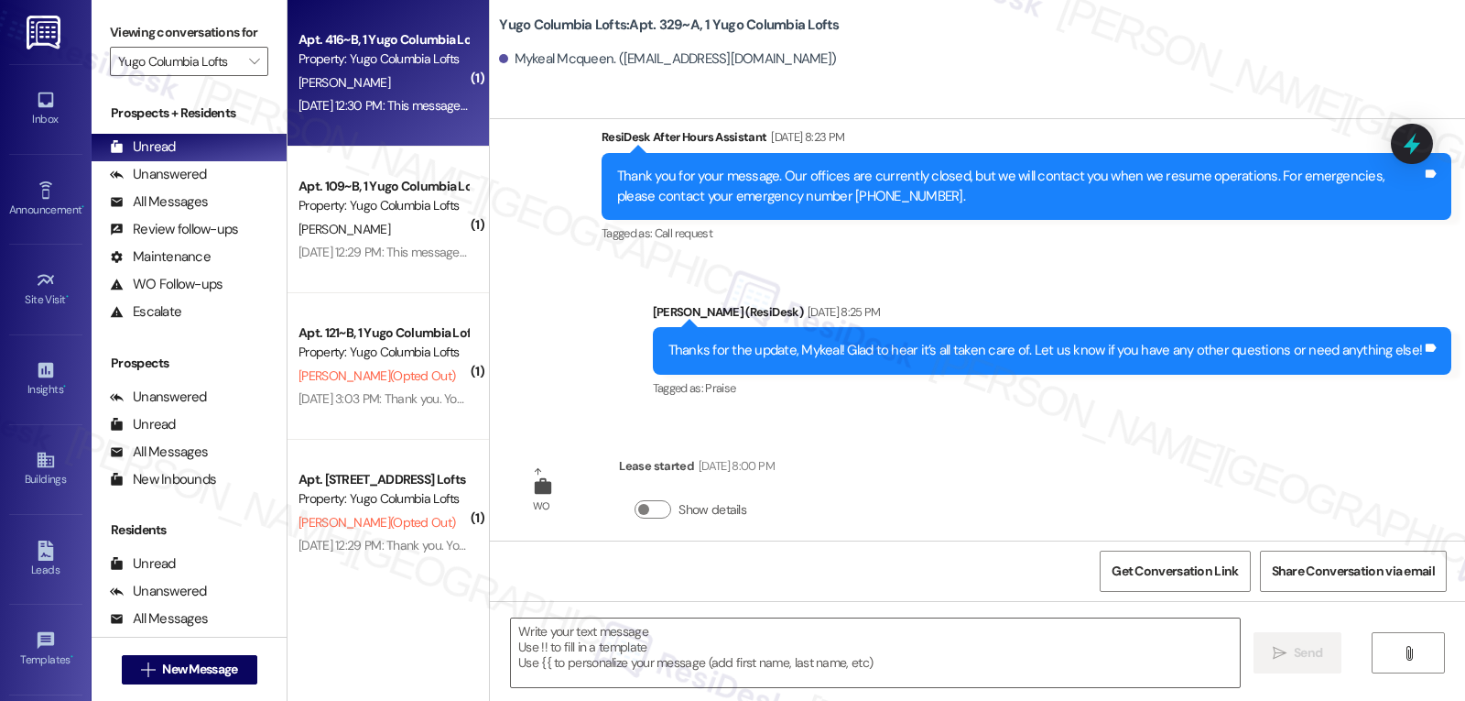
click at [404, 132] on div "Apt. 416~B, 1 Yugo Columbia Lofts Property: Yugo Columbia Lofts [PERSON_NAME] […" at bounding box center [388, 73] width 201 height 147
type textarea "Fetching suggested responses. Please feel free to read through the conversation…"
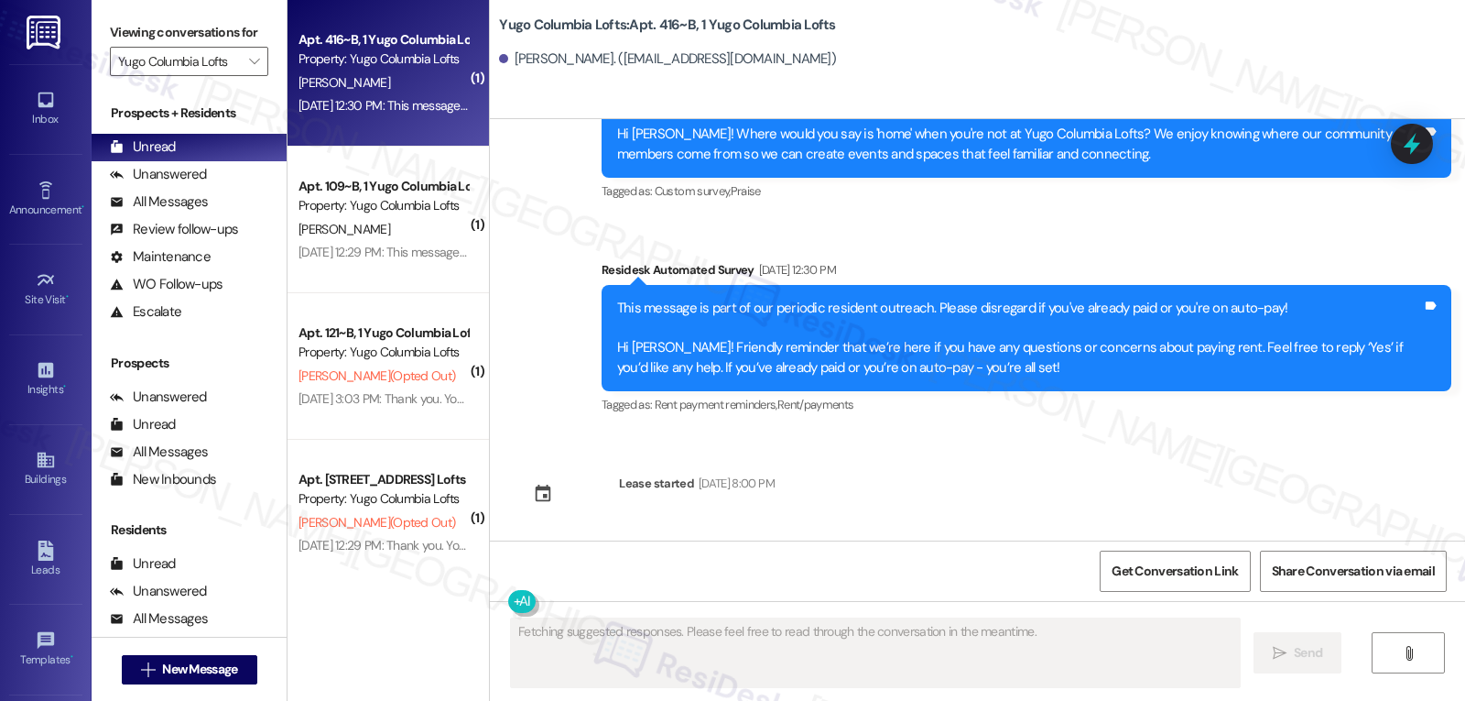
scroll to position [2727, 0]
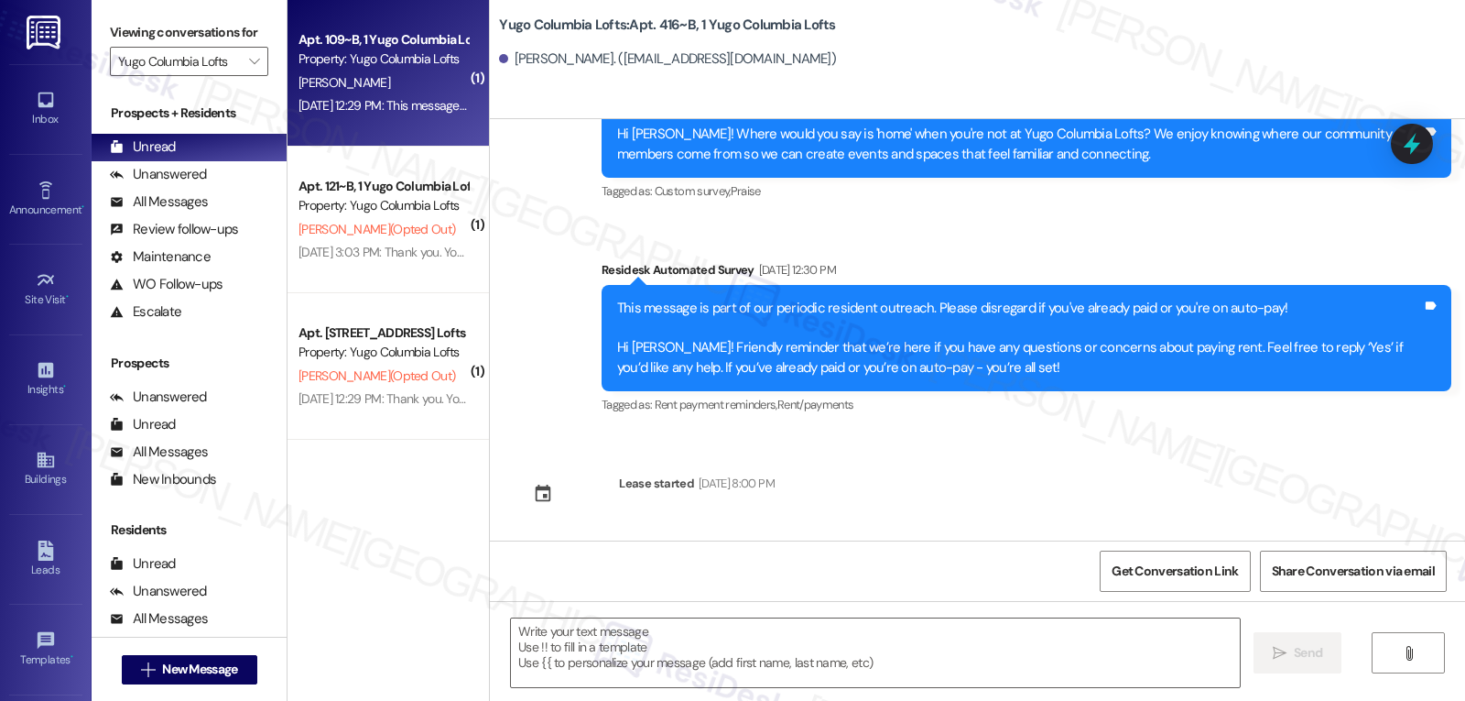
click at [457, 107] on div "Apt. 109~B, 1 Yugo Columbia Lofts Property: Yugo Columbia Lofts [PERSON_NAME] […" at bounding box center [388, 73] width 201 height 147
type textarea "Fetching suggested responses. Please feel free to read through the conversation…"
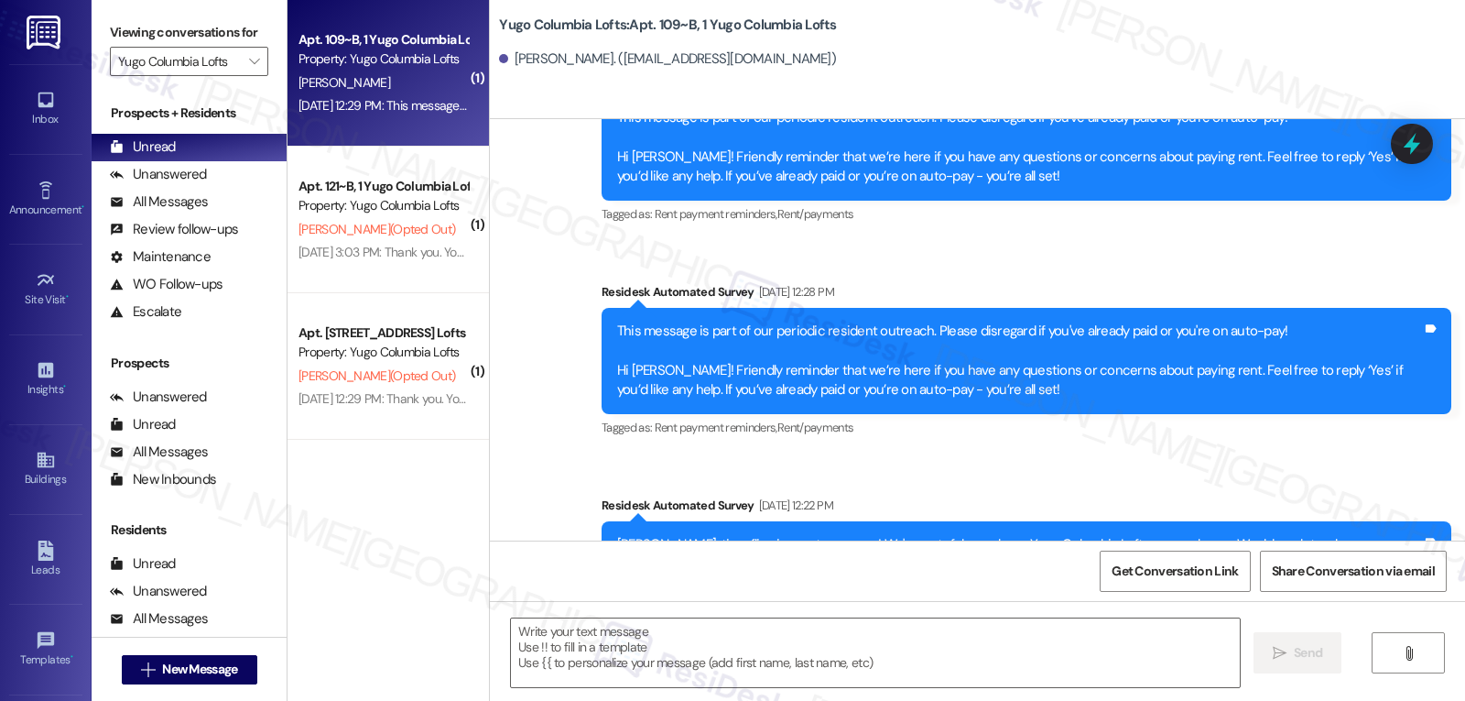
type textarea "Fetching suggested responses. Please feel free to read through the conversation…"
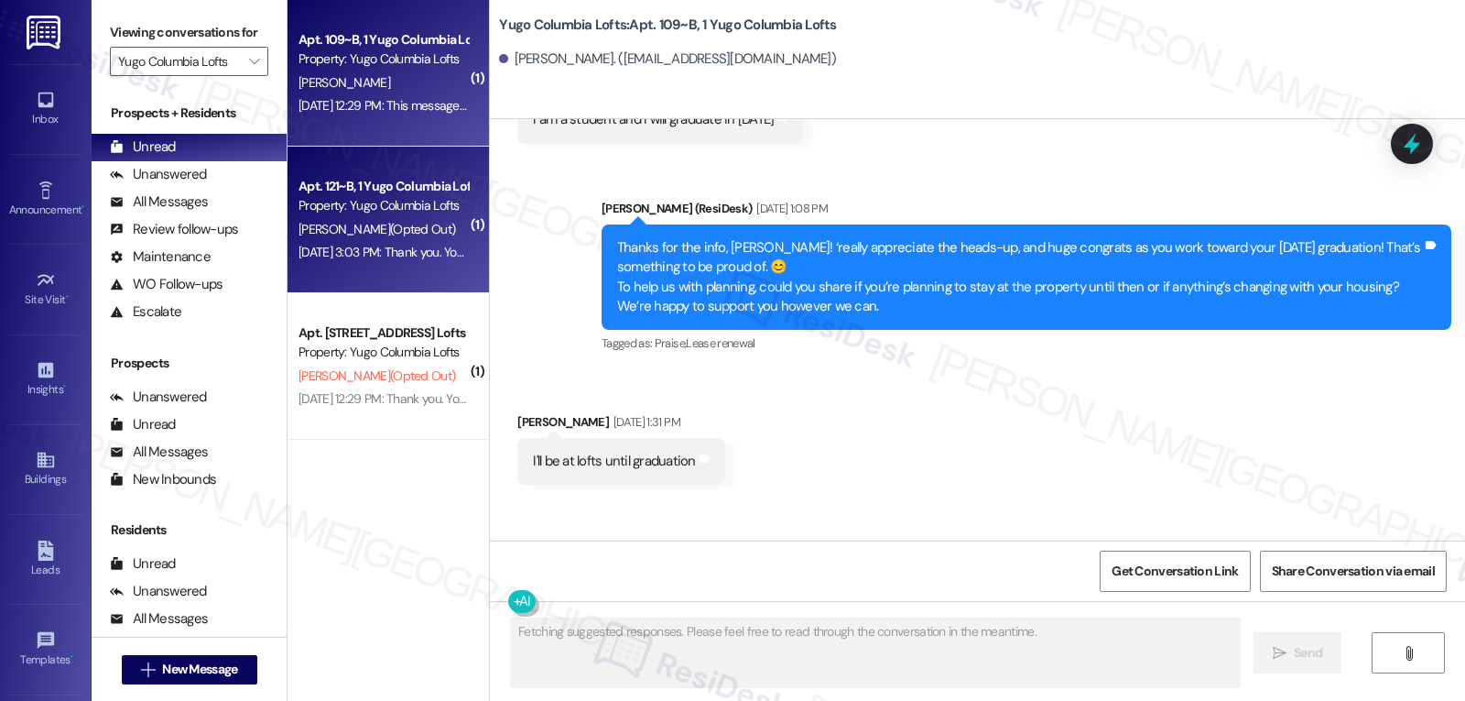
scroll to position [1902, 0]
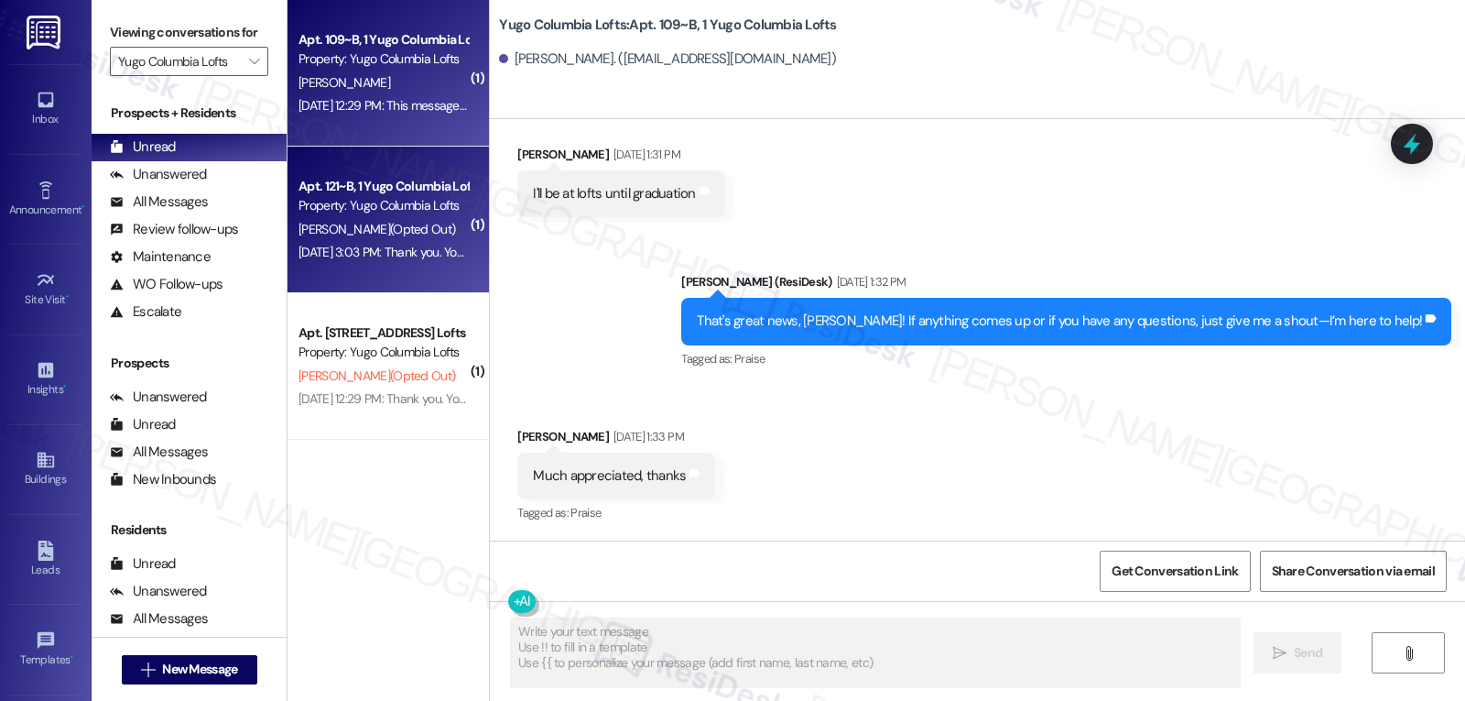
click at [377, 257] on div "[DATE] 3:03 PM: Thank you. You will no longer receive texts from this thread. P…" at bounding box center [751, 252] width 905 height 16
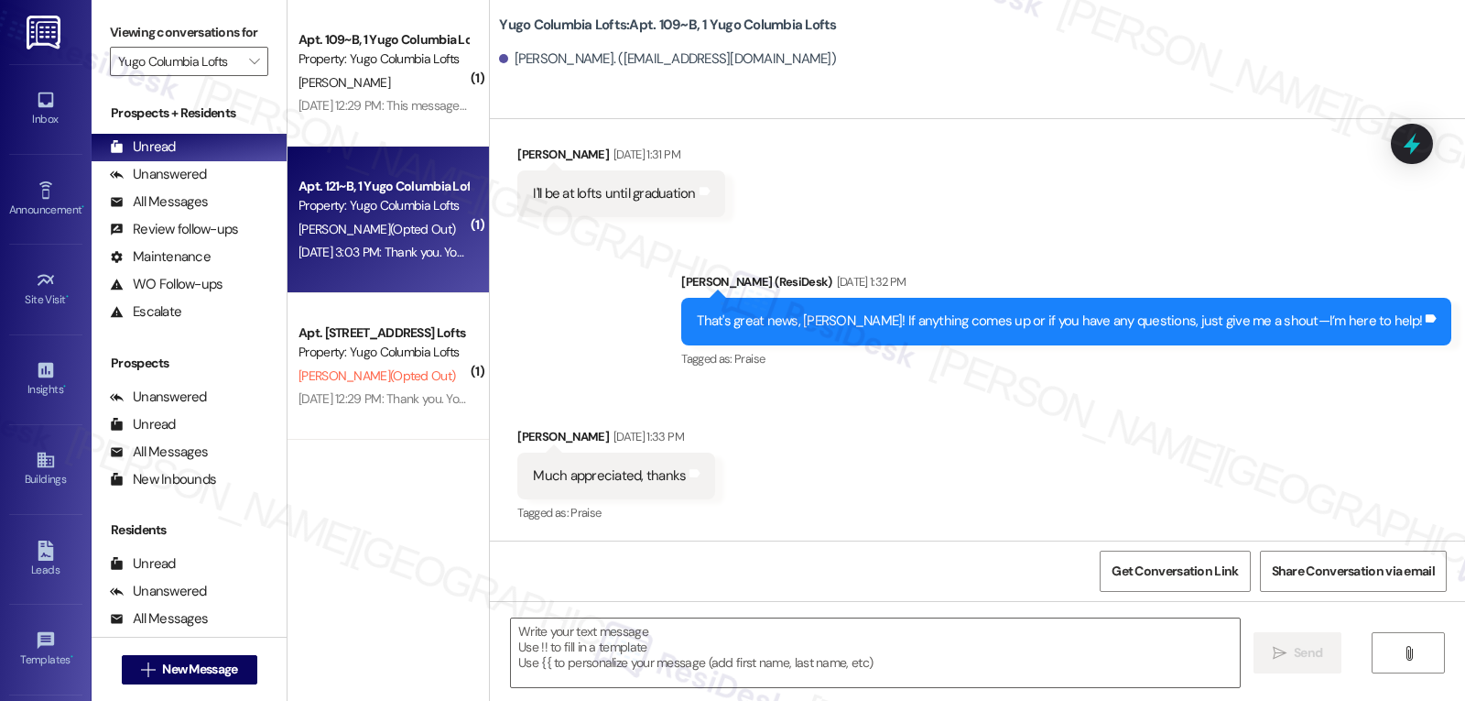
type textarea "Fetching suggested responses. Please feel free to read through the conversation…"
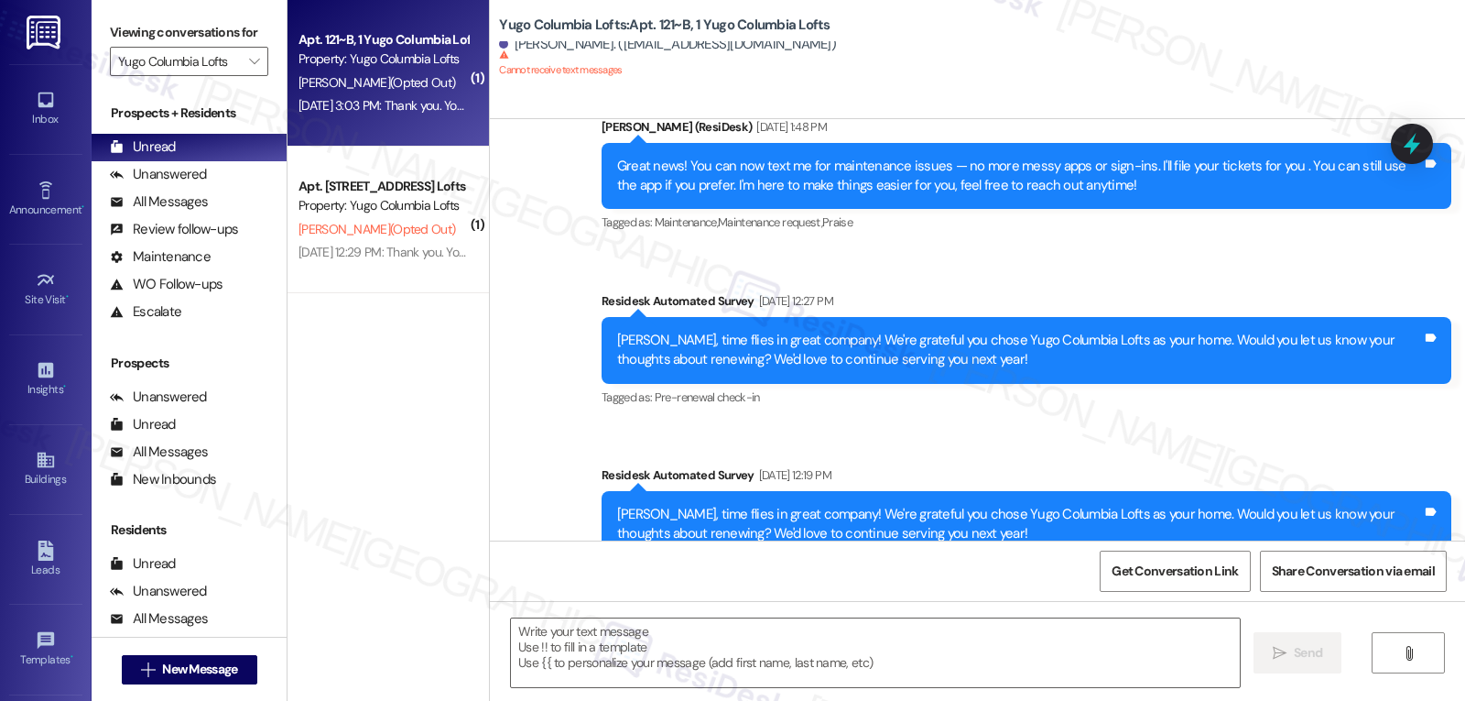
type textarea "Fetching suggested responses. Please feel free to read through the conversation…"
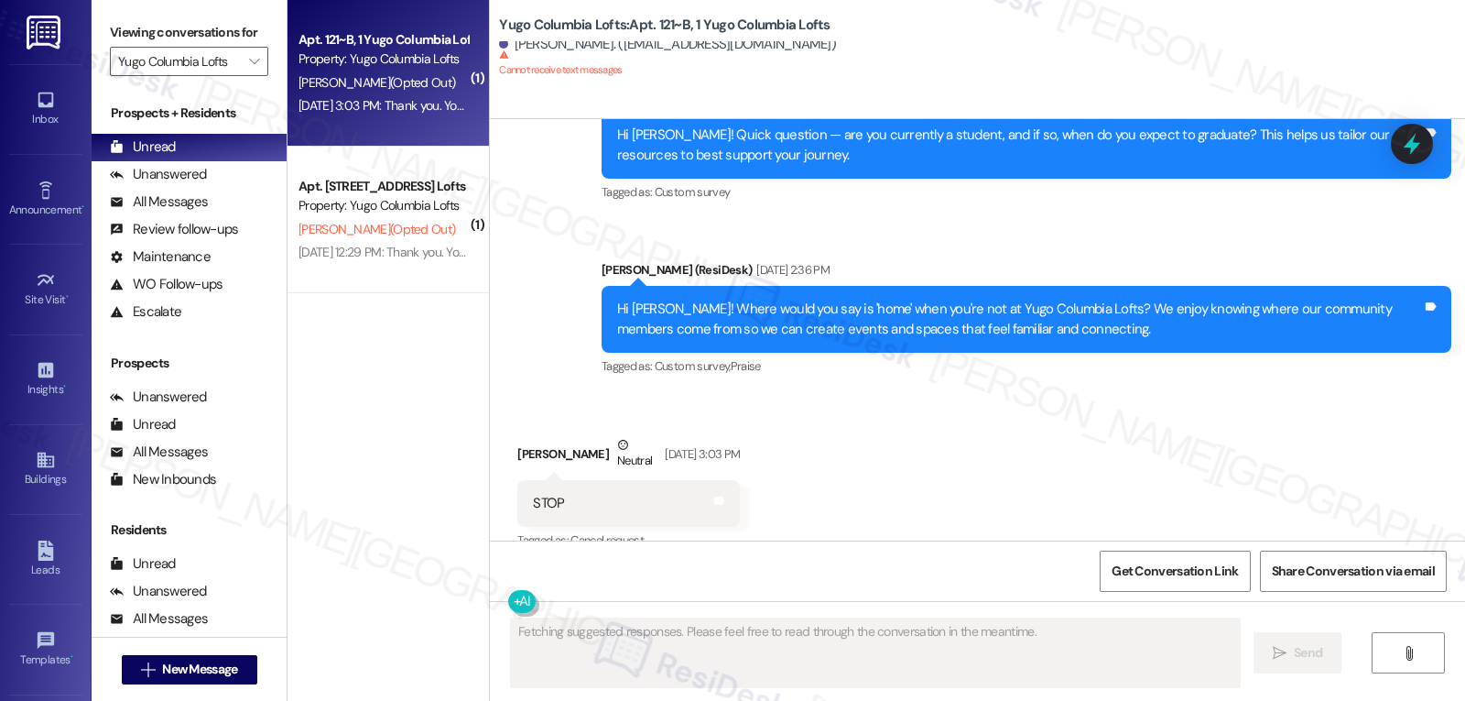
scroll to position [1114, 0]
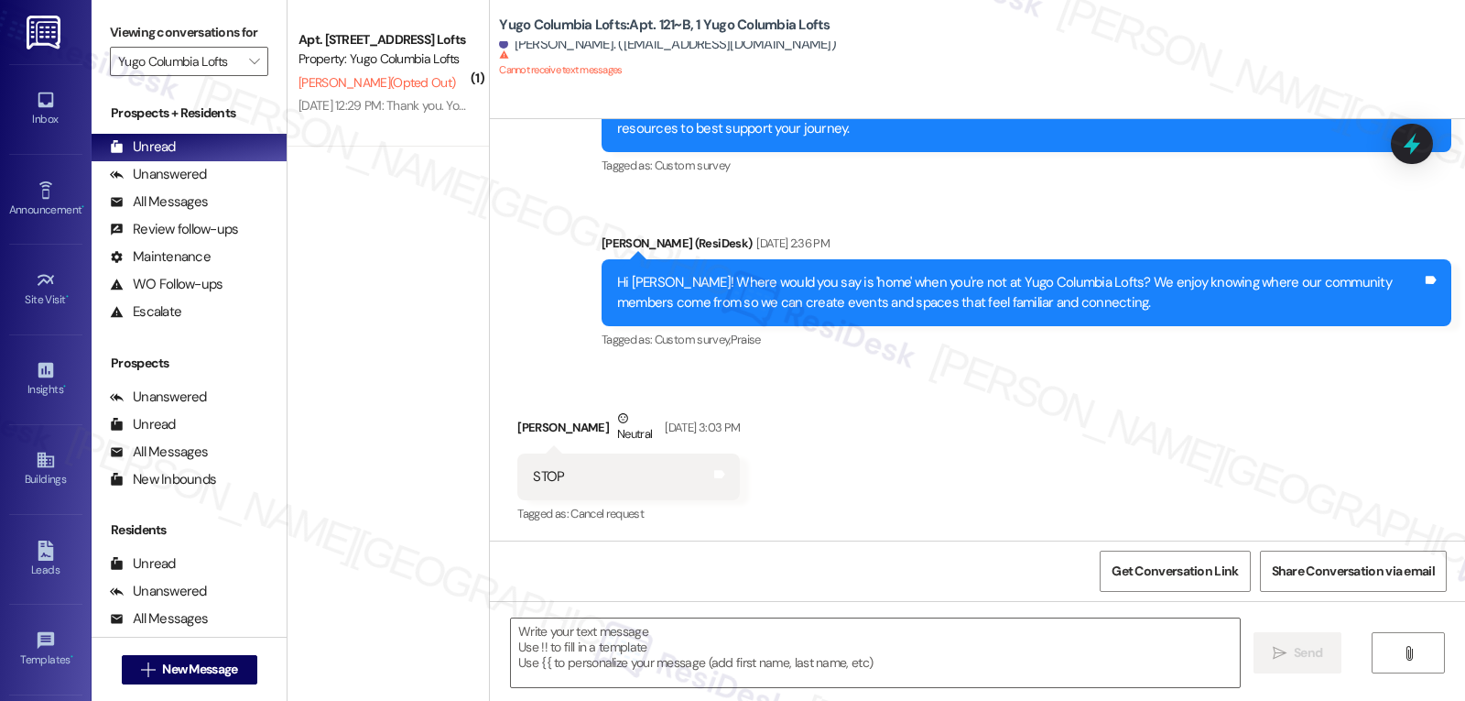
click at [468, 229] on div "( 1 ) Apt. 301, 1 Yugo Columbia Lofts Property: Yugo Columbia Lofts [PERSON_NAM…" at bounding box center [388, 285] width 201 height 571
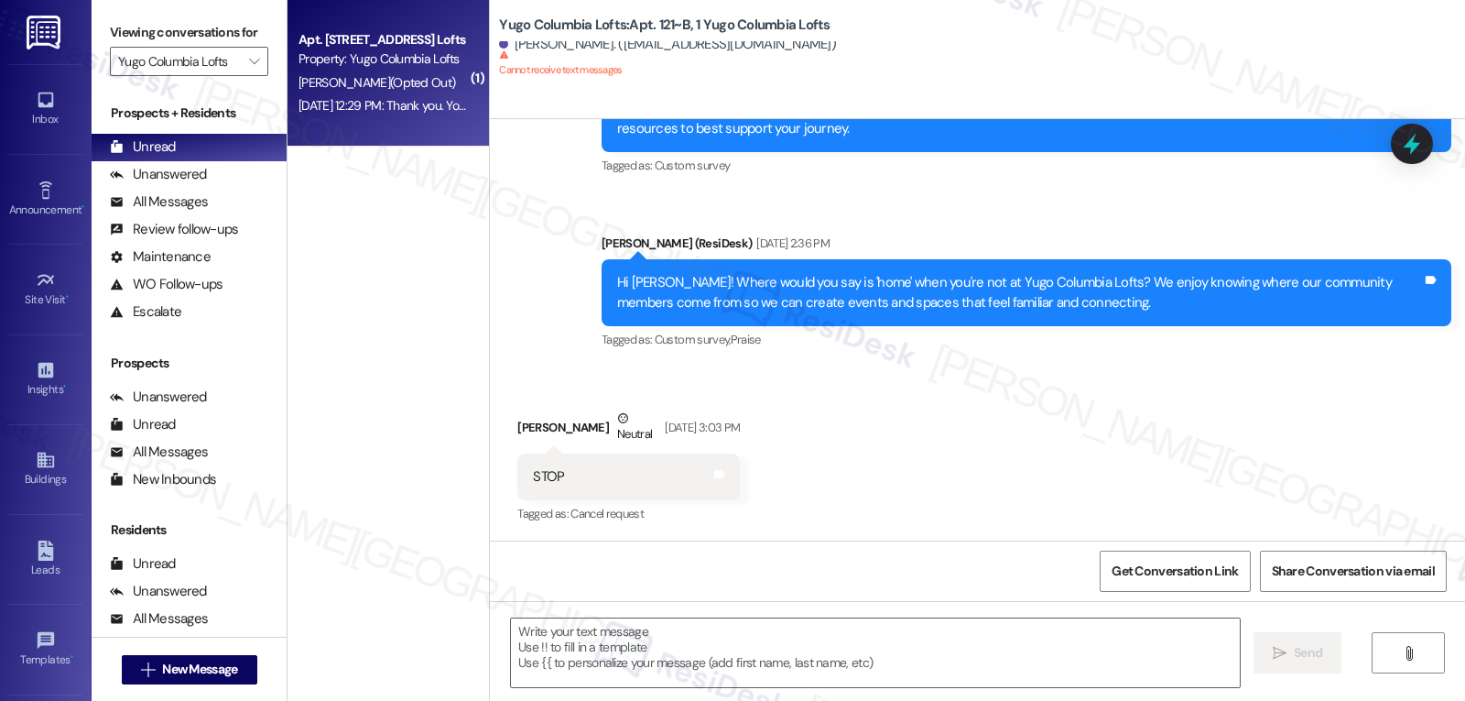
click at [387, 90] on span "[PERSON_NAME] (Opted Out)" at bounding box center [377, 82] width 157 height 16
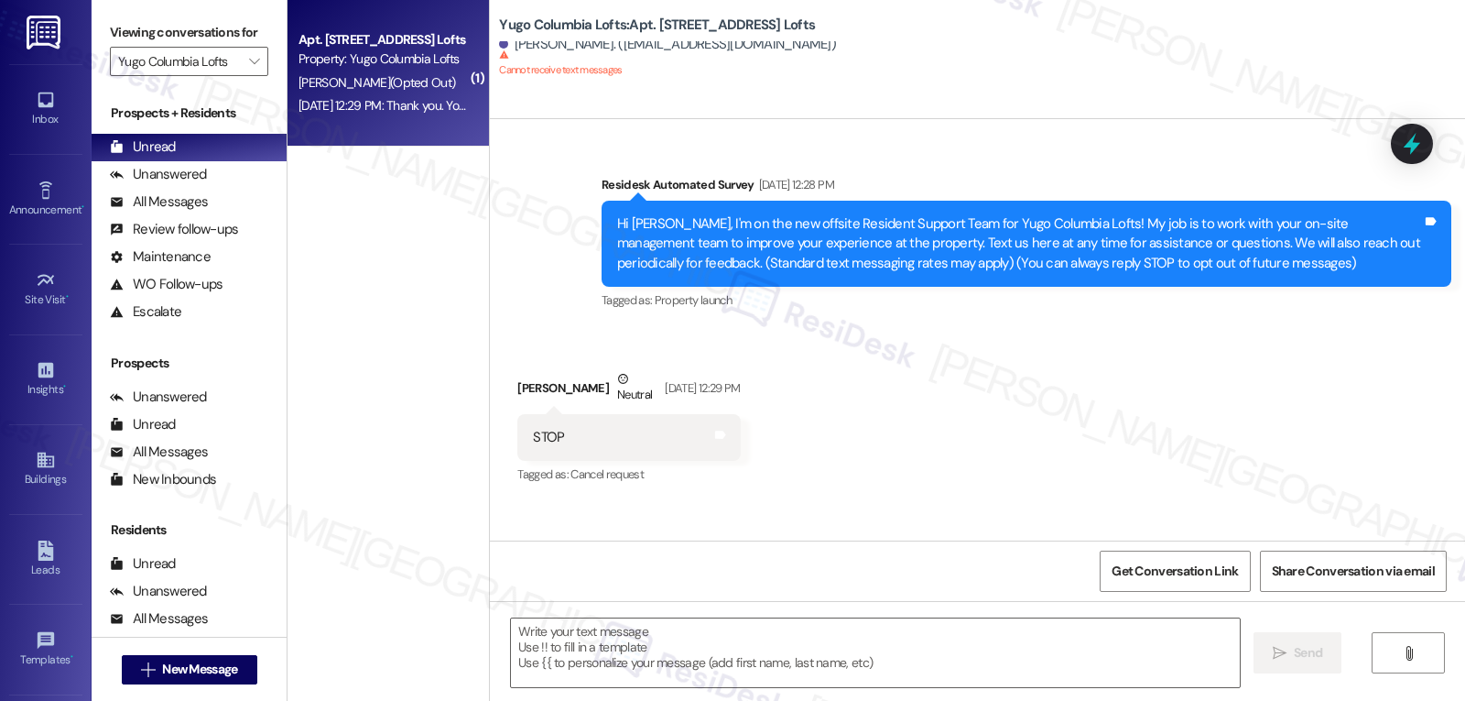
type textarea "Fetching suggested responses. Please feel free to read through the conversation…"
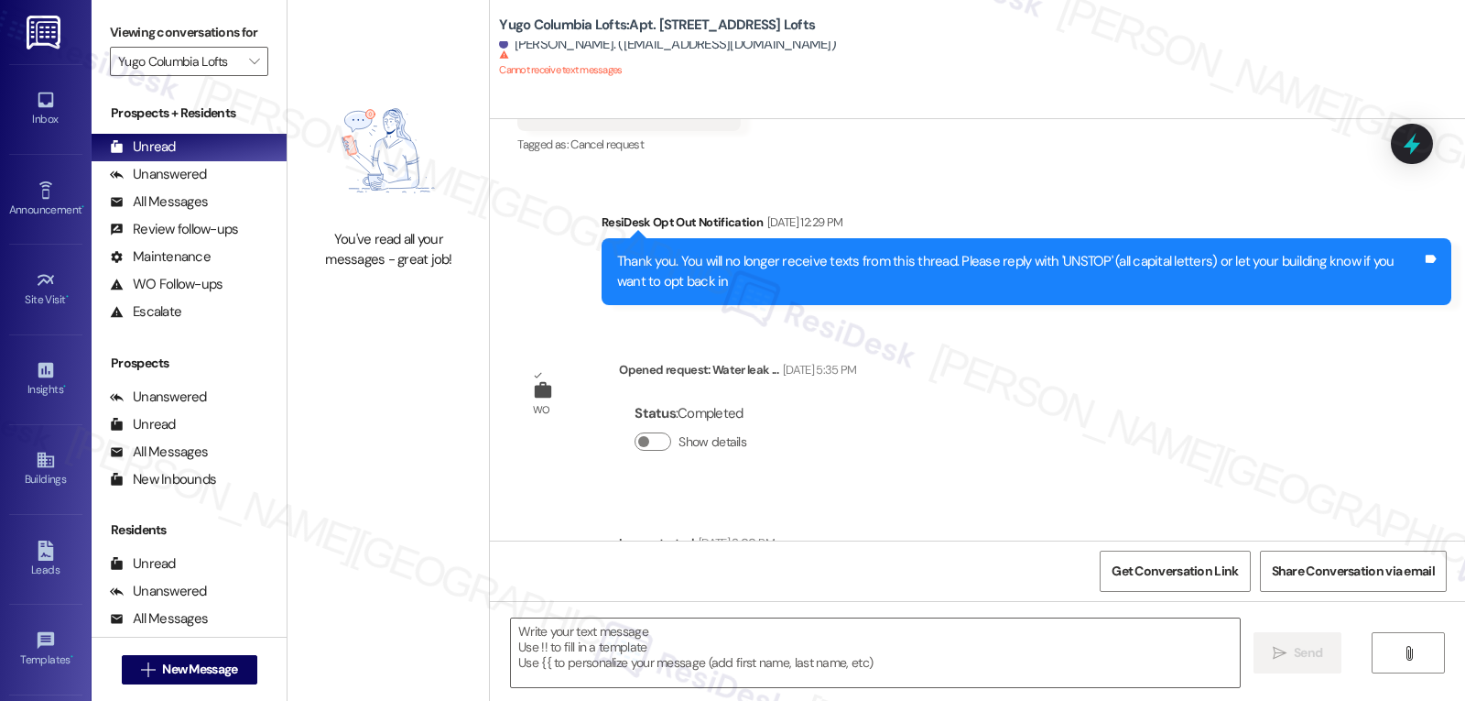
scroll to position [390, 0]
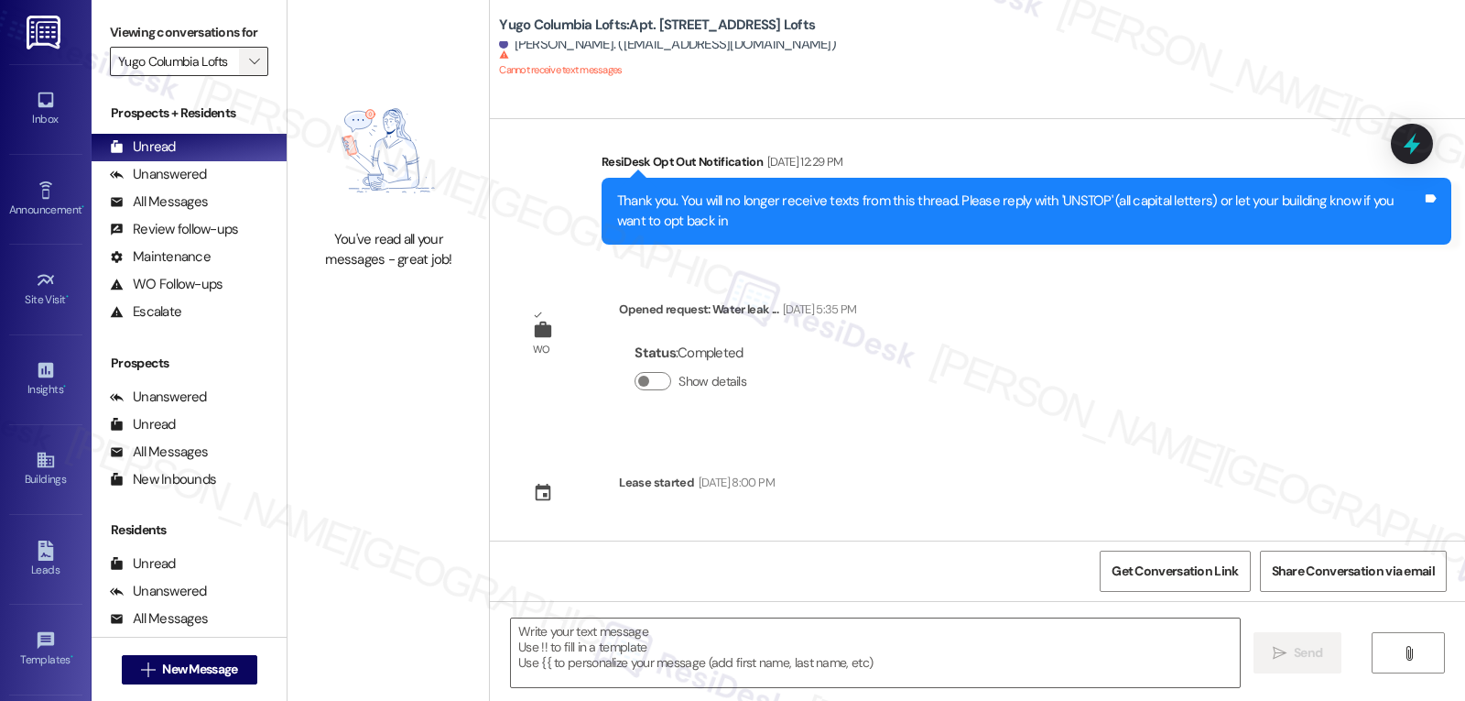
click at [249, 69] on icon "" at bounding box center [254, 61] width 10 height 15
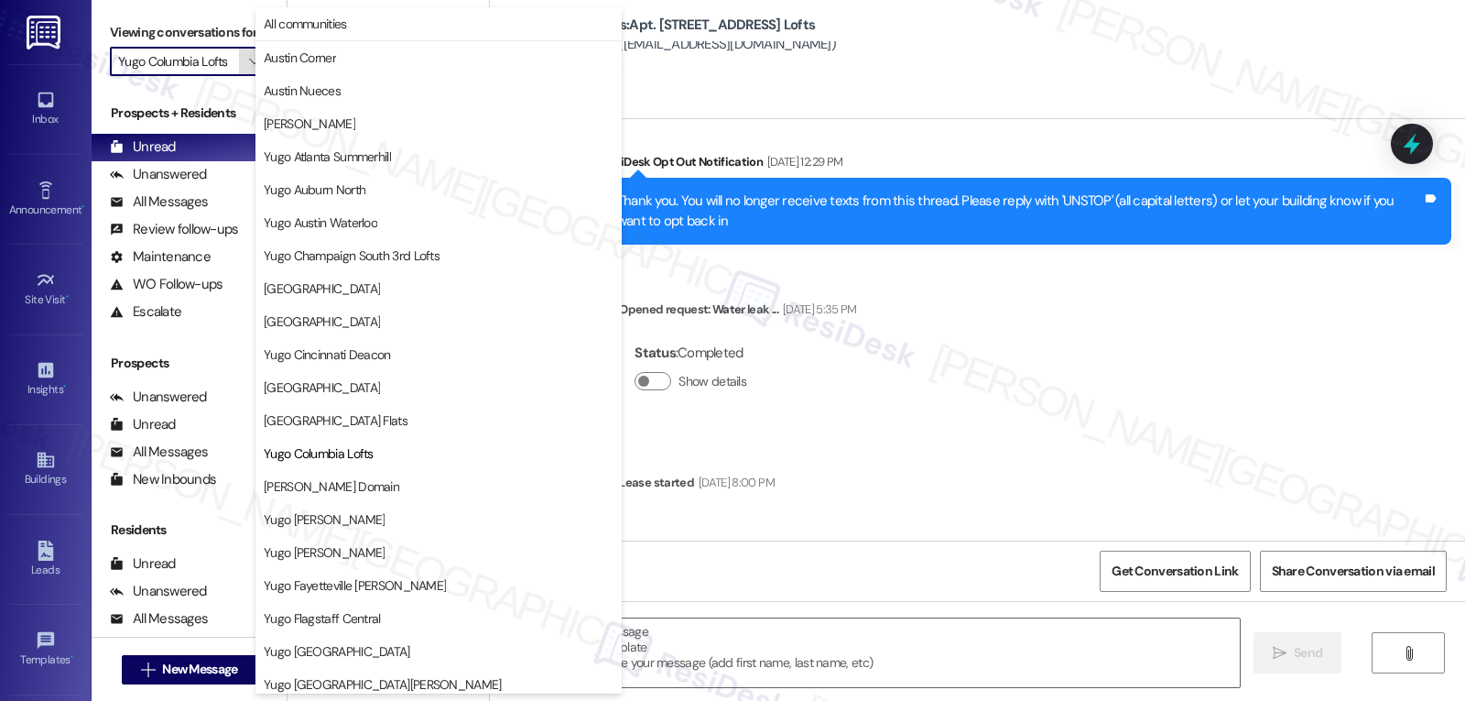
scroll to position [298, 0]
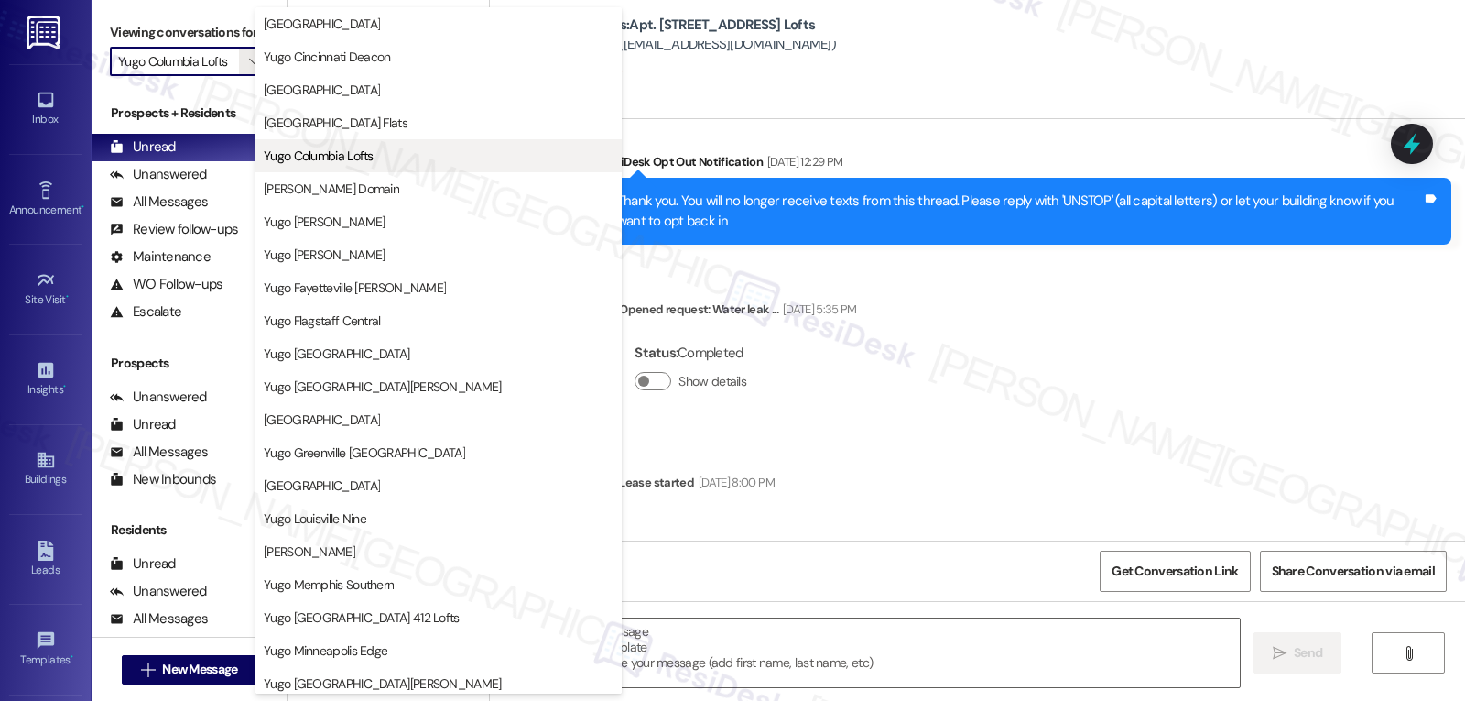
click at [333, 166] on button "Yugo Columbia Lofts" at bounding box center [439, 155] width 366 height 33
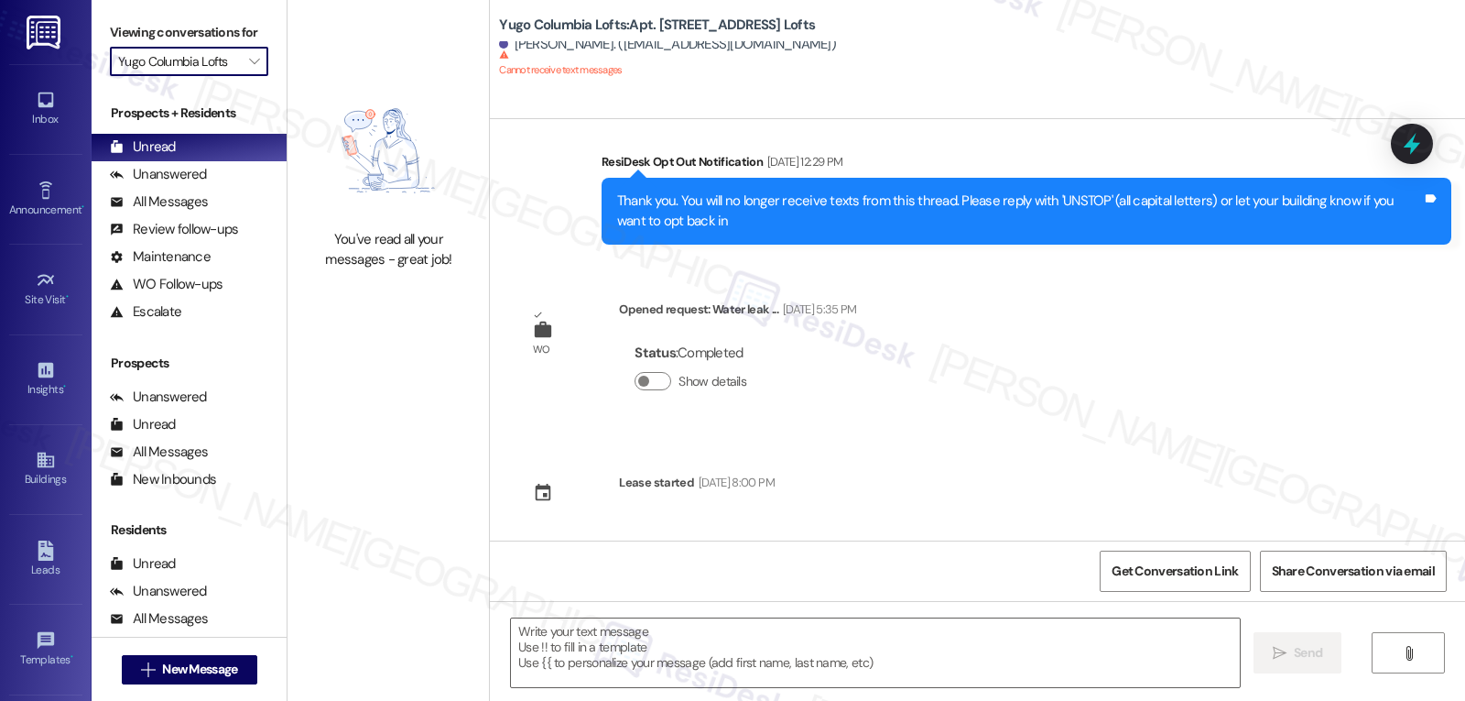
scroll to position [0, 0]
click at [253, 76] on button "" at bounding box center [253, 61] width 29 height 29
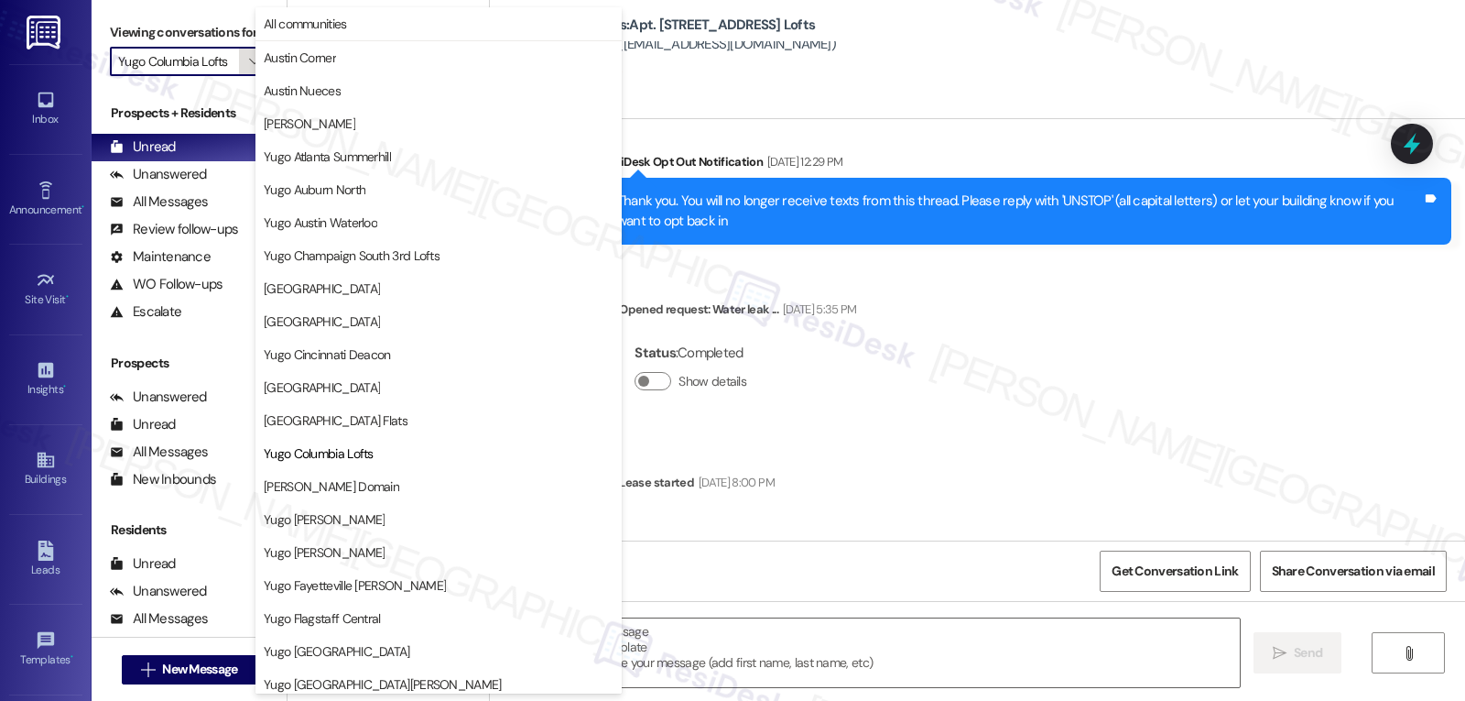
scroll to position [298, 0]
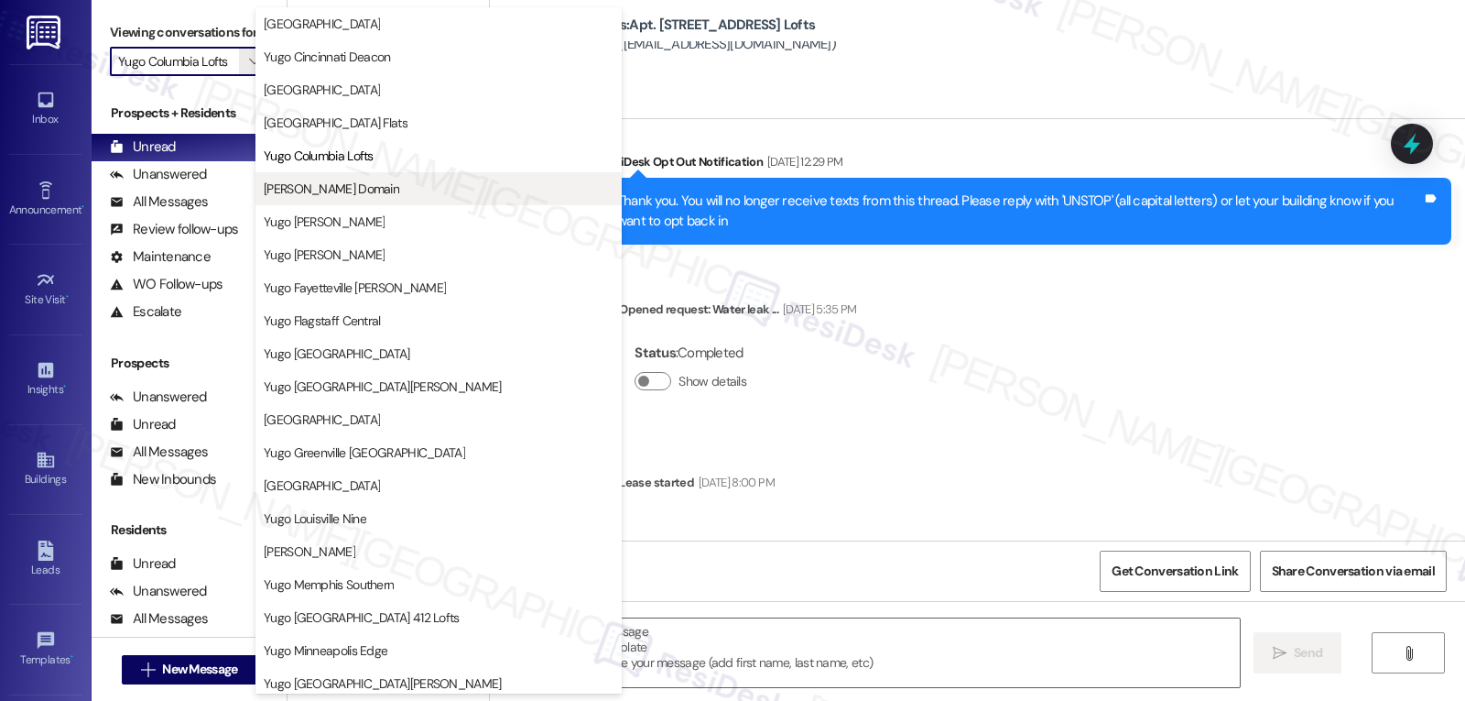
click at [375, 196] on span "[PERSON_NAME] Domain" at bounding box center [332, 189] width 136 height 18
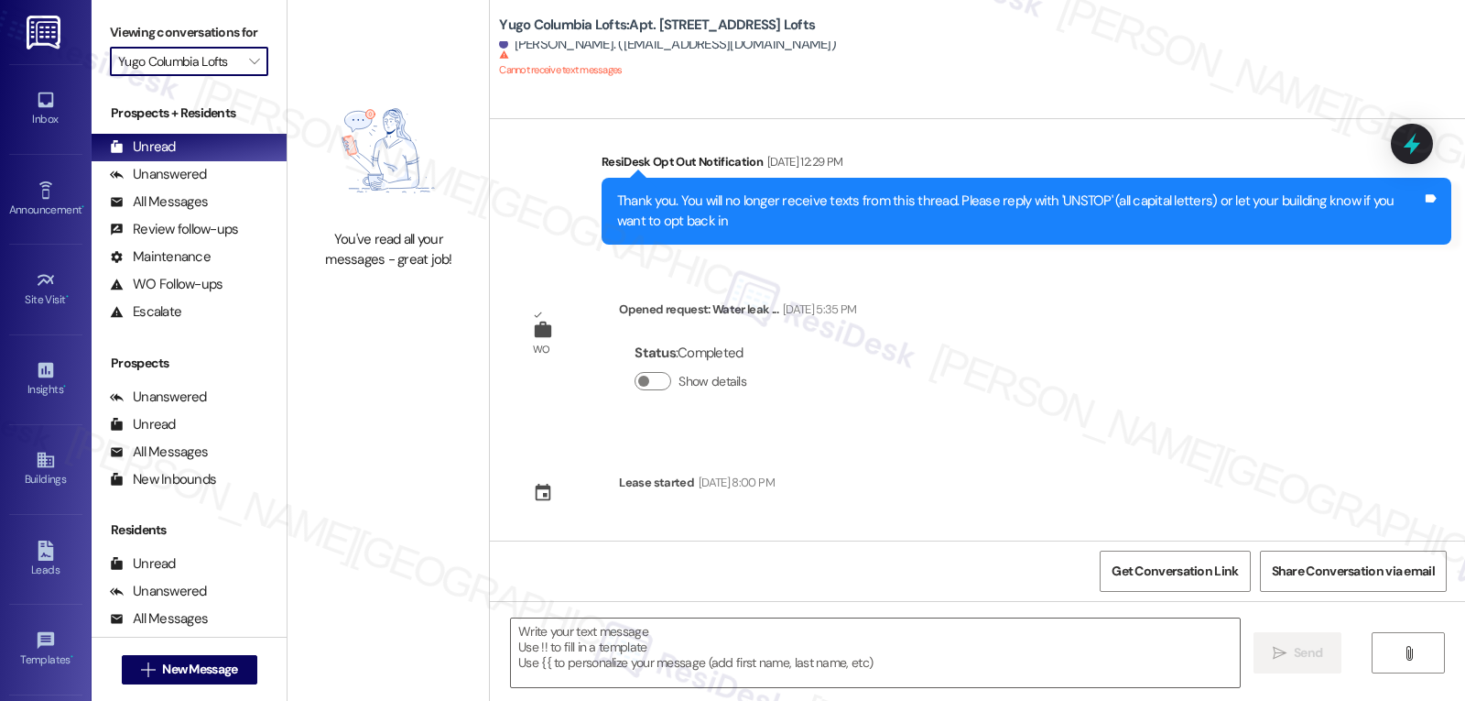
type input "[PERSON_NAME] Domain"
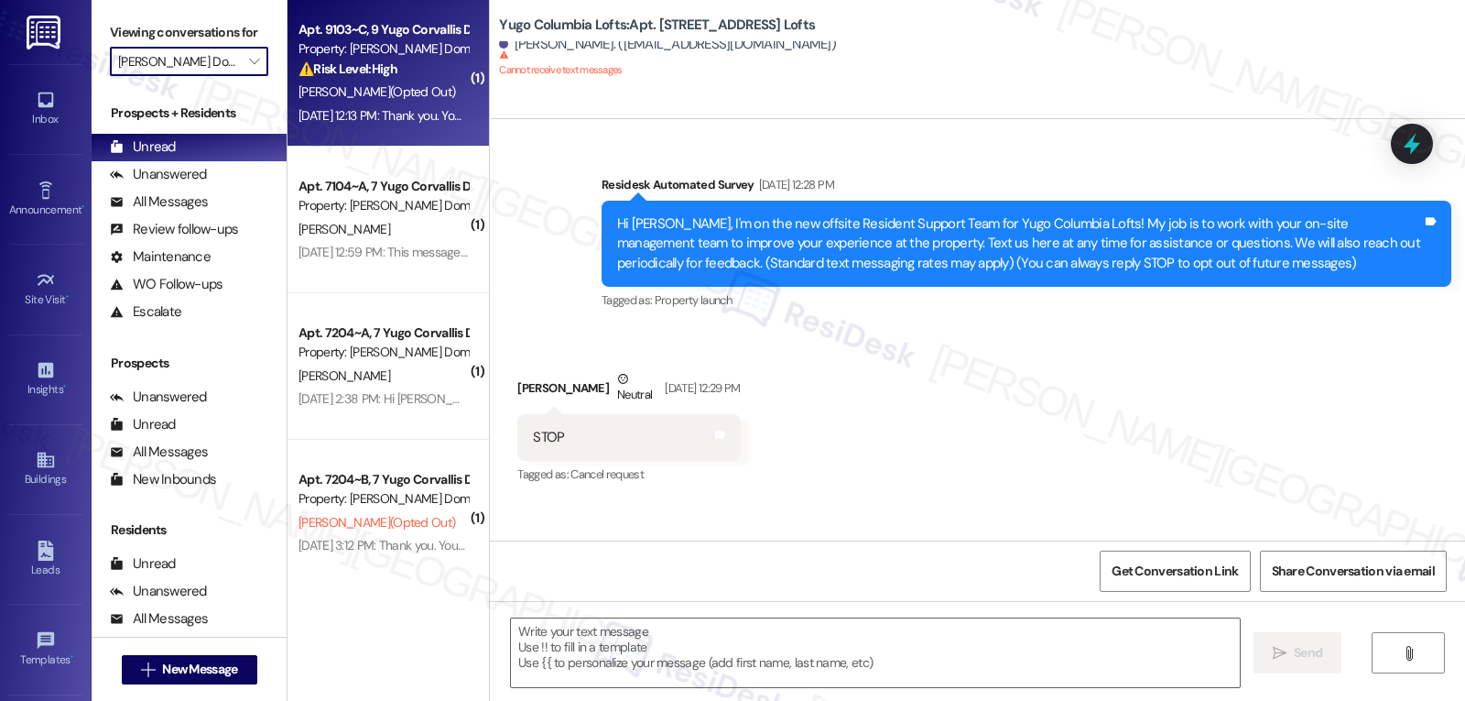
click at [375, 110] on div "[DATE] 12:13 PM: Thank you. You will no longer receive texts from this thread. …" at bounding box center [750, 115] width 902 height 16
type textarea "Fetching suggested responses. Please feel free to read through the conversation…"
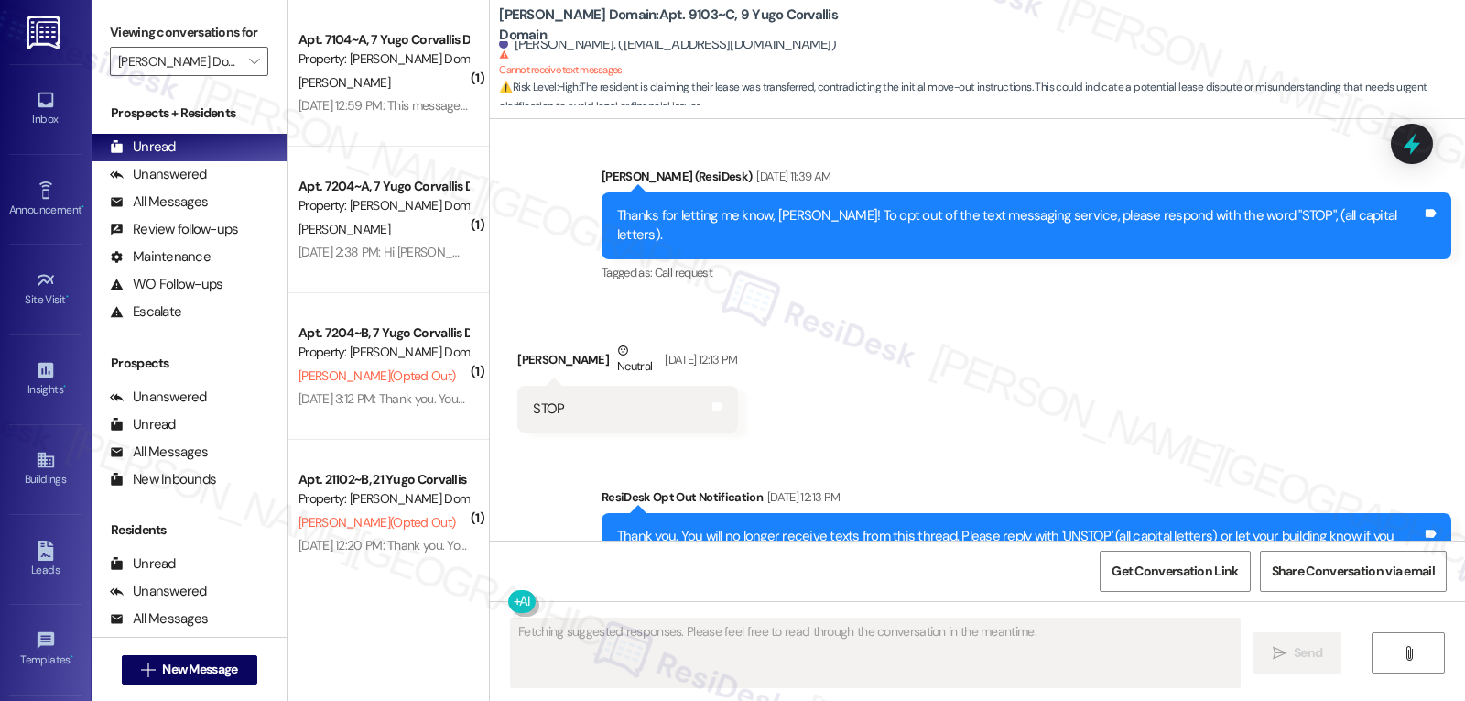
scroll to position [5109, 0]
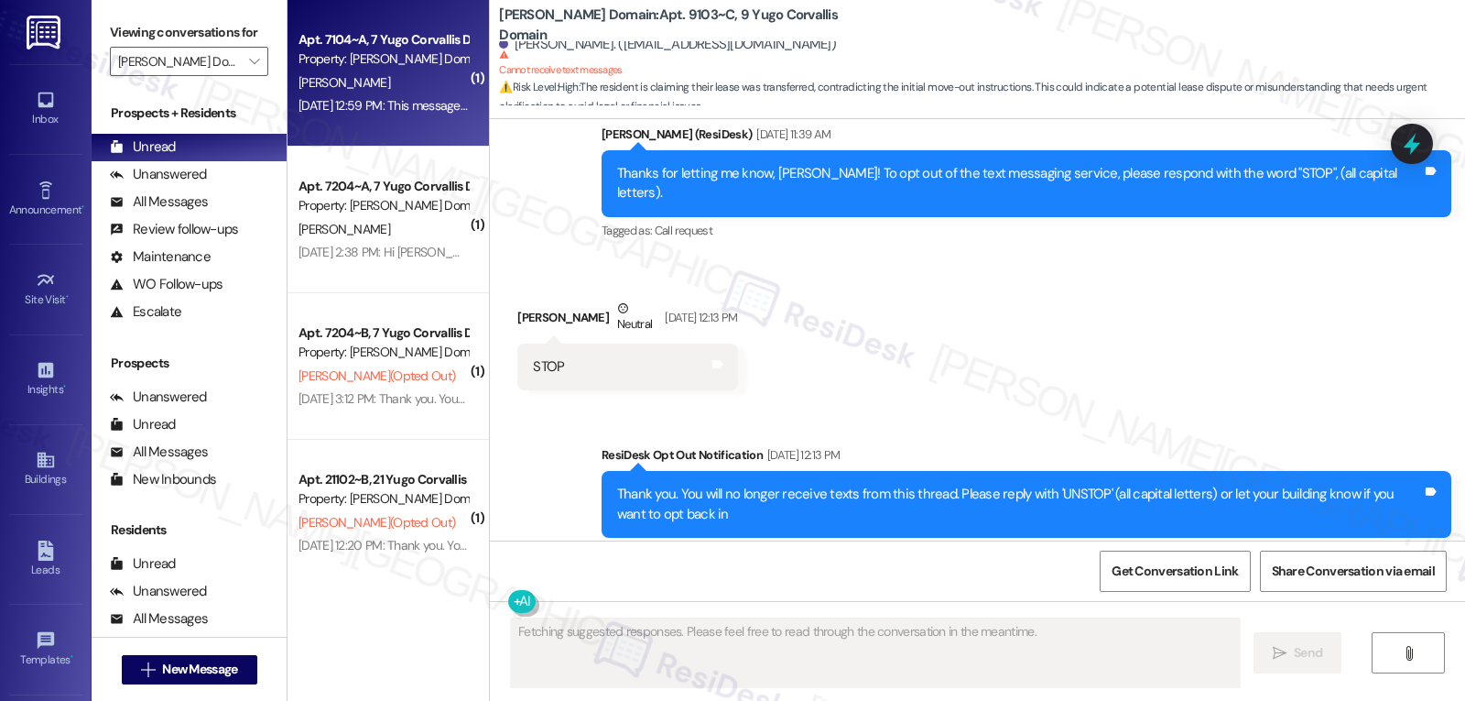
click at [382, 114] on div "[DATE] 12:59 PM: This message is part of our periodic resident outreach. Please…" at bounding box center [383, 105] width 173 height 23
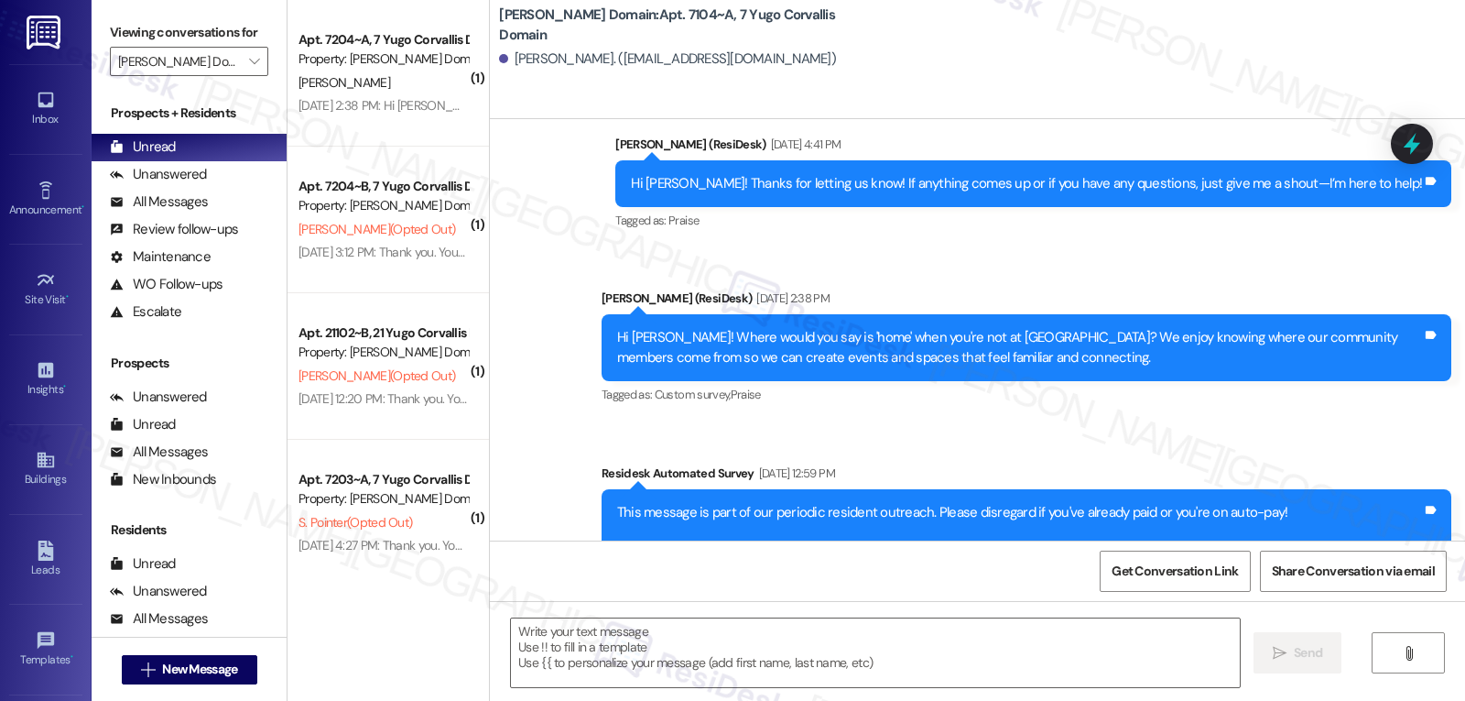
scroll to position [5046, 0]
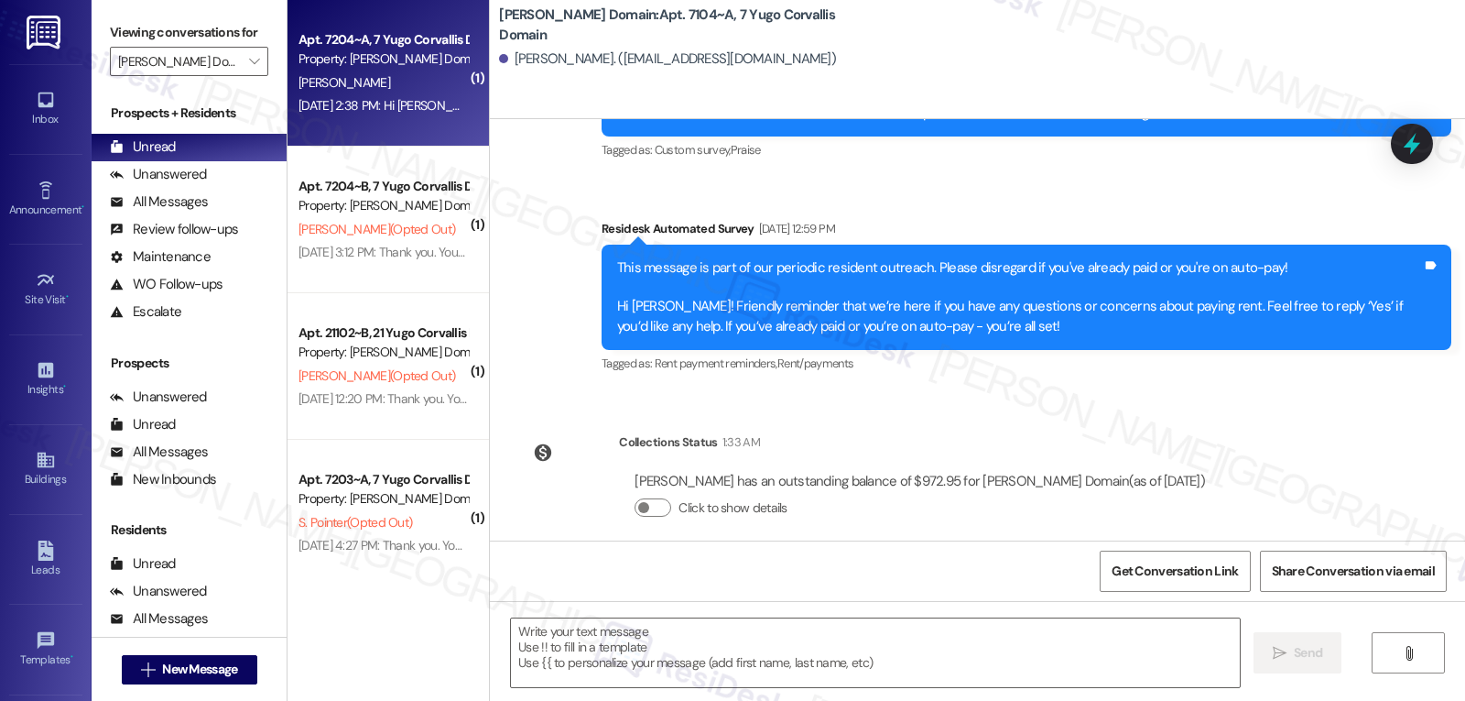
click at [353, 92] on div "[PERSON_NAME]" at bounding box center [383, 82] width 173 height 23
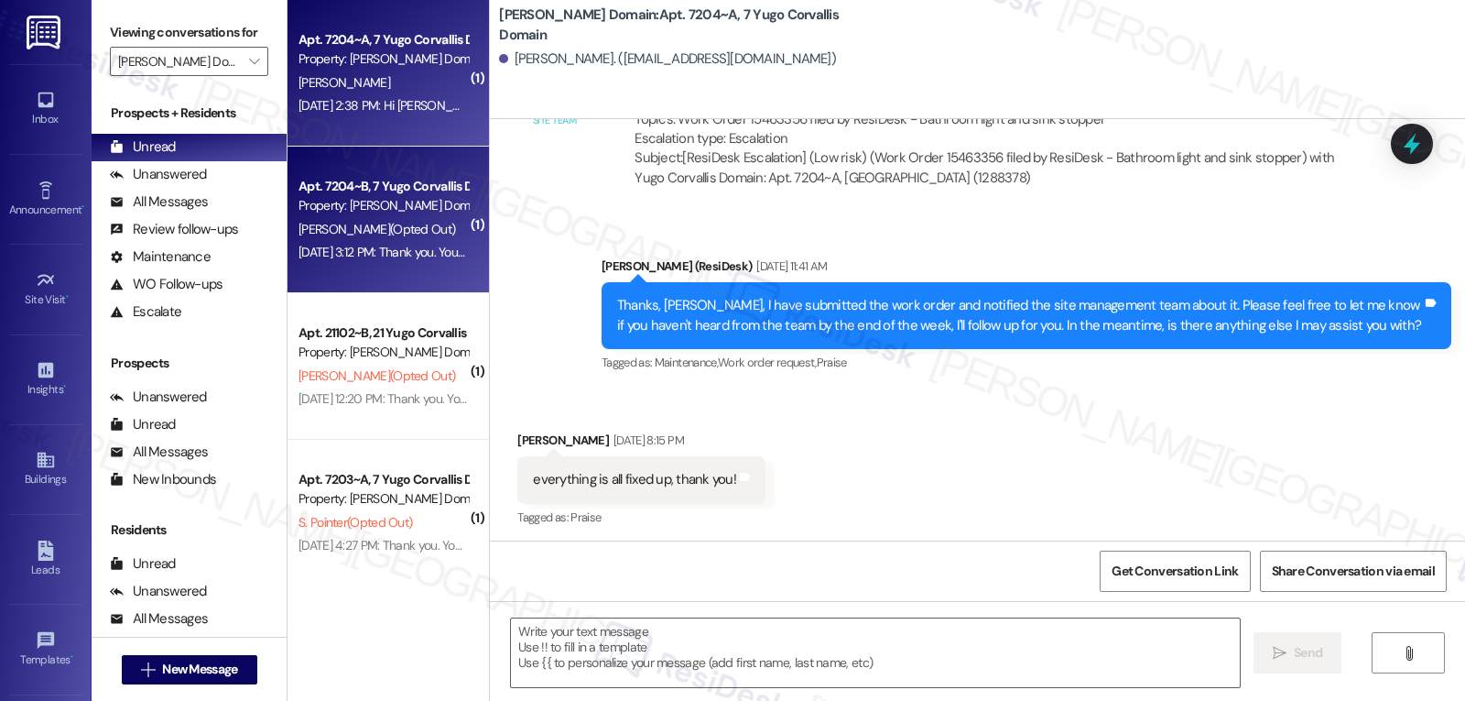
type textarea "Fetching suggested responses. Please feel free to read through the conversation…"
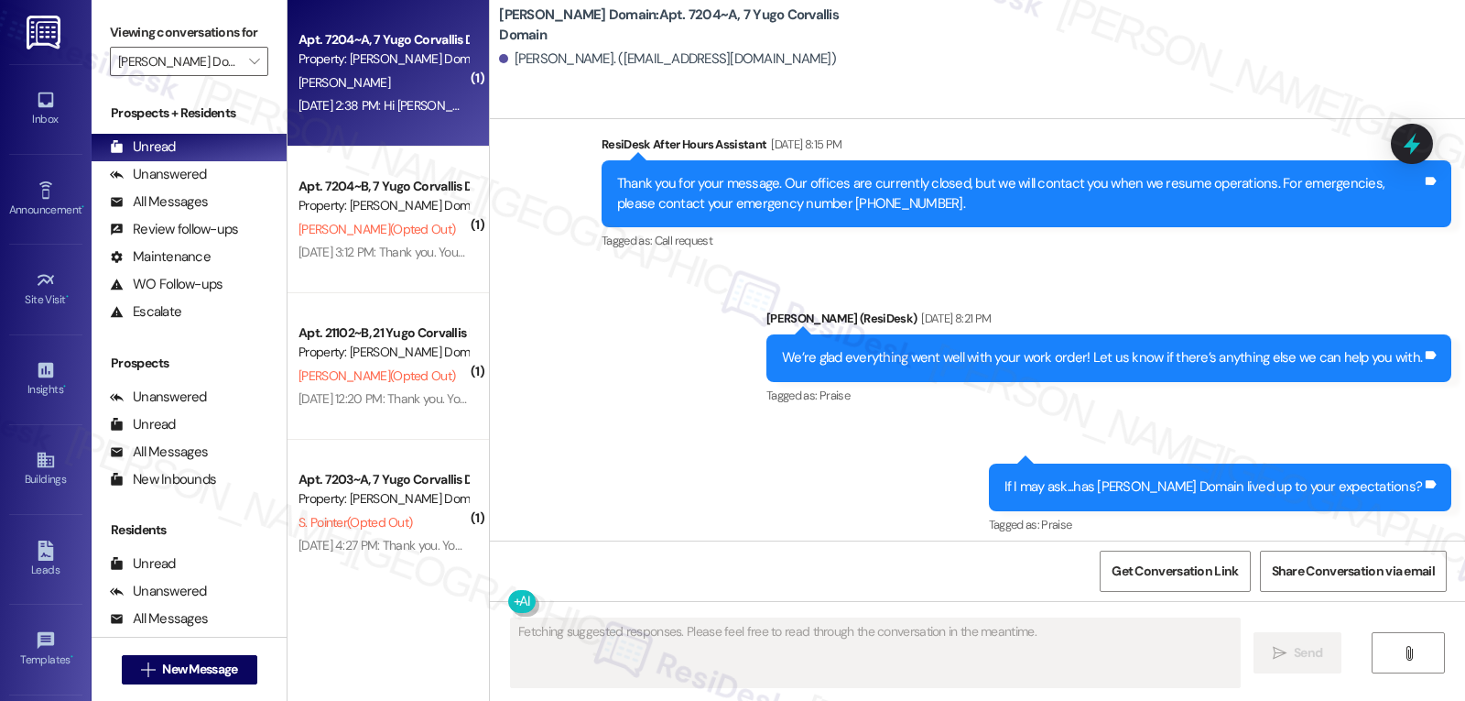
scroll to position [5893, 0]
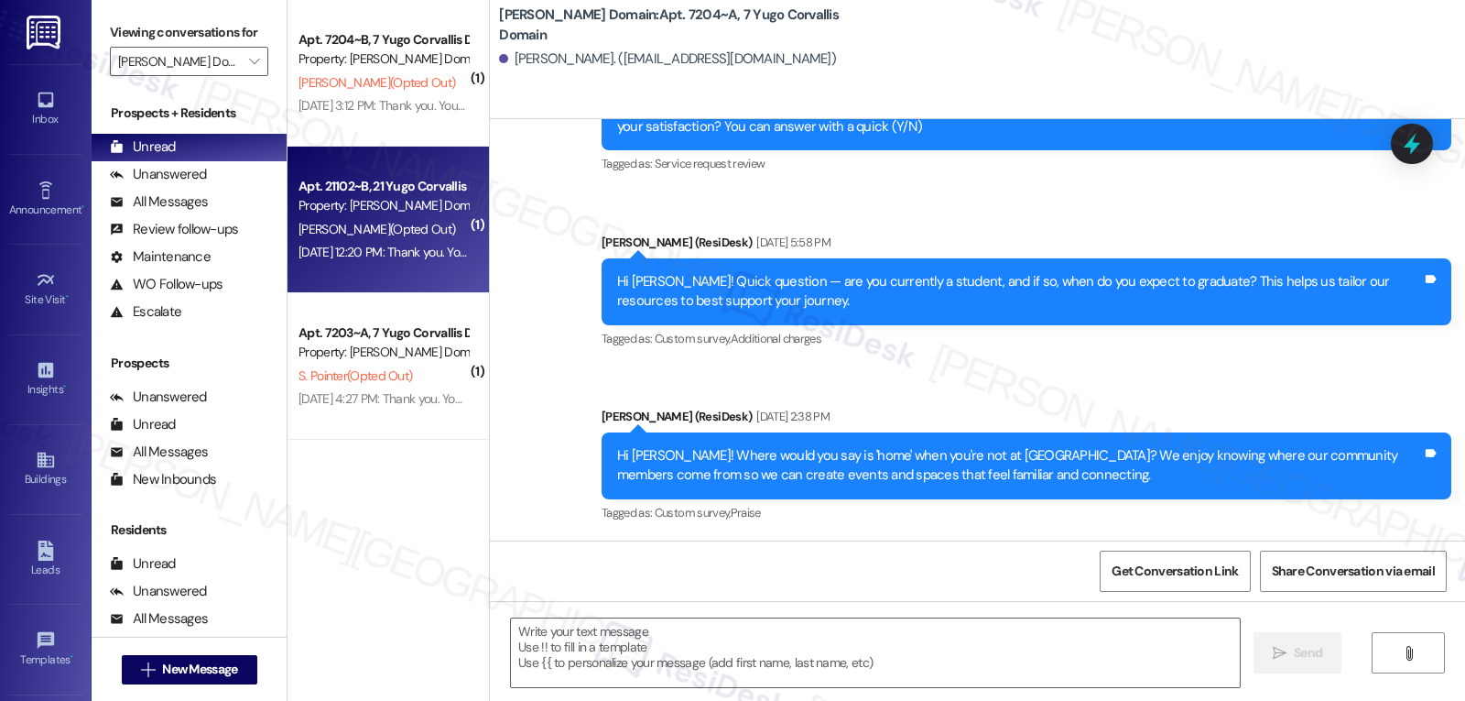
click at [389, 169] on div "Apt. 21102~B, [GEOGRAPHIC_DATA] Domain Property: [GEOGRAPHIC_DATA] Domain [PERS…" at bounding box center [388, 220] width 201 height 147
type textarea "Fetching suggested responses. Please feel free to read through the conversation…"
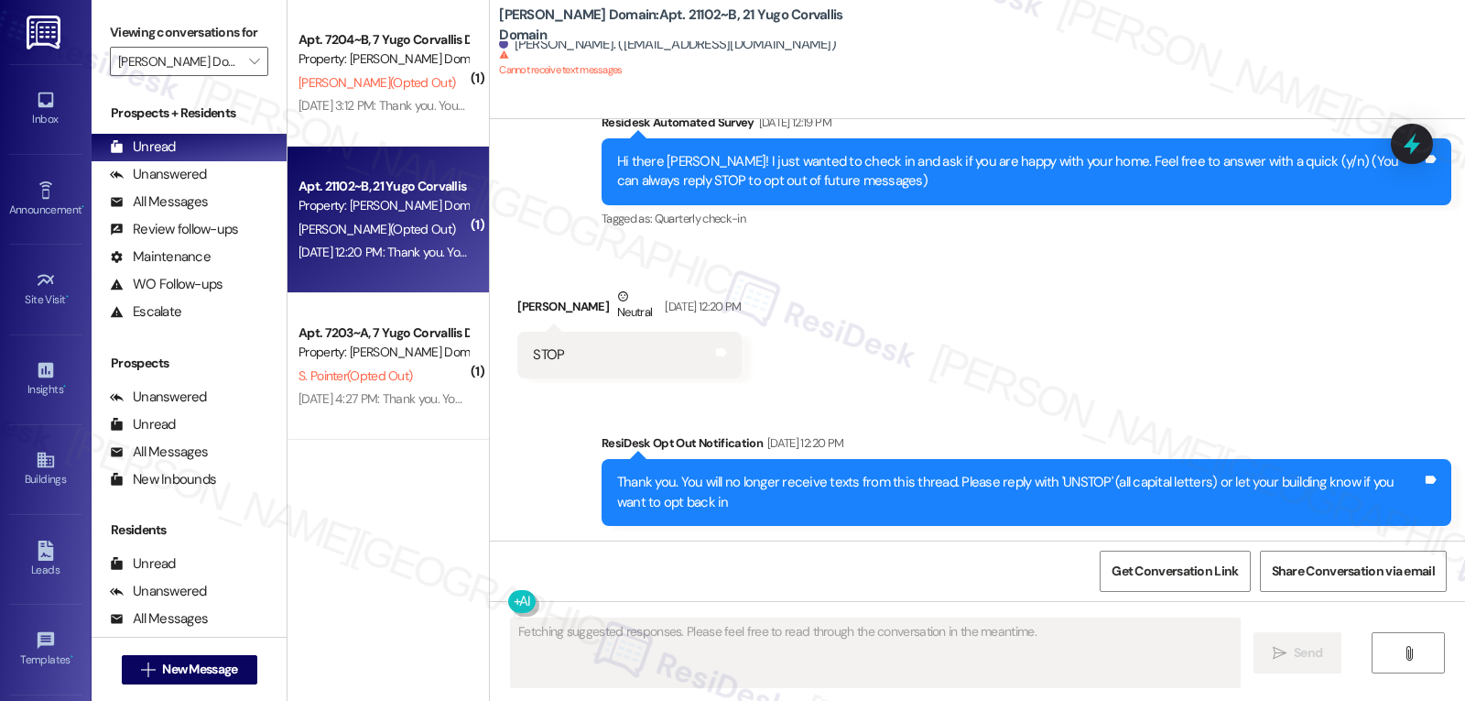
scroll to position [170, 0]
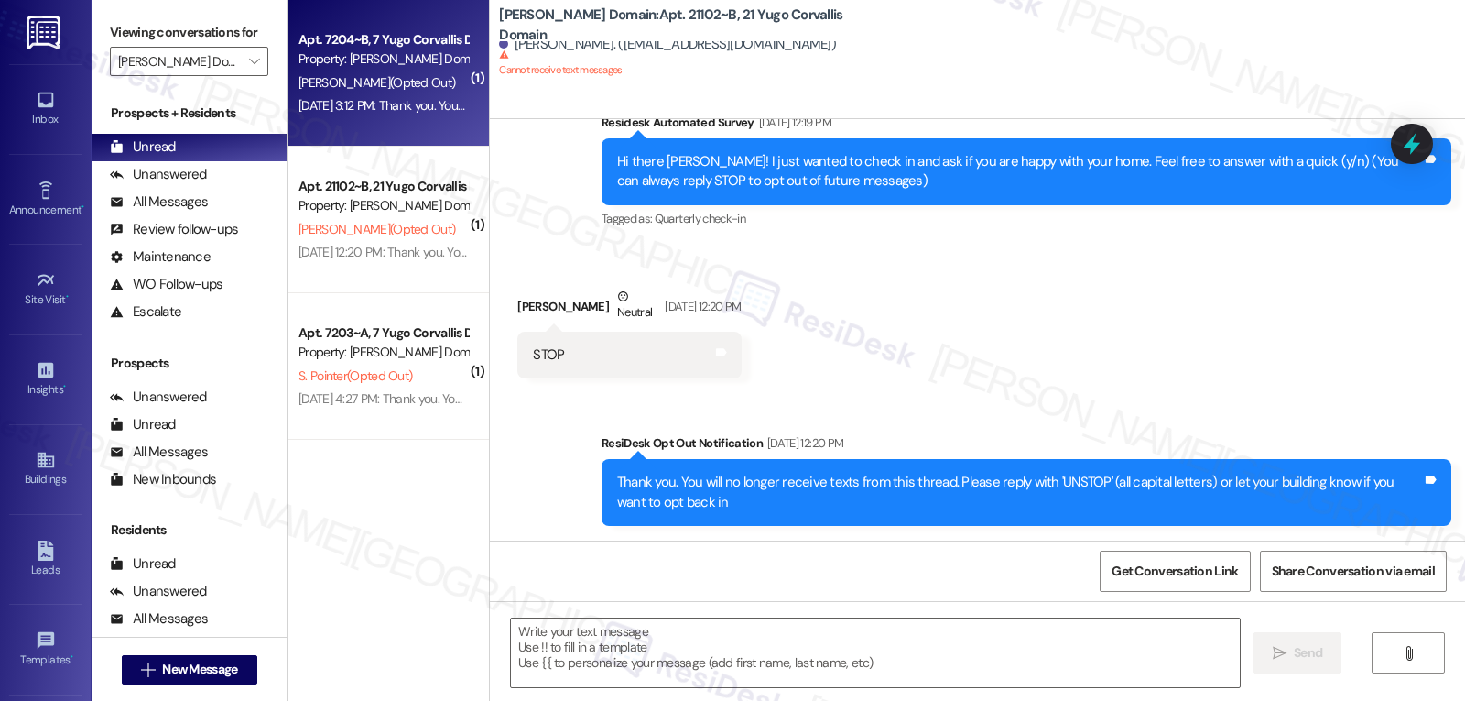
type textarea "Fetching suggested responses. Please feel free to read through the conversation…"
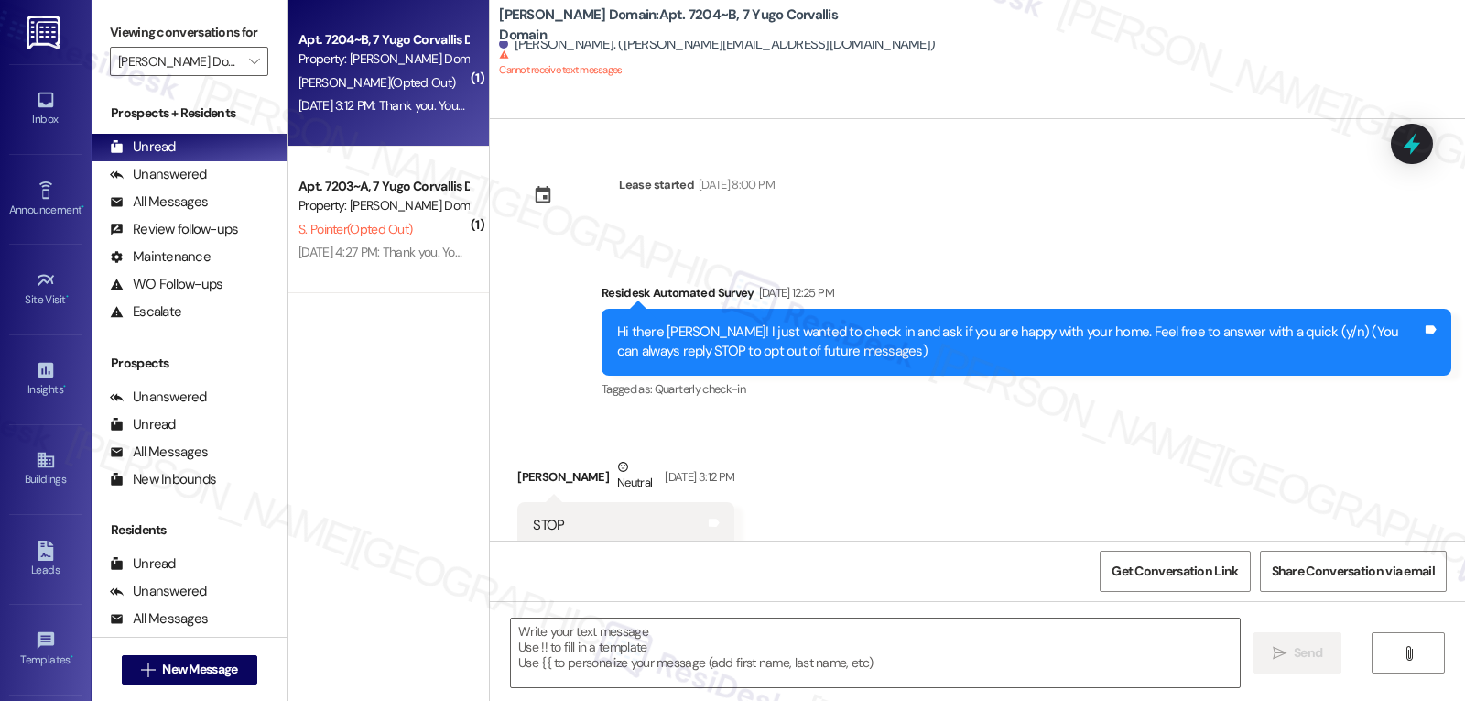
scroll to position [49, 0]
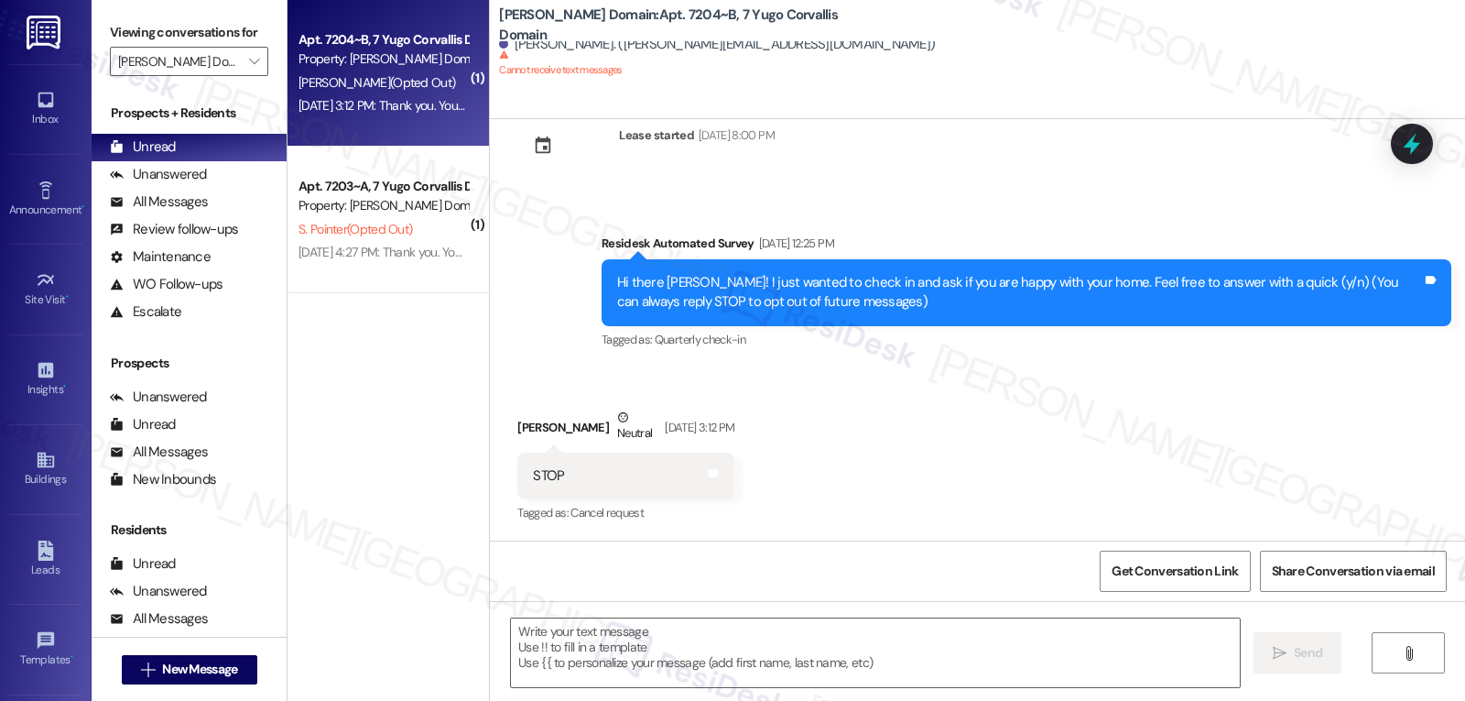
type textarea "Fetching suggested responses. Please feel free to read through the conversation…"
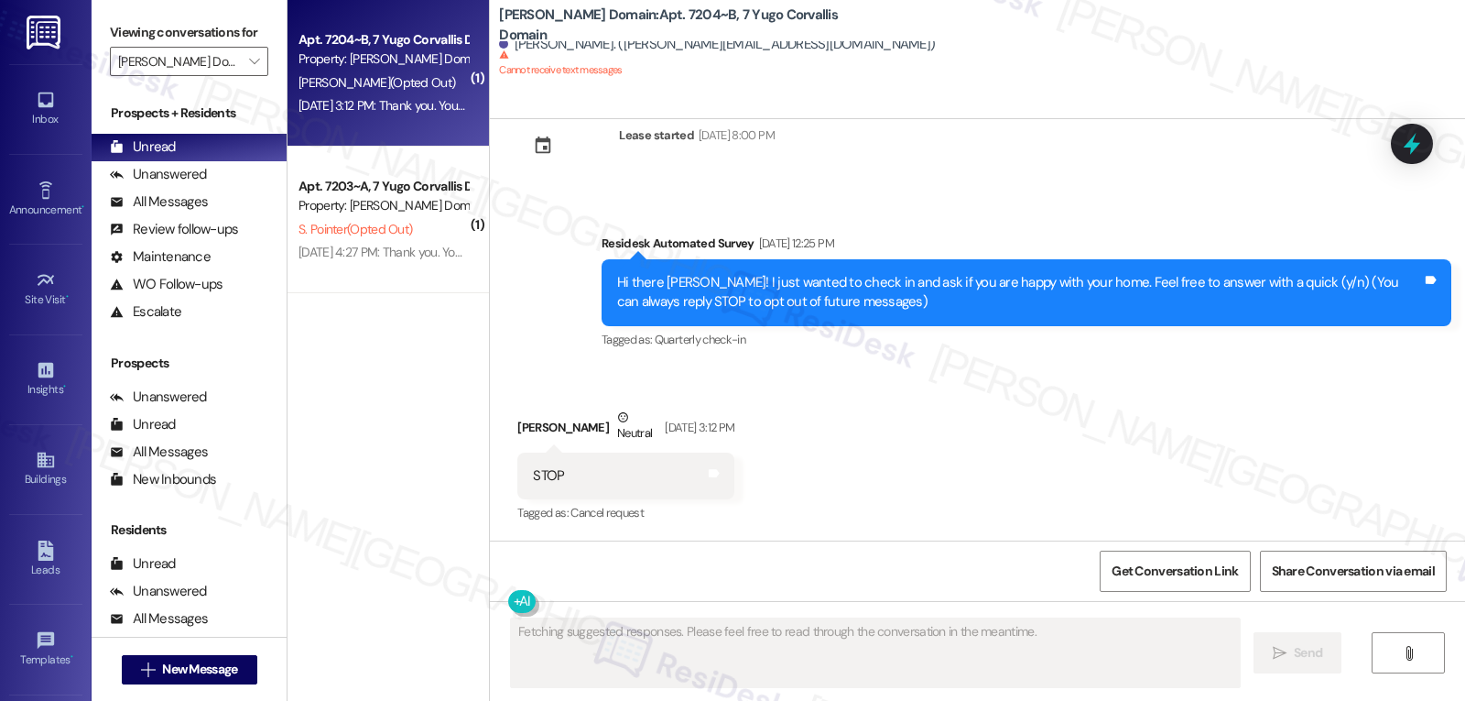
click at [354, 241] on div "[DATE] 4:27 PM: Thank you. You will no longer receive texts from this thread. P…" at bounding box center [383, 252] width 173 height 23
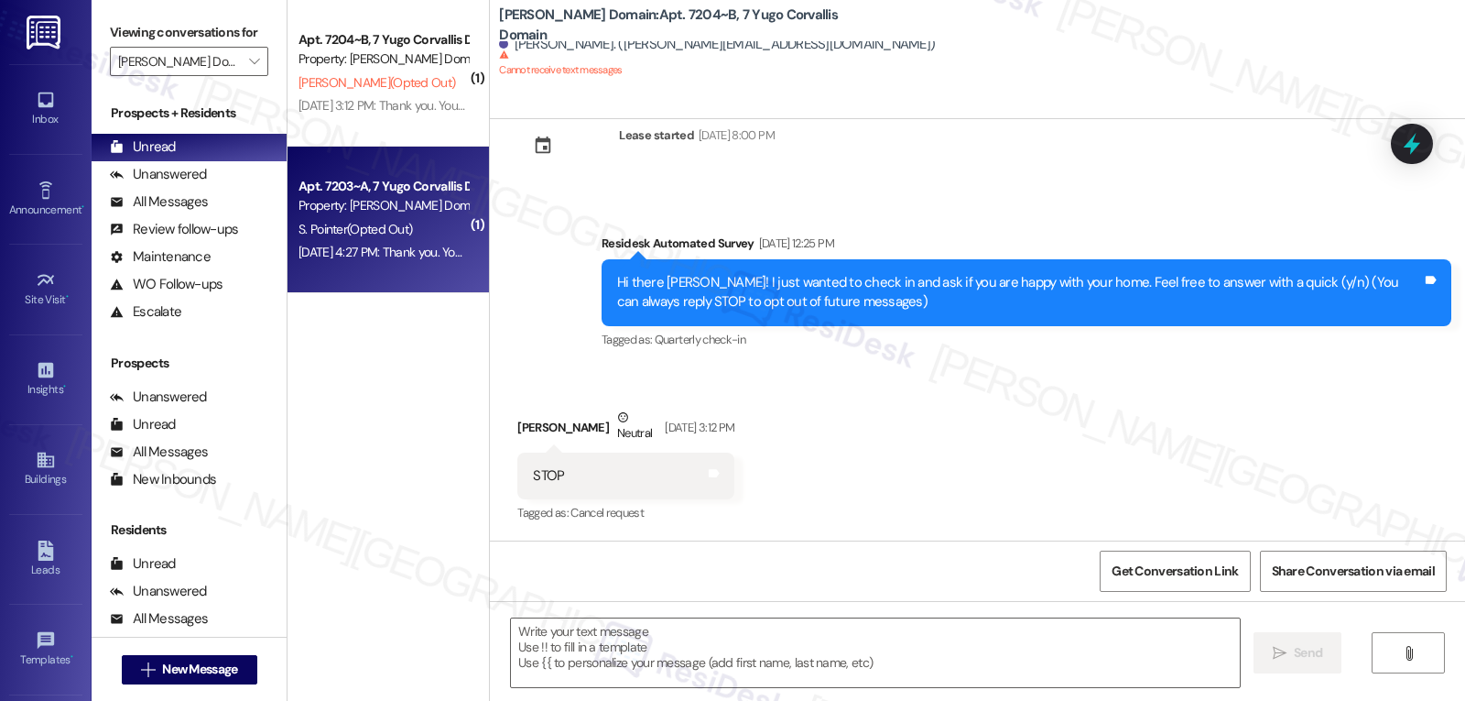
type textarea "Fetching suggested responses. Please feel free to read through the conversation…"
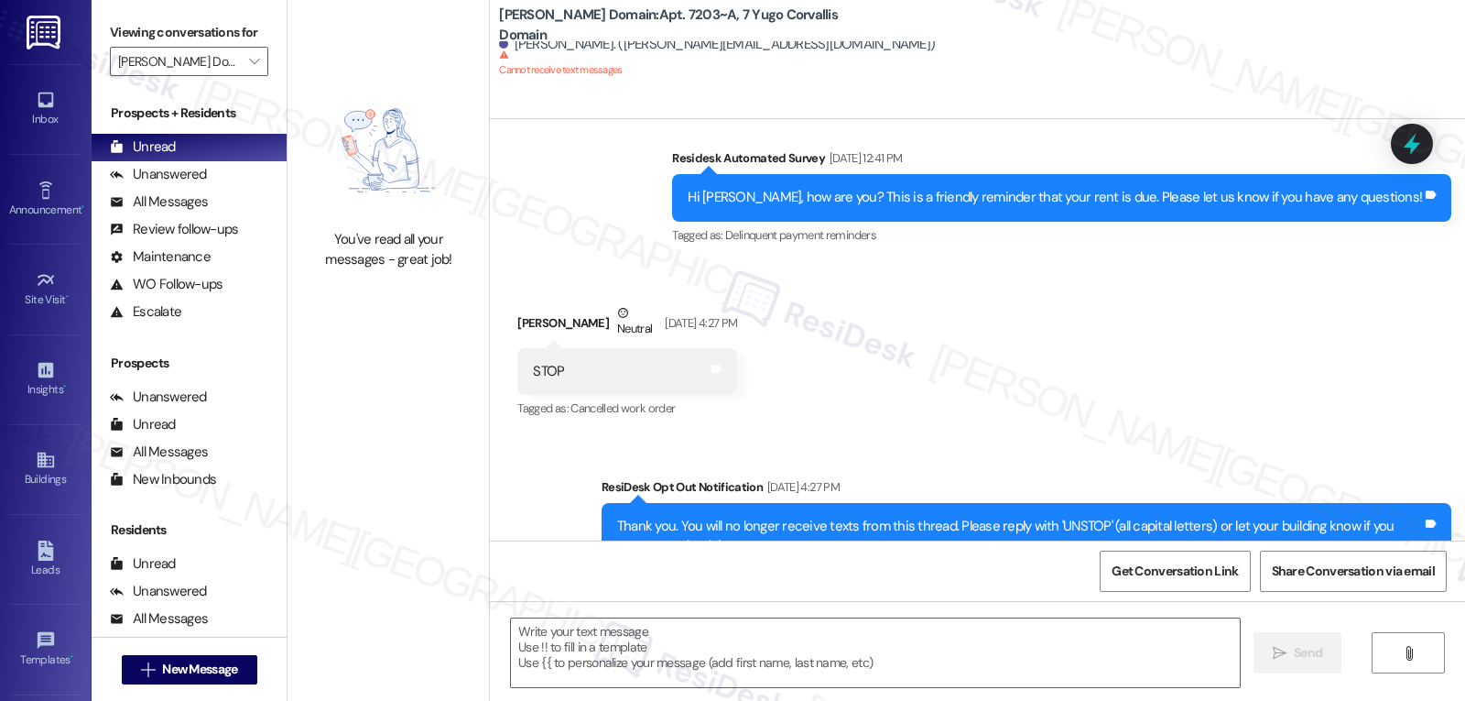
scroll to position [869, 0]
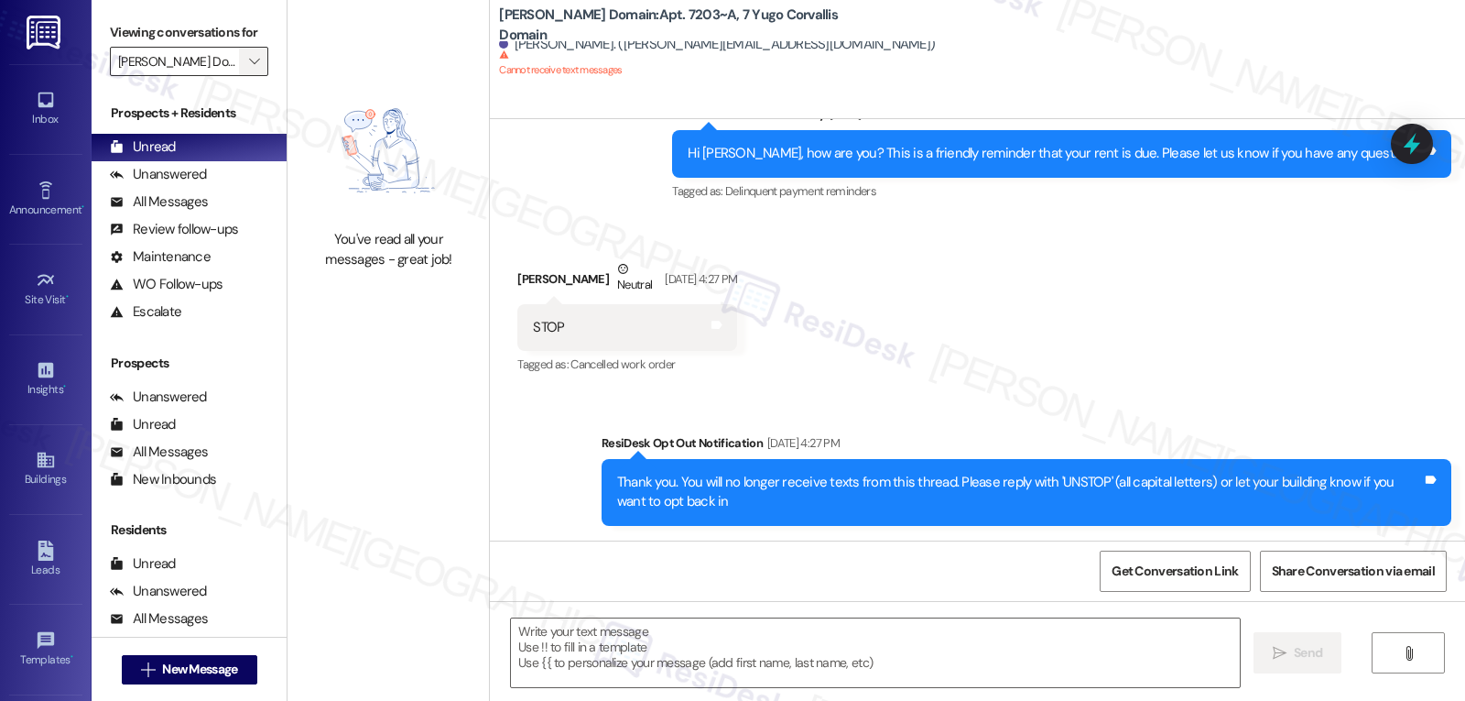
click at [239, 76] on button "" at bounding box center [253, 61] width 29 height 29
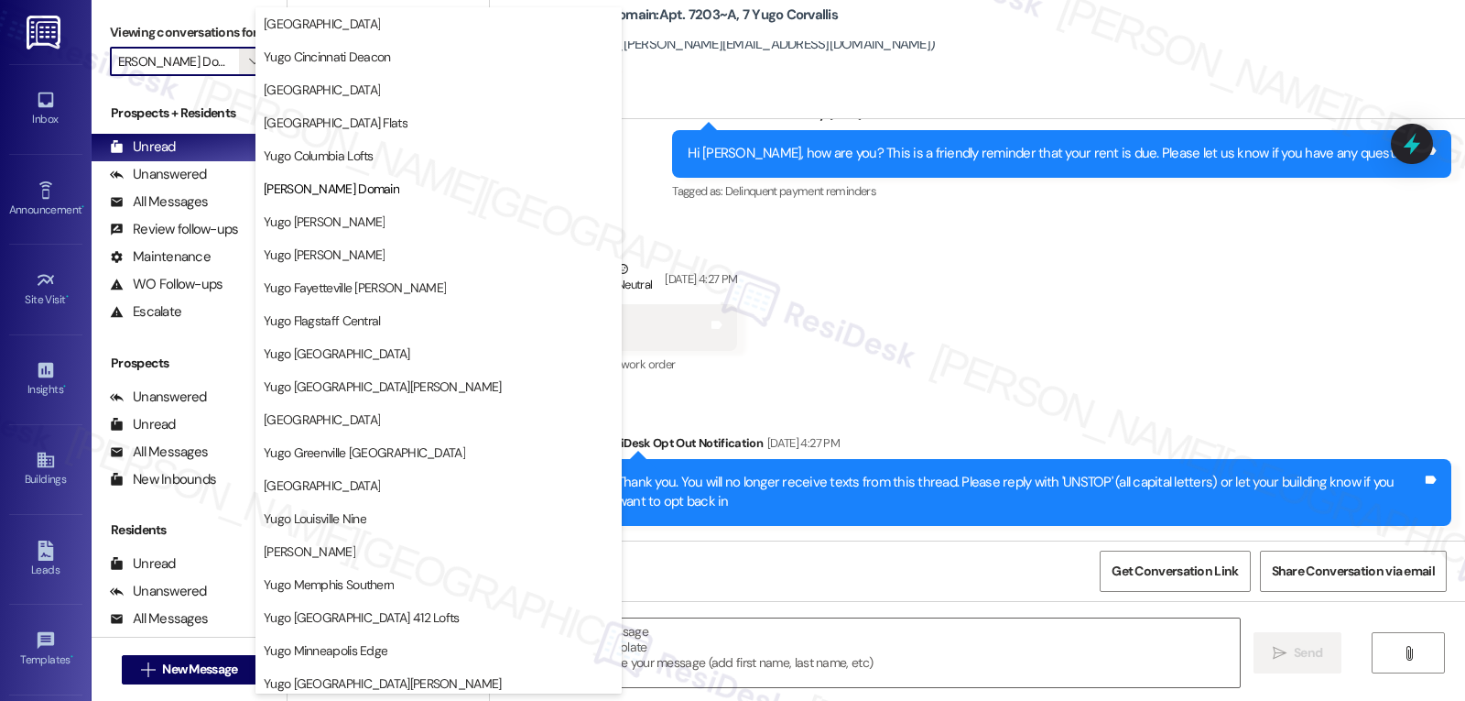
scroll to position [0, 0]
click at [336, 264] on button "Yugo [PERSON_NAME]" at bounding box center [439, 254] width 366 height 33
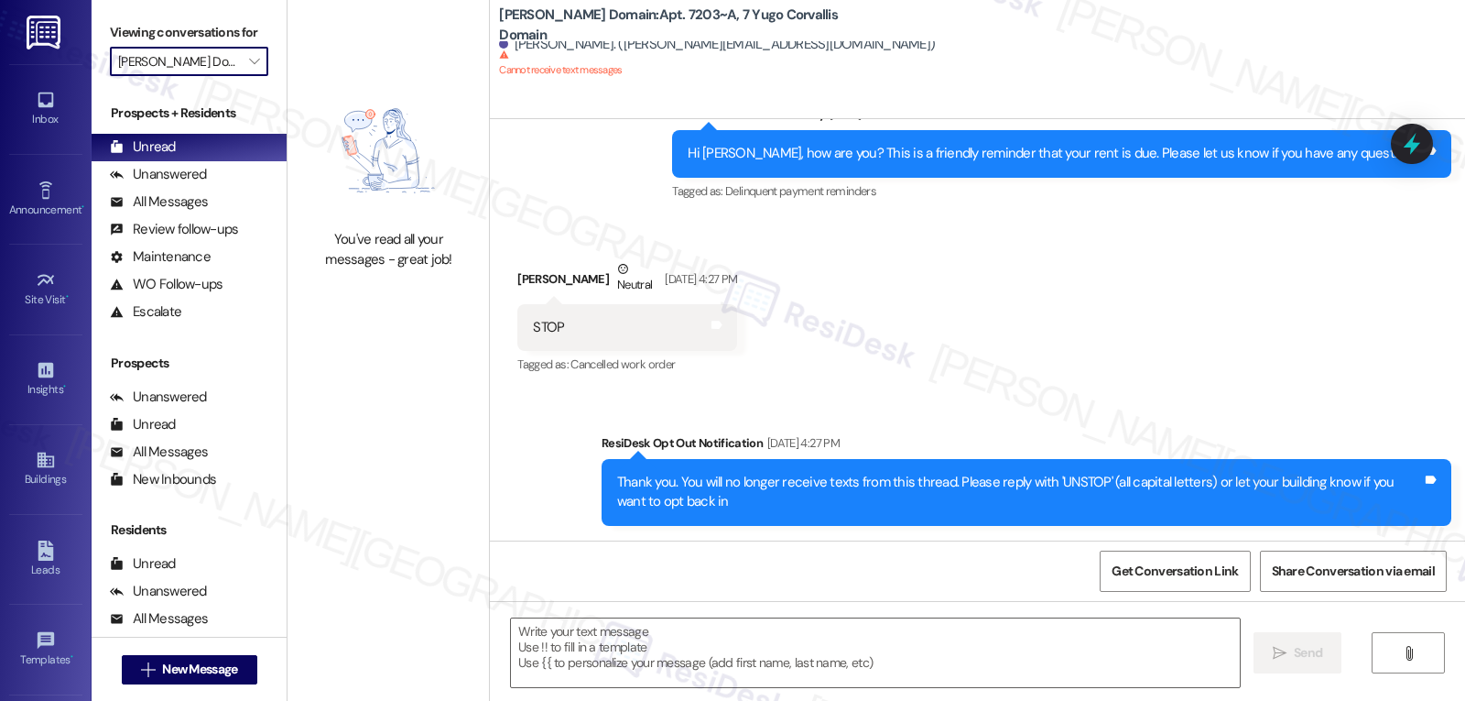
type input "Yugo [PERSON_NAME]"
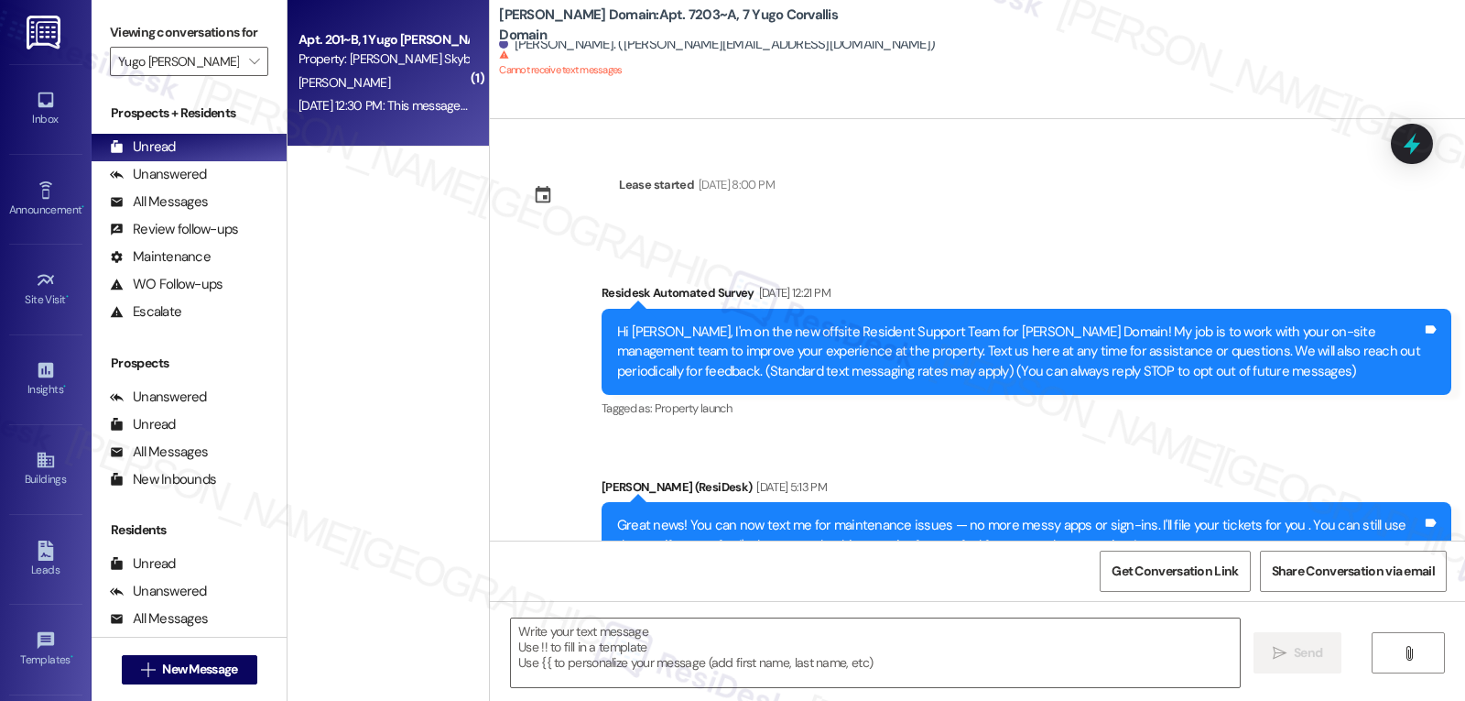
drag, startPoint x: 362, startPoint y: 125, endPoint x: 477, endPoint y: 121, distance: 115.5
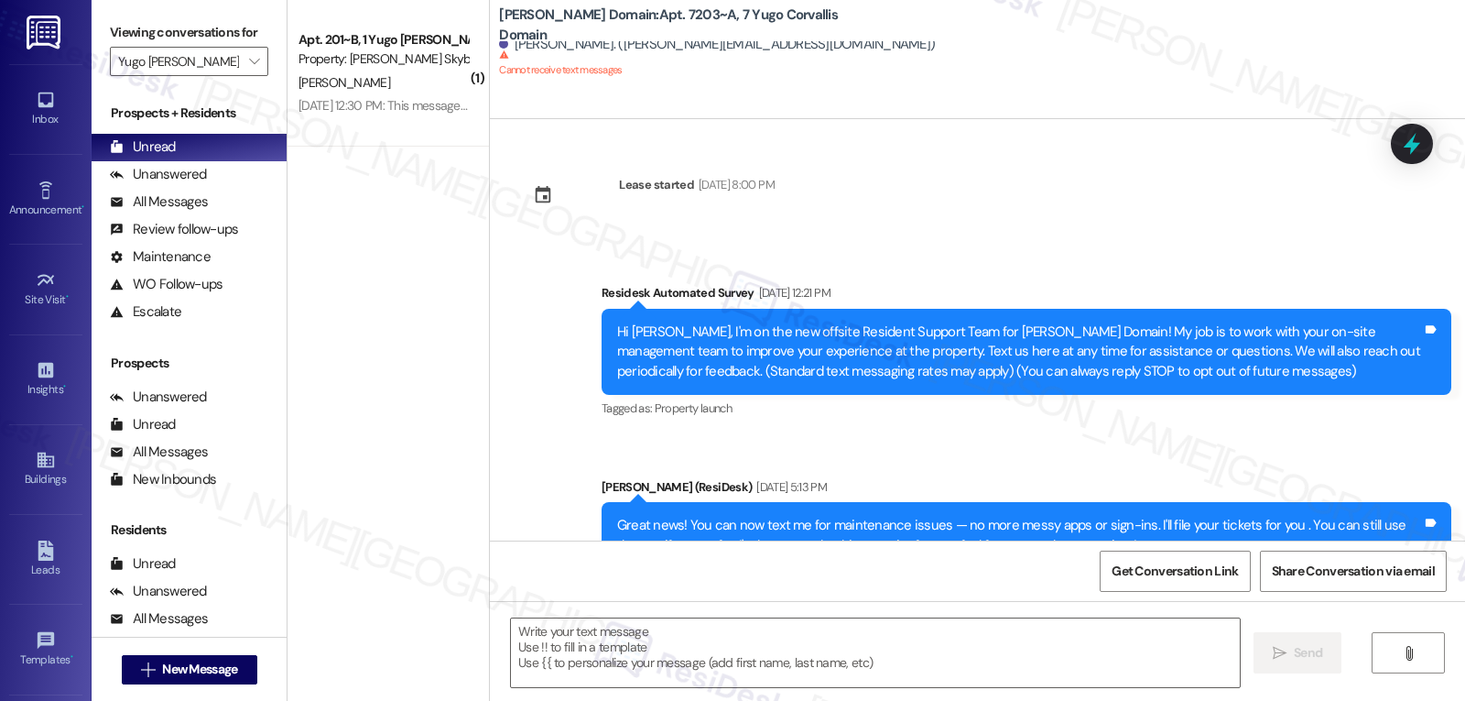
click at [363, 125] on div "Apt. 201~B, 1 Yugo [PERSON_NAME] Skybox Property: [PERSON_NAME] Skybox [PERSON_…" at bounding box center [388, 73] width 201 height 147
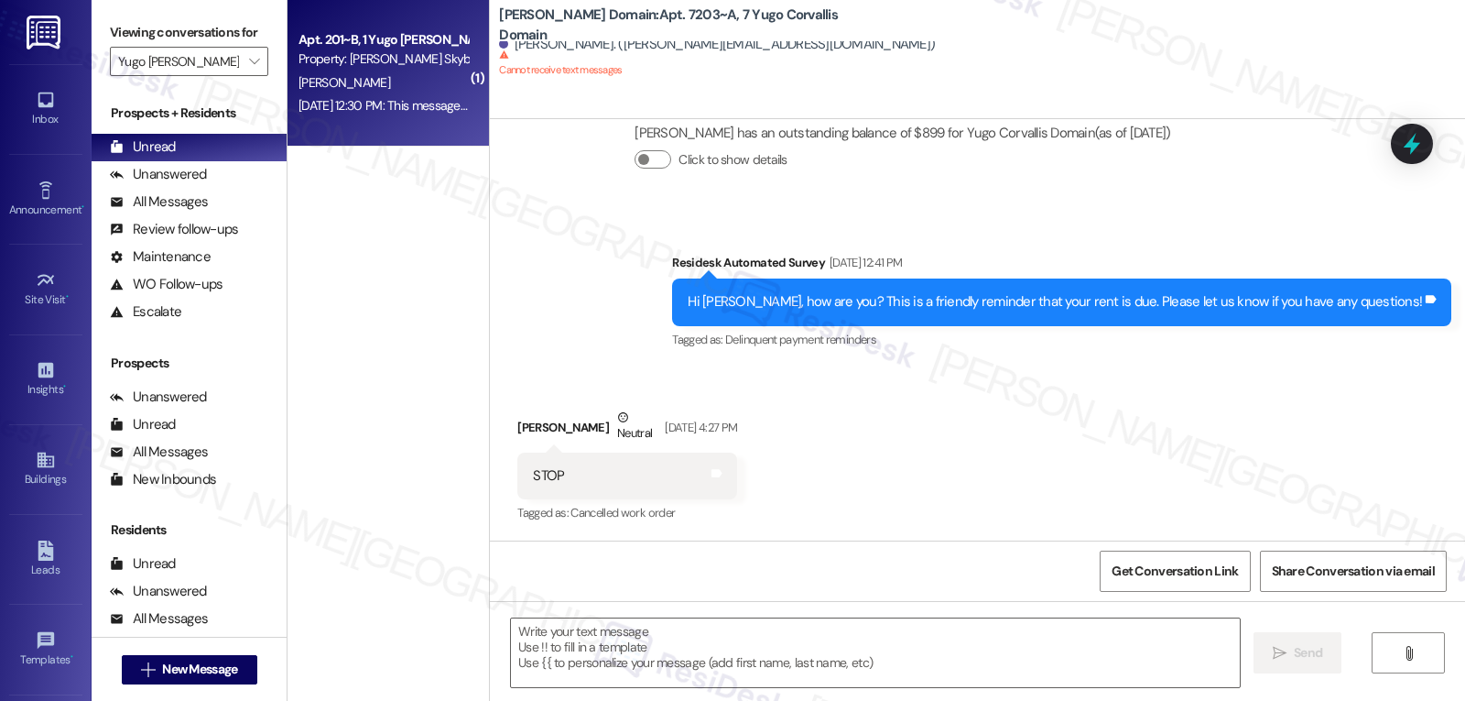
type textarea "Fetching suggested responses. Please feel free to read through the conversation…"
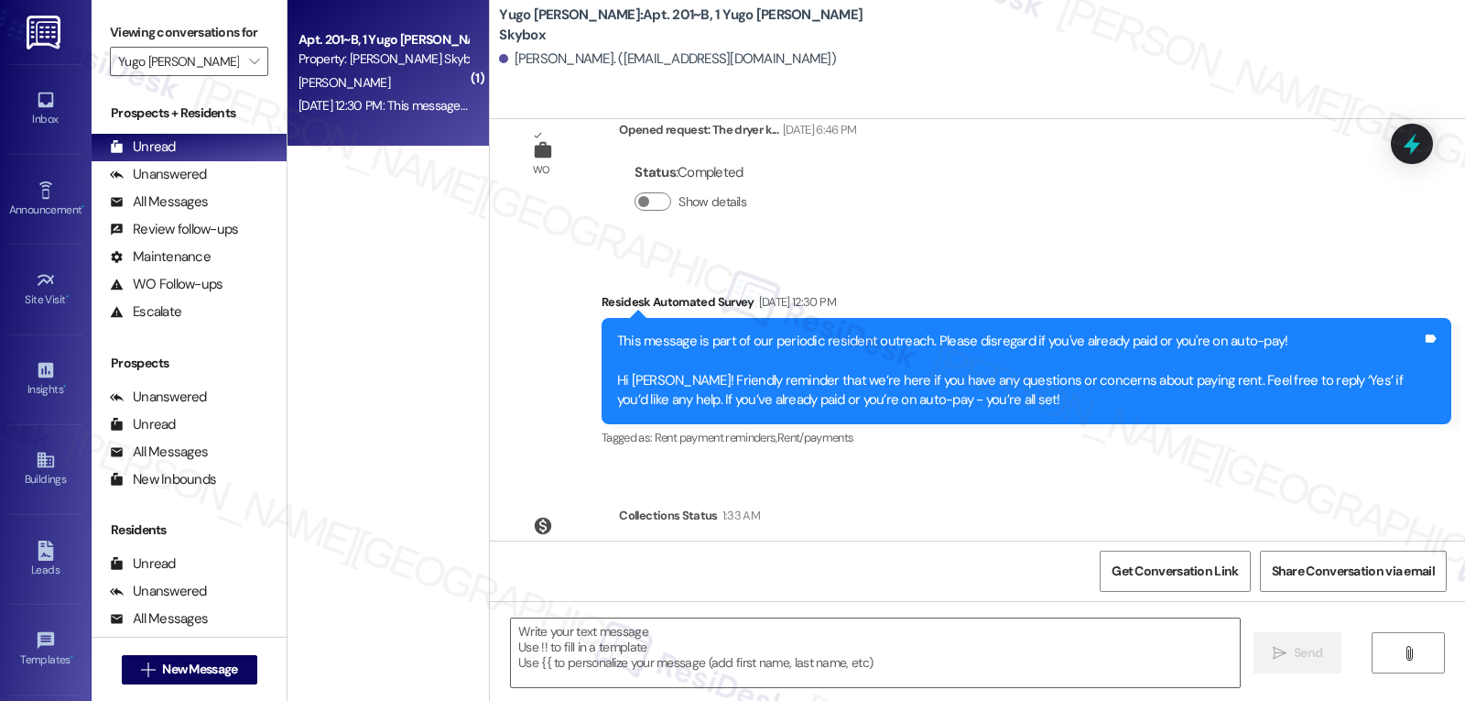
scroll to position [4437, 0]
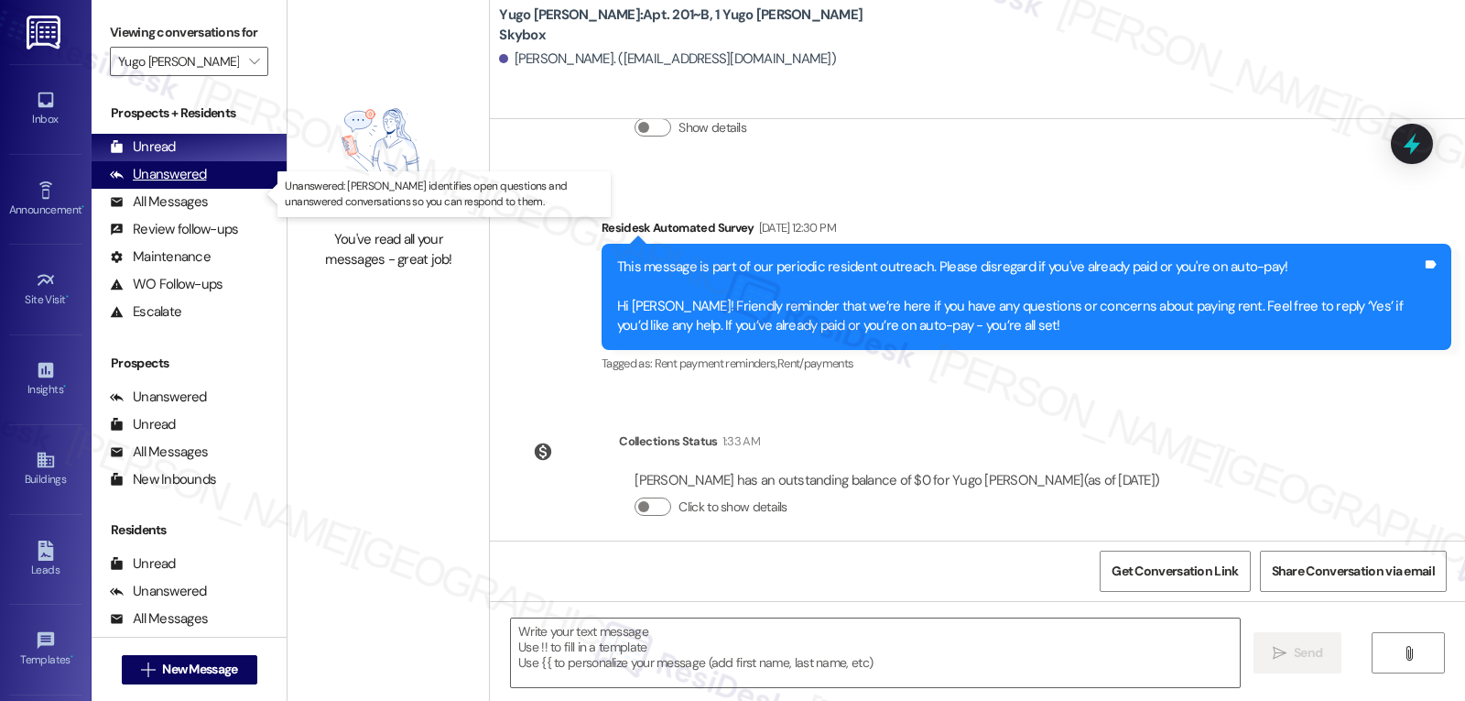
click at [173, 184] on div "Unanswered" at bounding box center [158, 174] width 97 height 19
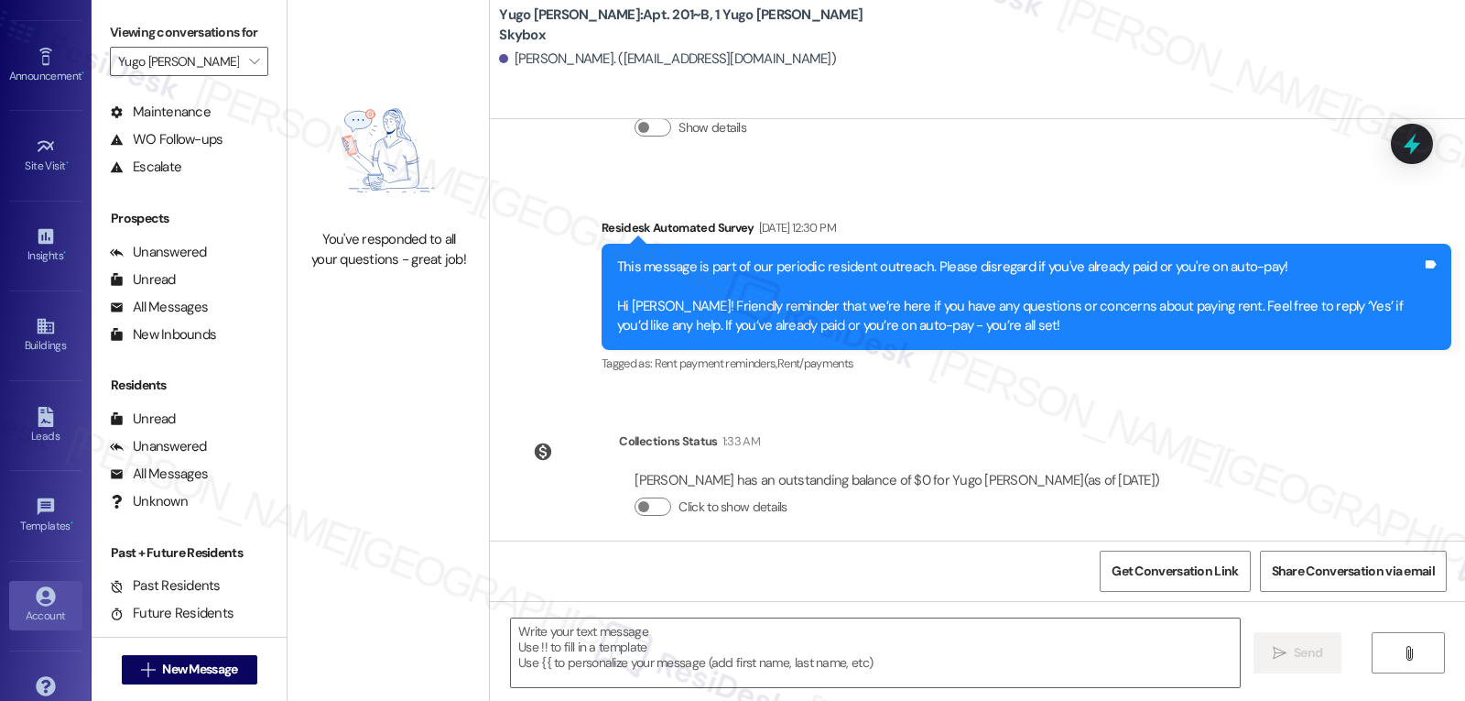
scroll to position [173, 0]
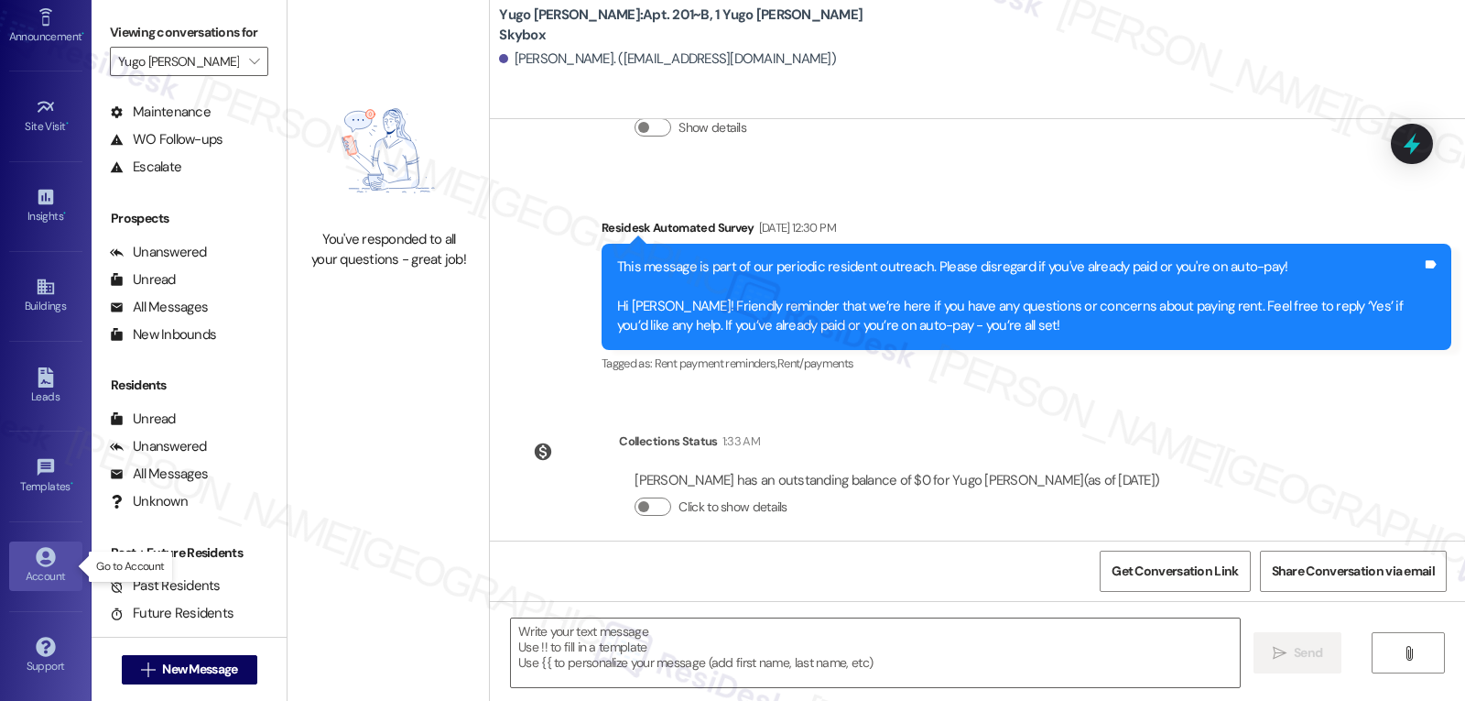
click at [29, 554] on link "Account" at bounding box center [45, 565] width 73 height 49
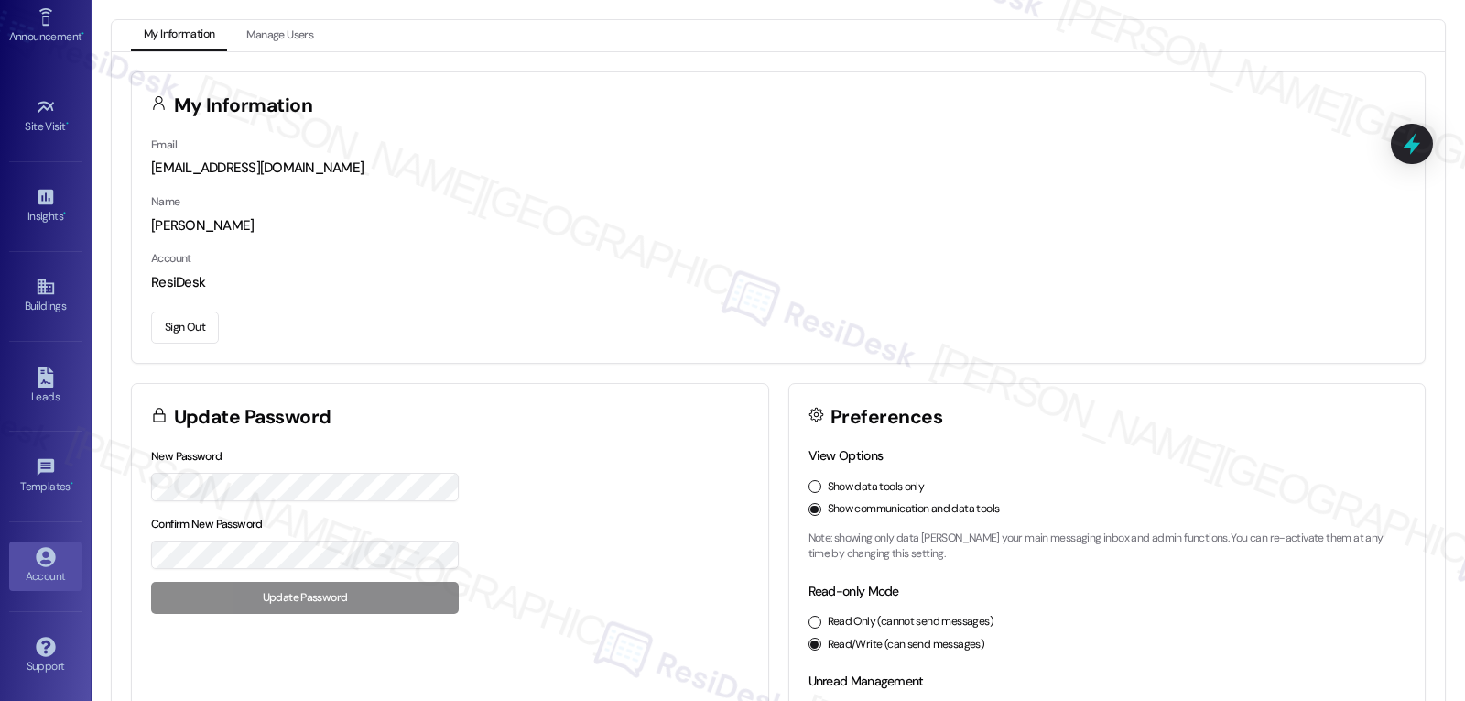
click at [191, 329] on button "Sign Out" at bounding box center [185, 327] width 68 height 32
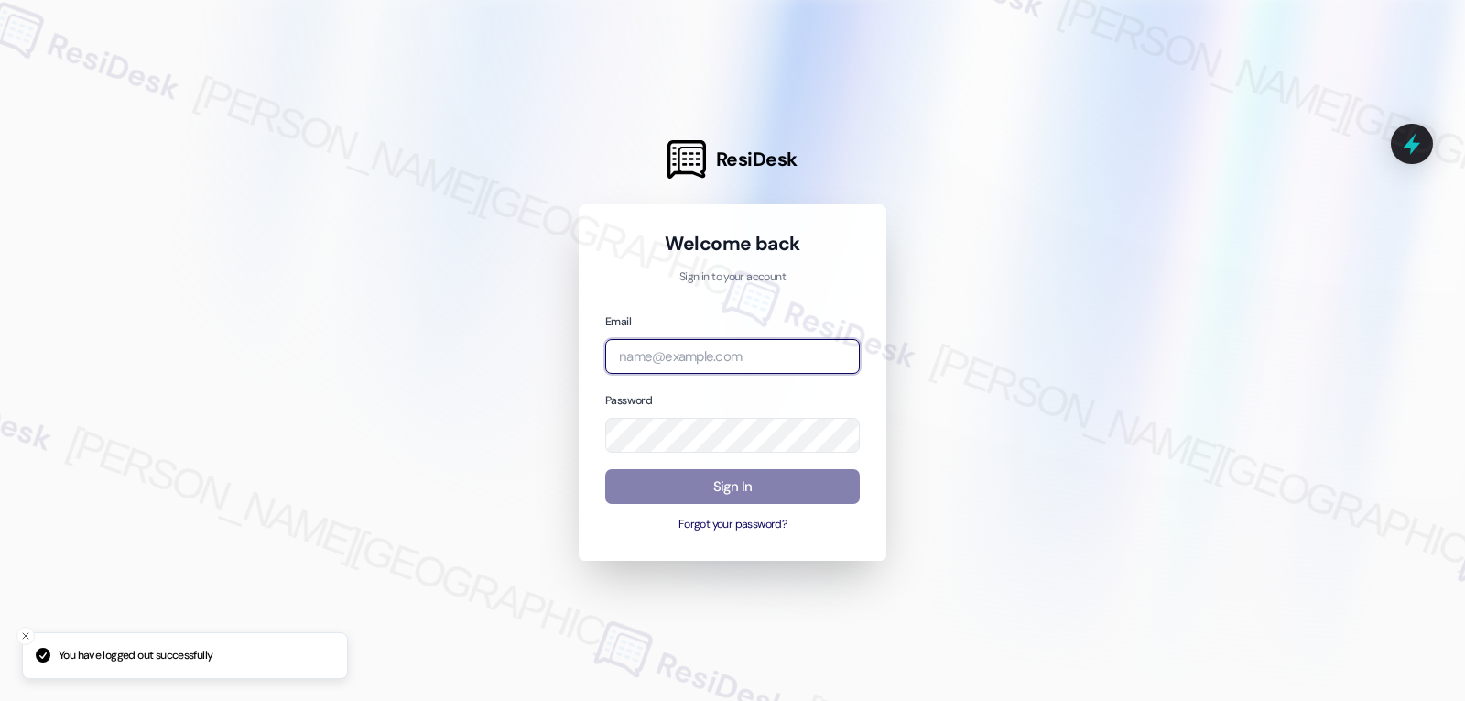
click at [704, 368] on input "email" at bounding box center [732, 357] width 255 height 36
click at [782, 364] on input "email" at bounding box center [732, 357] width 255 height 36
paste input "automated-surveys-birchstone_residential-jomar.punay@birchstone_[DOMAIN_NAME]"
type input "automated-surveys-birchstone_residential-jomar.punay@birchstone_[DOMAIN_NAME]"
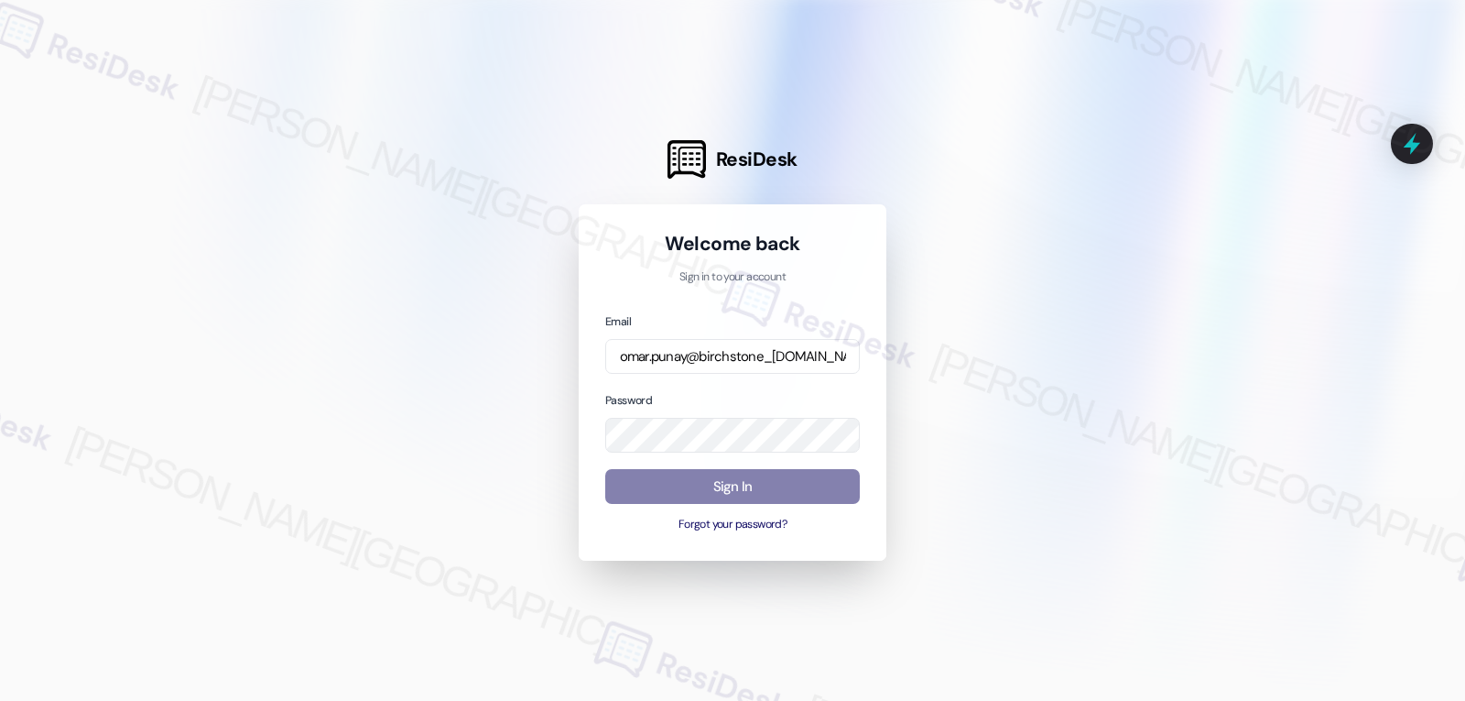
scroll to position [0, 0]
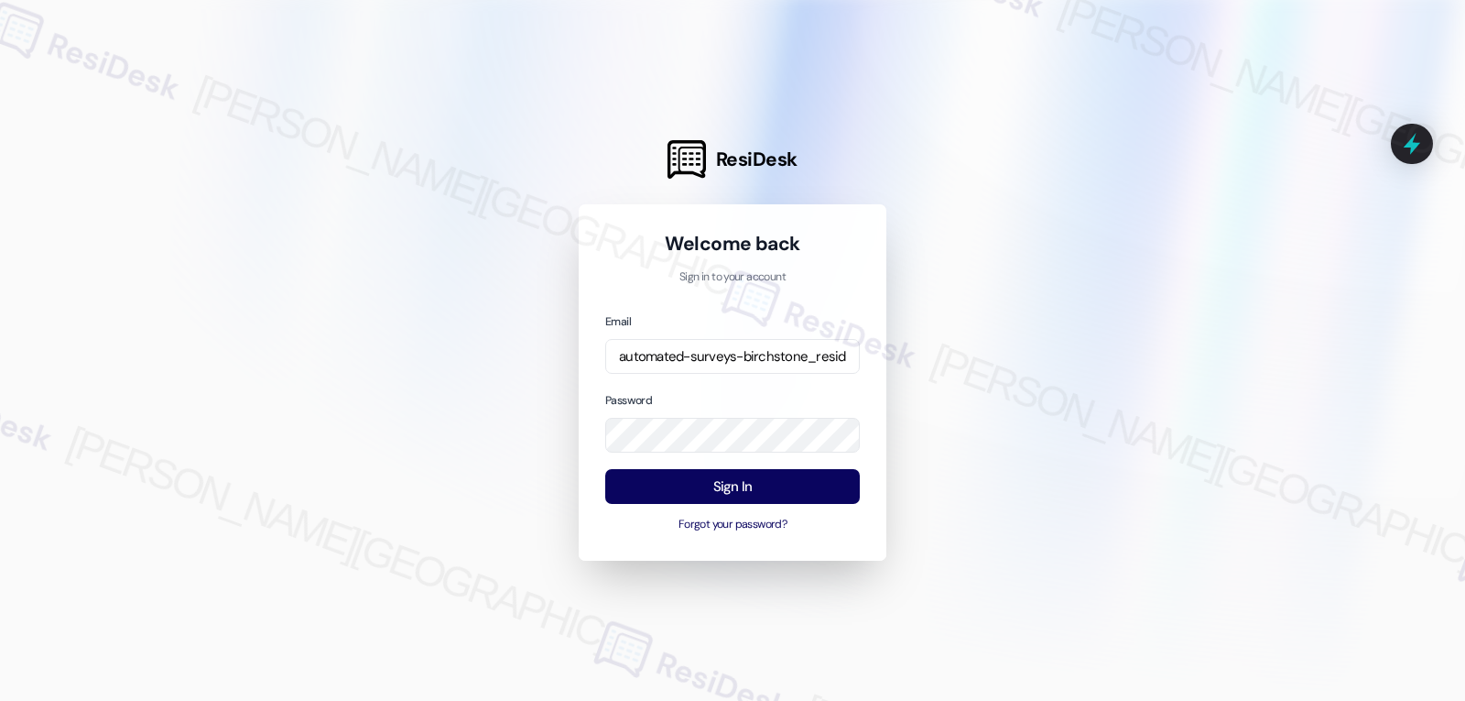
click at [764, 397] on div "Password" at bounding box center [732, 421] width 255 height 63
click at [775, 477] on button "Sign In" at bounding box center [732, 487] width 255 height 36
